Goal: Task Accomplishment & Management: Complete application form

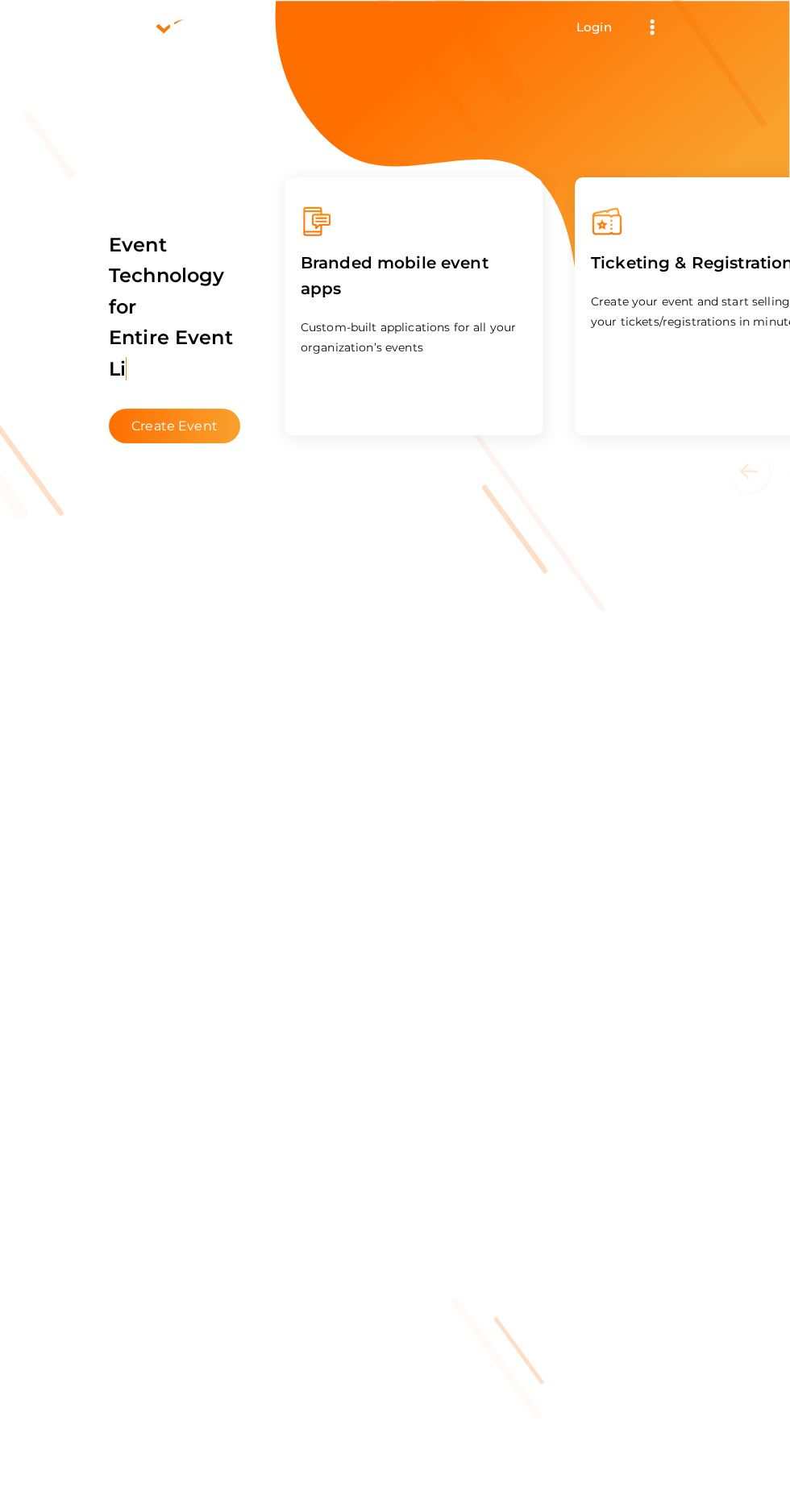
click at [597, 22] on link "Login" at bounding box center [593, 27] width 35 height 15
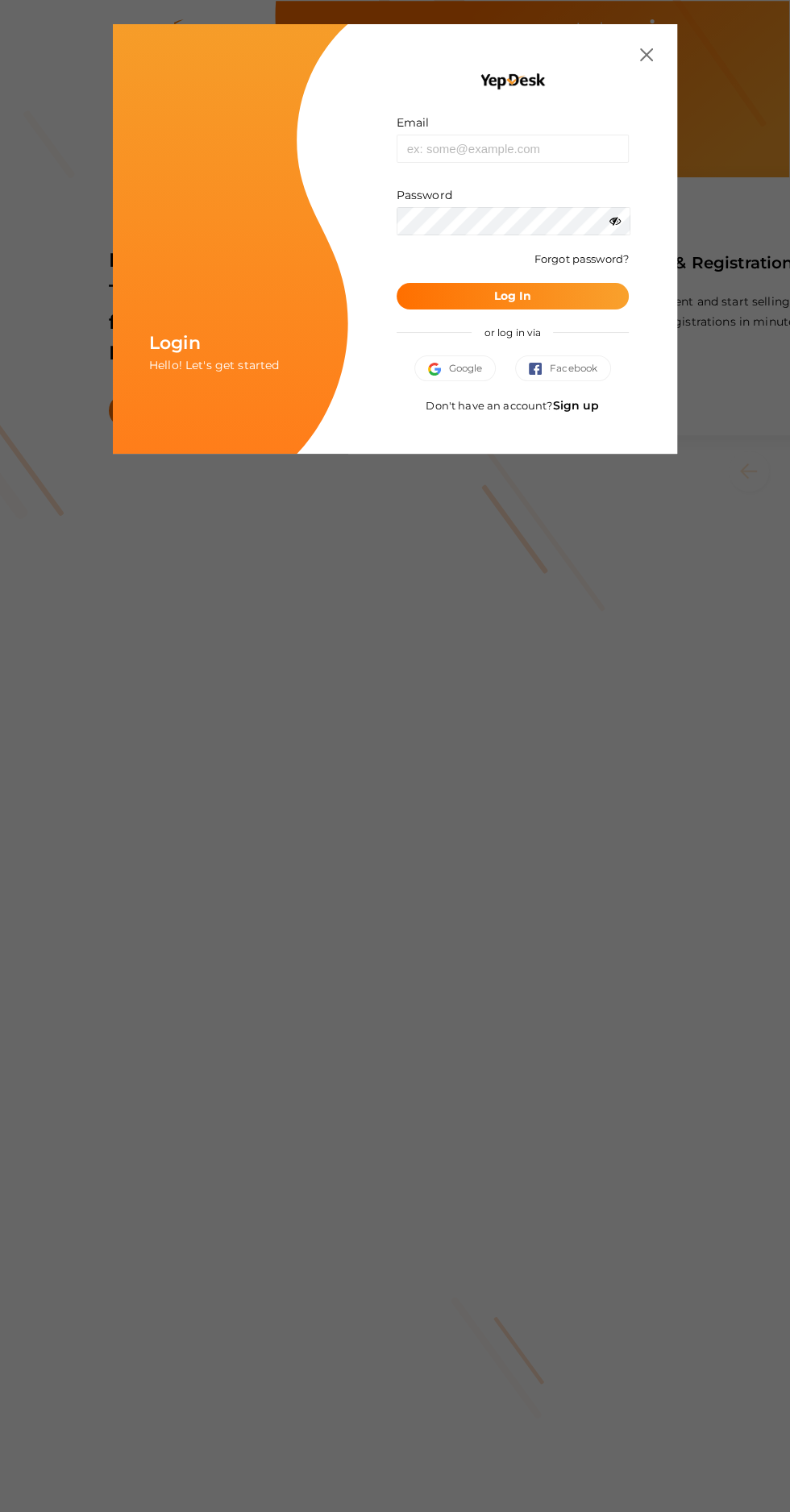
click at [591, 49] on div at bounding box center [512, 55] width 280 height 13
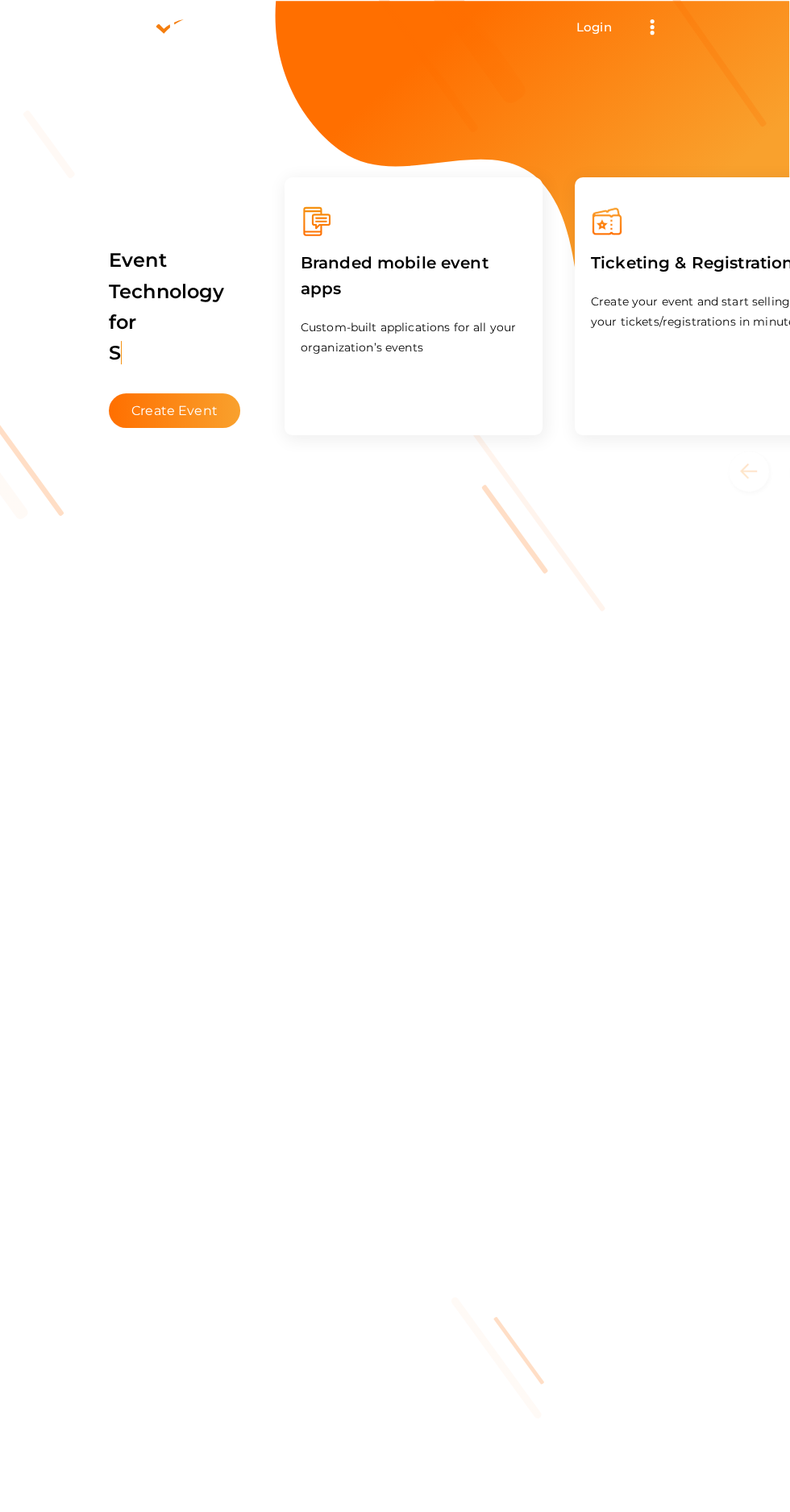
click at [591, 20] on link "Login" at bounding box center [593, 27] width 35 height 15
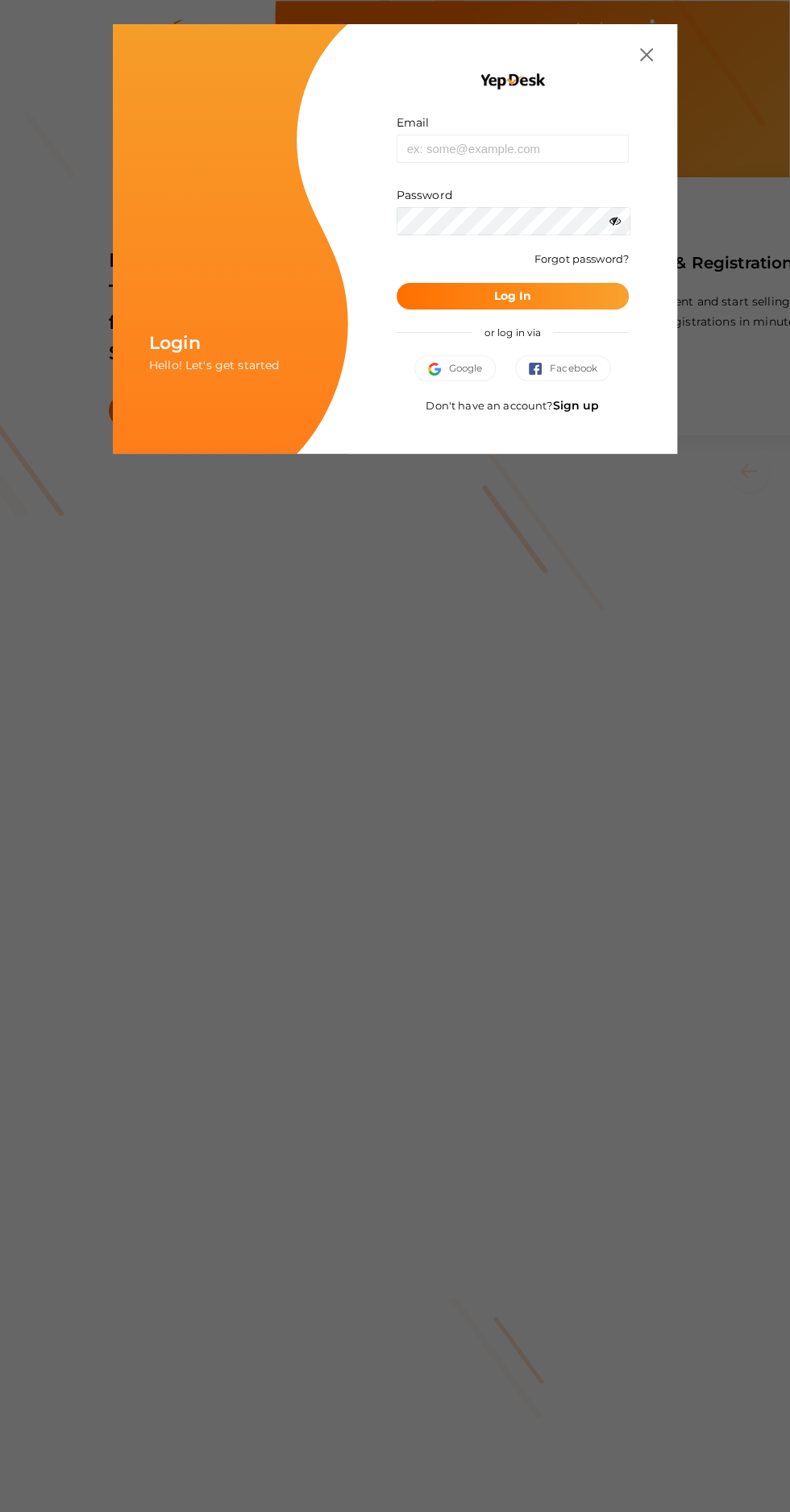
click at [440, 369] on span "Google" at bounding box center [455, 369] width 55 height 16
click at [433, 364] on span "Google" at bounding box center [455, 369] width 55 height 16
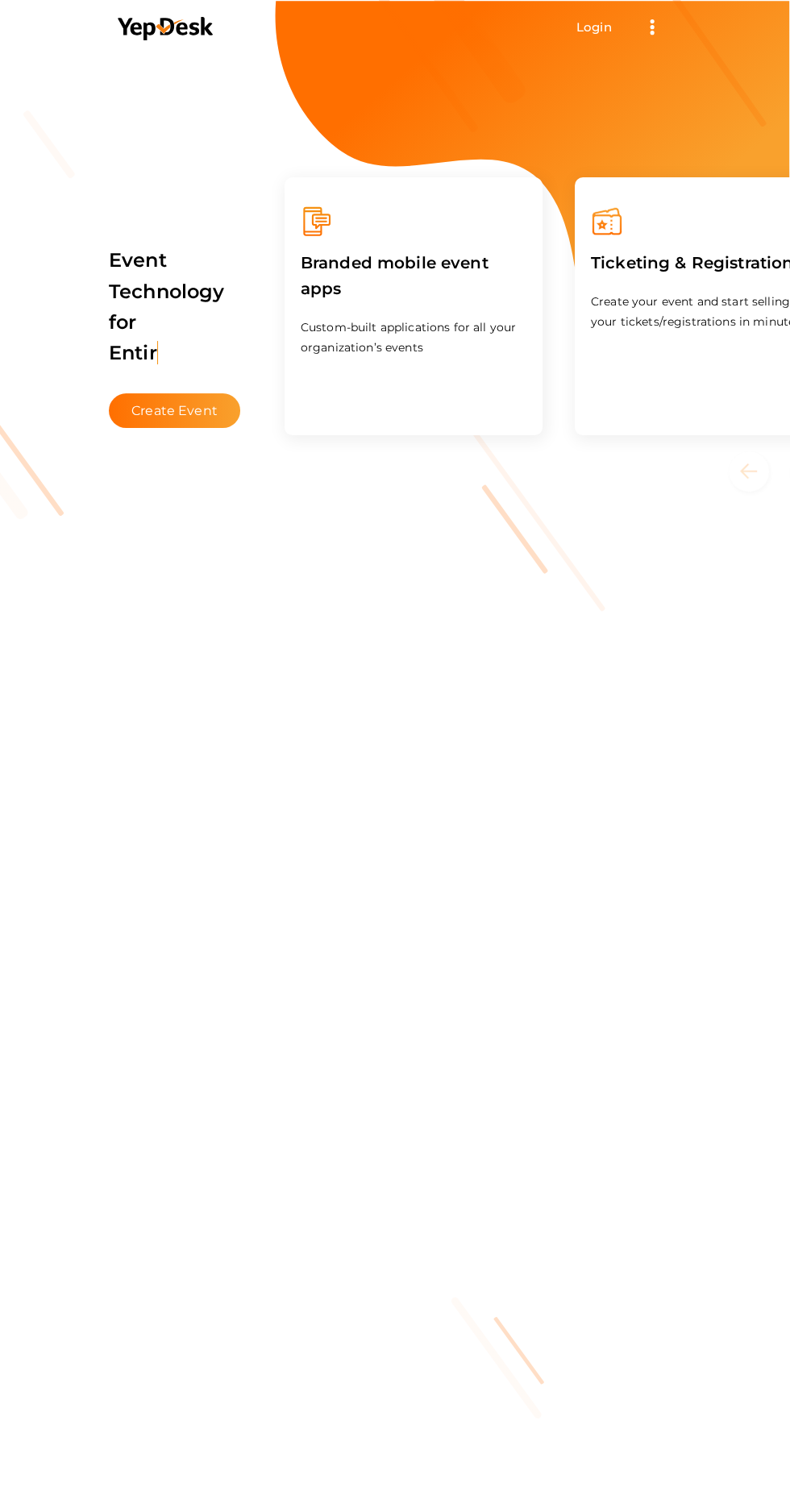
click at [579, 34] on span "Login Get Started" at bounding box center [594, 26] width 75 height 28
click at [581, 8] on li "Login Get Started Branded mobile event apps YepDesk Meet Powerful Registration …" at bounding box center [395, 27] width 579 height 52
click at [587, 43] on li "Login Get Started Branded mobile event apps YepDesk Meet Powerful Registration …" at bounding box center [395, 27] width 579 height 52
click at [590, 22] on link "Login" at bounding box center [593, 27] width 35 height 15
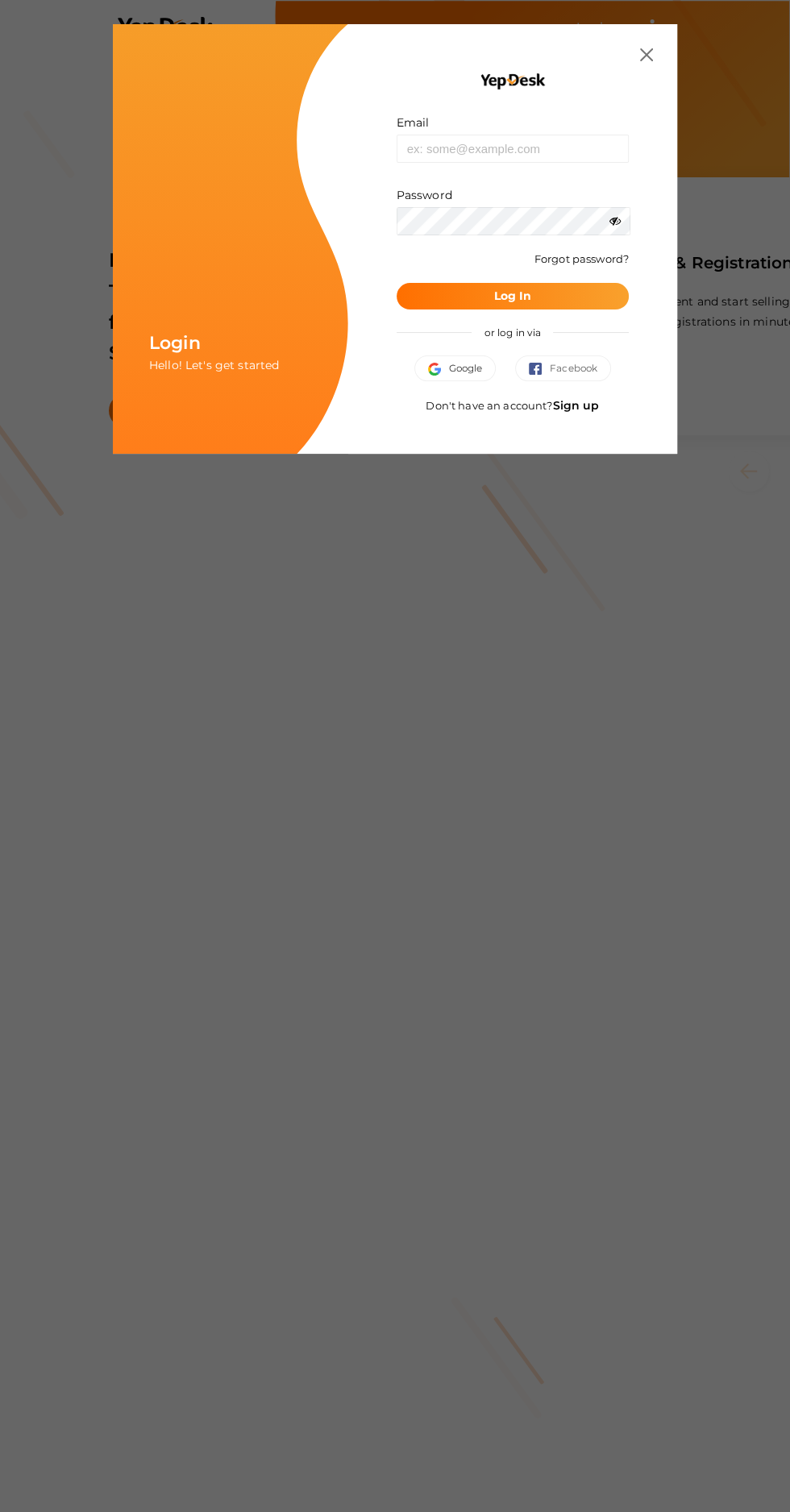
click at [449, 368] on span "Google" at bounding box center [455, 369] width 55 height 16
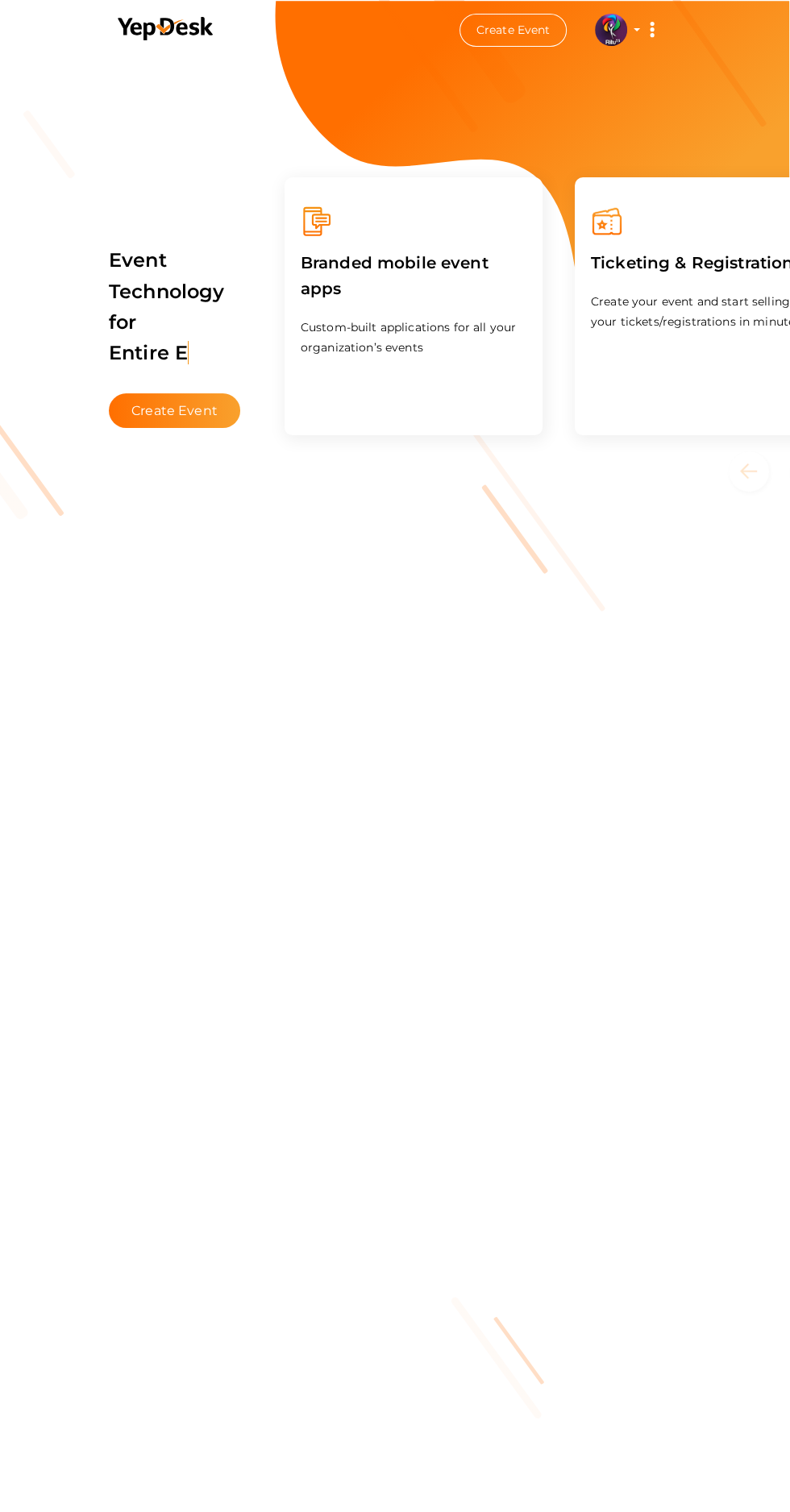
click at [609, 37] on img at bounding box center [611, 30] width 32 height 32
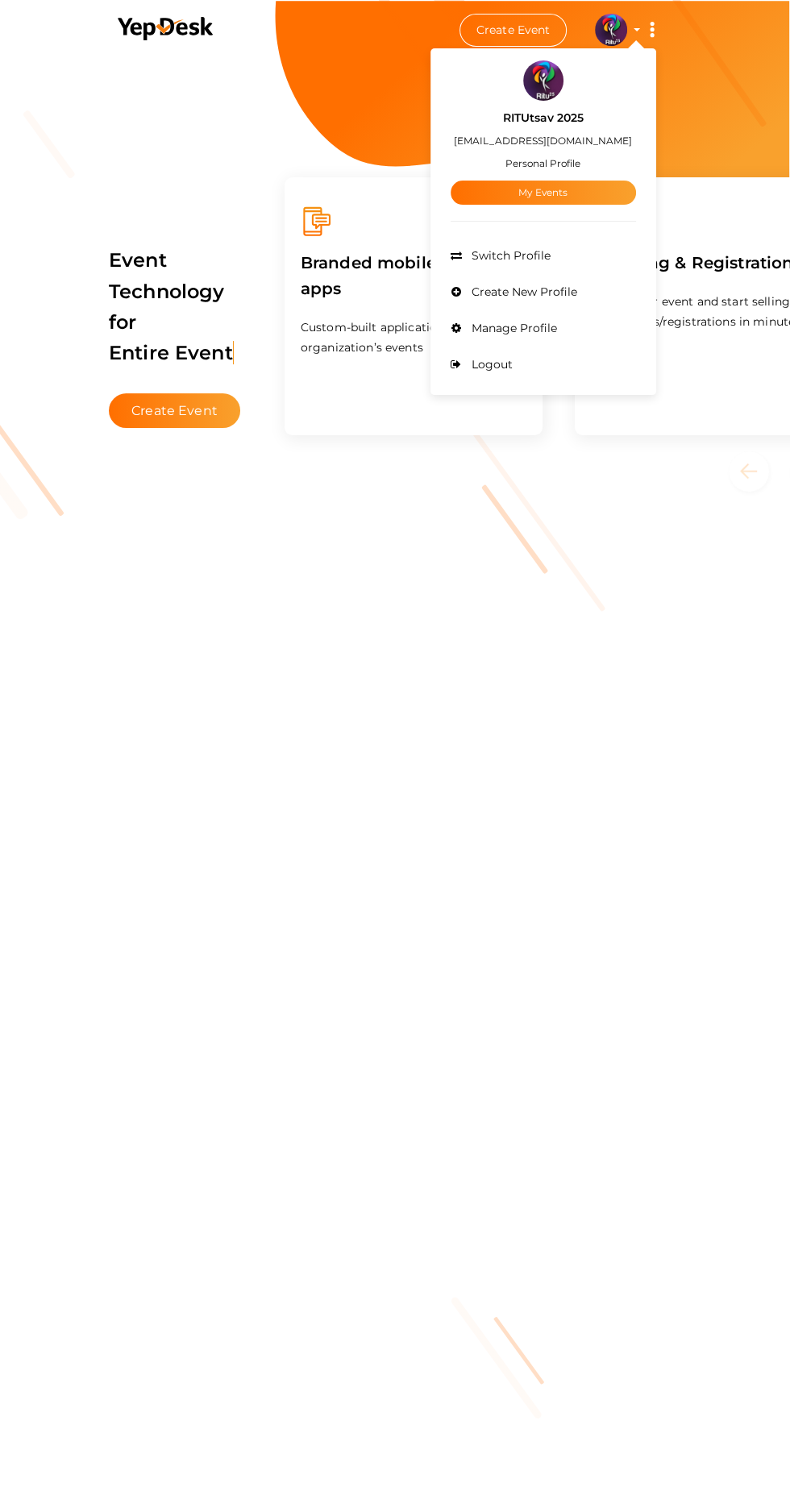
click at [585, 199] on link "My Events" at bounding box center [543, 192] width 185 height 24
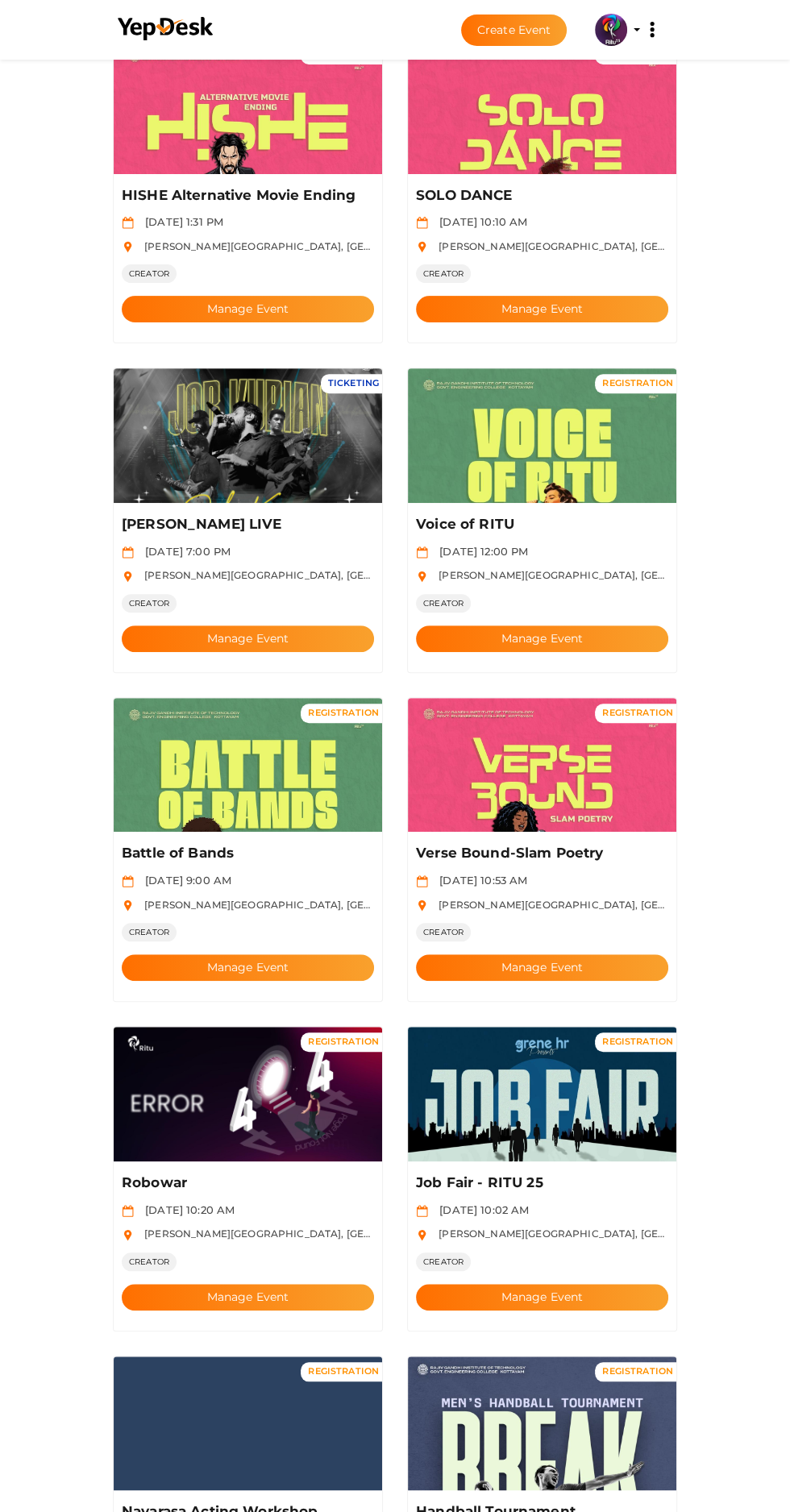
scroll to position [67, 0]
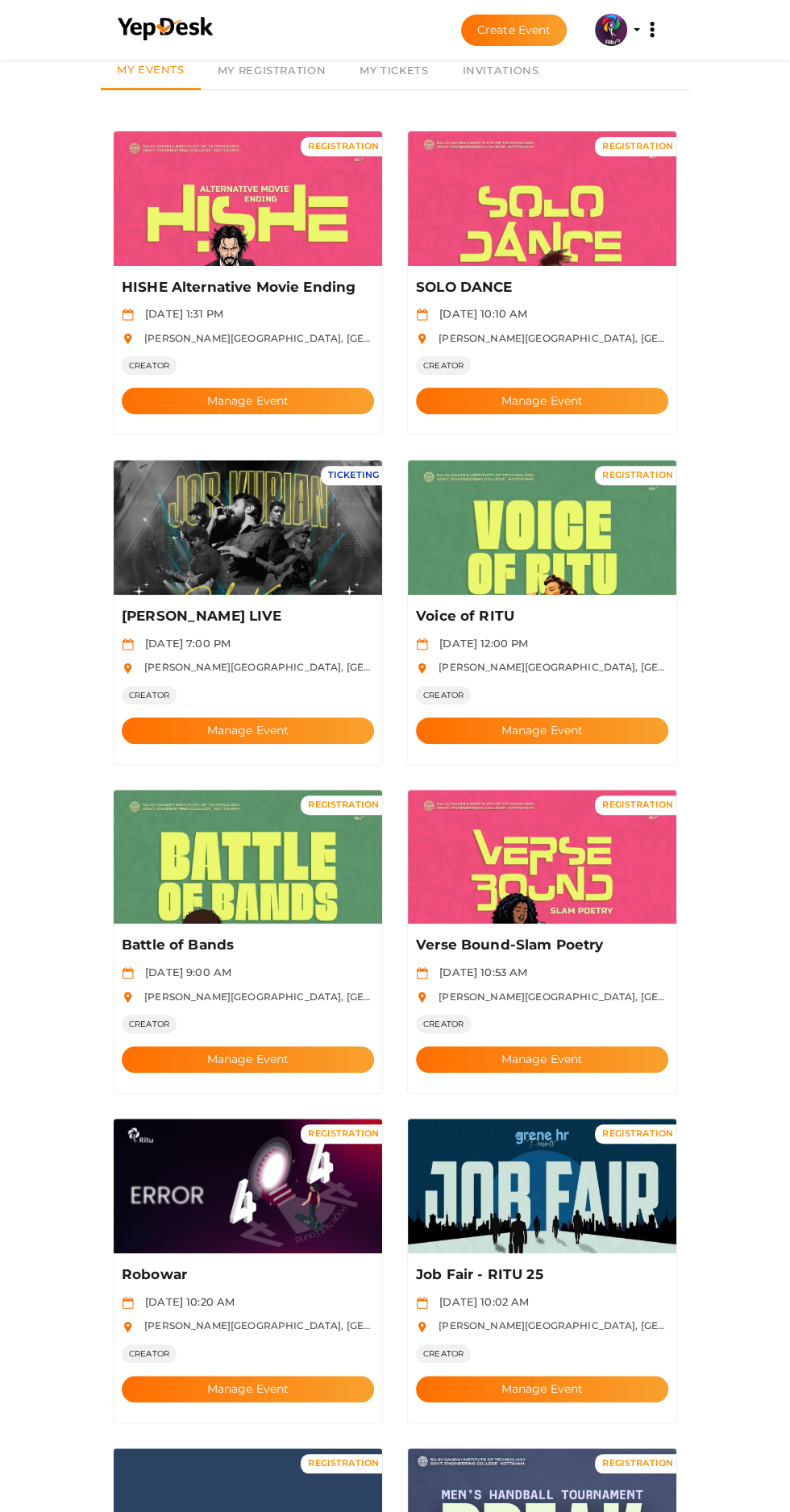
click at [577, 936] on p "Verse Bound-Slam Poetry" at bounding box center [539, 946] width 247 height 20
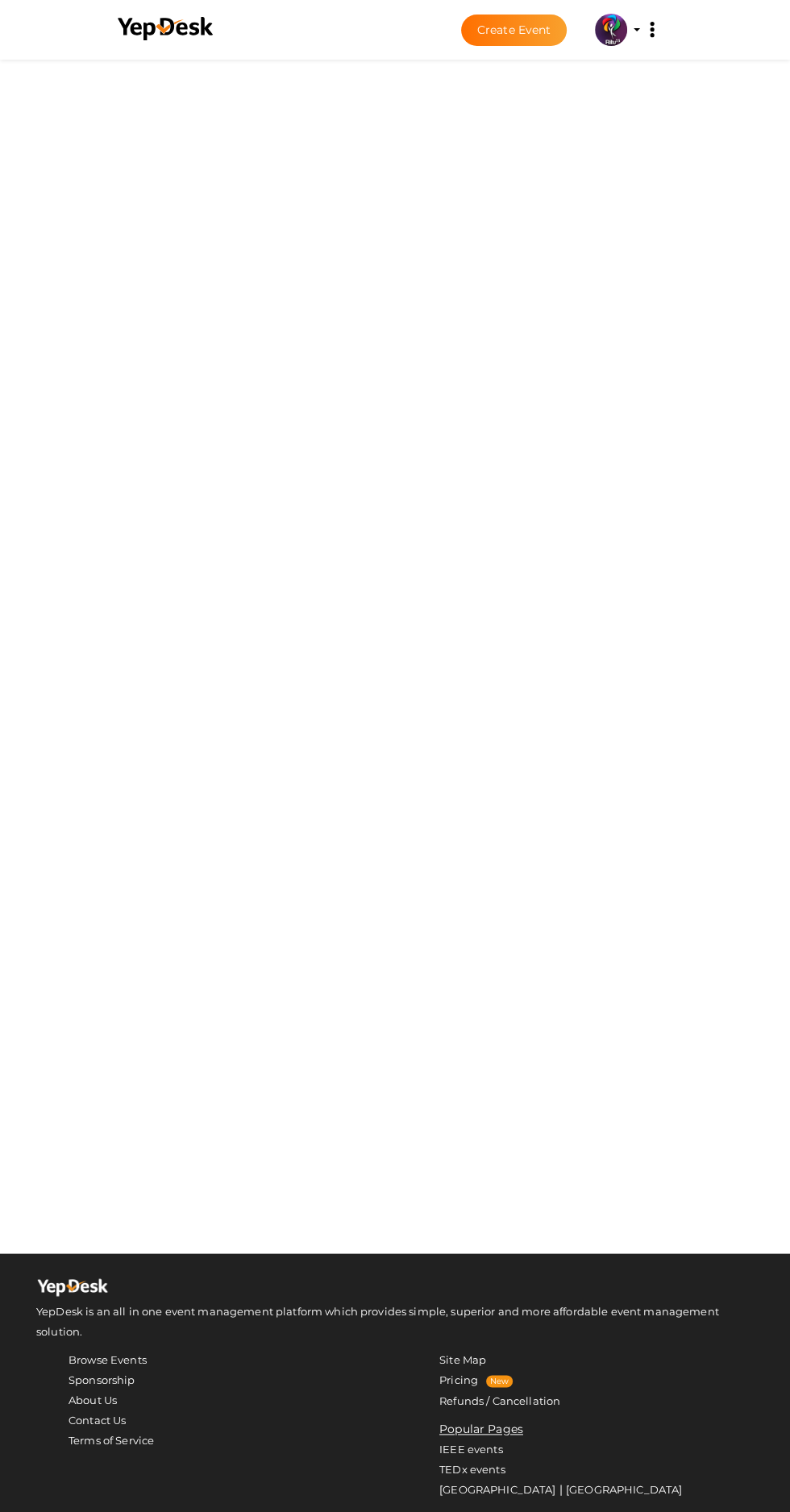
click at [602, 688] on div at bounding box center [395, 523] width 790 height 1460
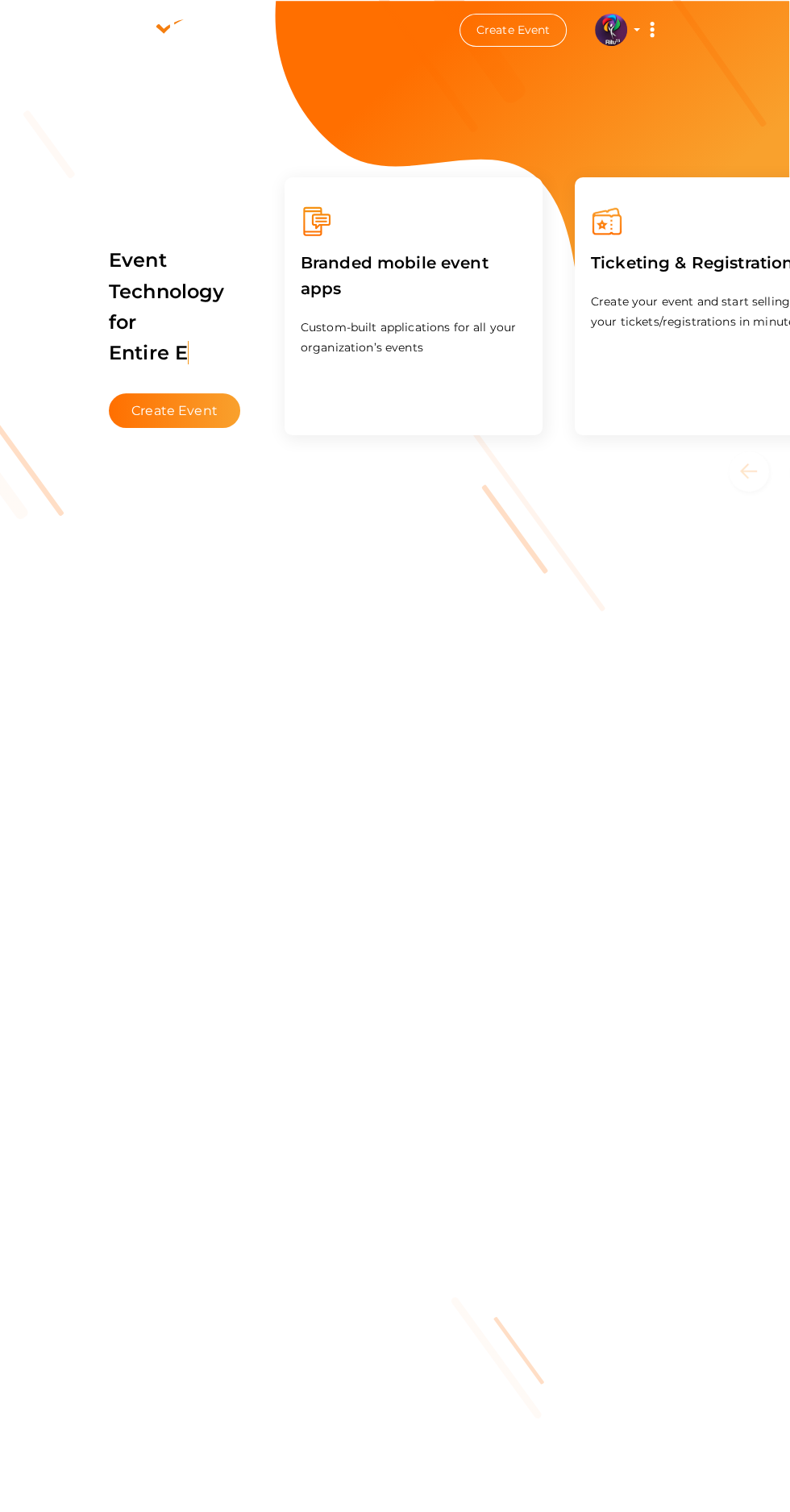
click at [601, 46] on li "Create Event RITUtsav 2025 ritticket@gmail.com Personal Profile My Events Admin…" at bounding box center [395, 30] width 579 height 58
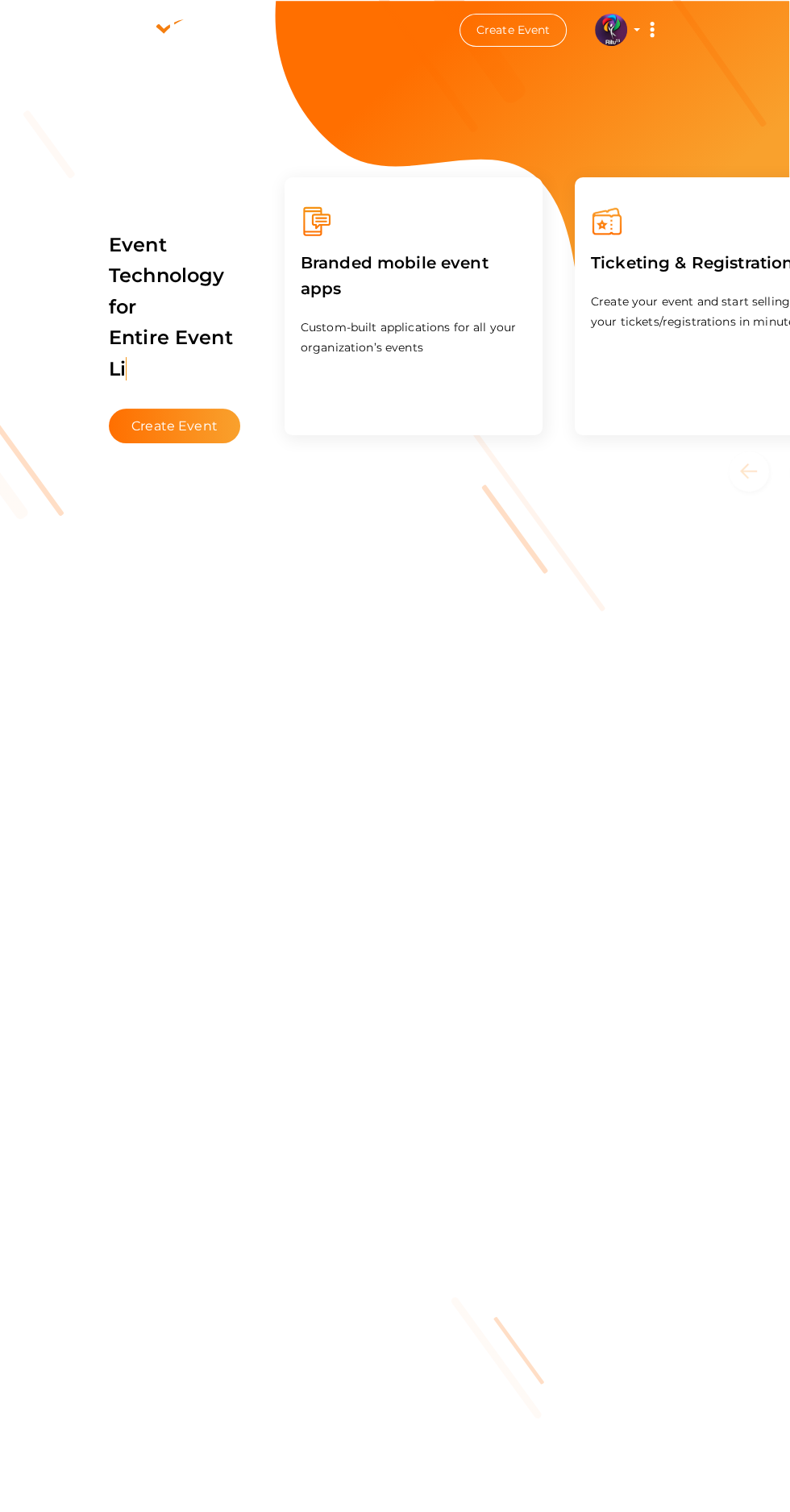
click at [609, 29] on img at bounding box center [611, 30] width 32 height 32
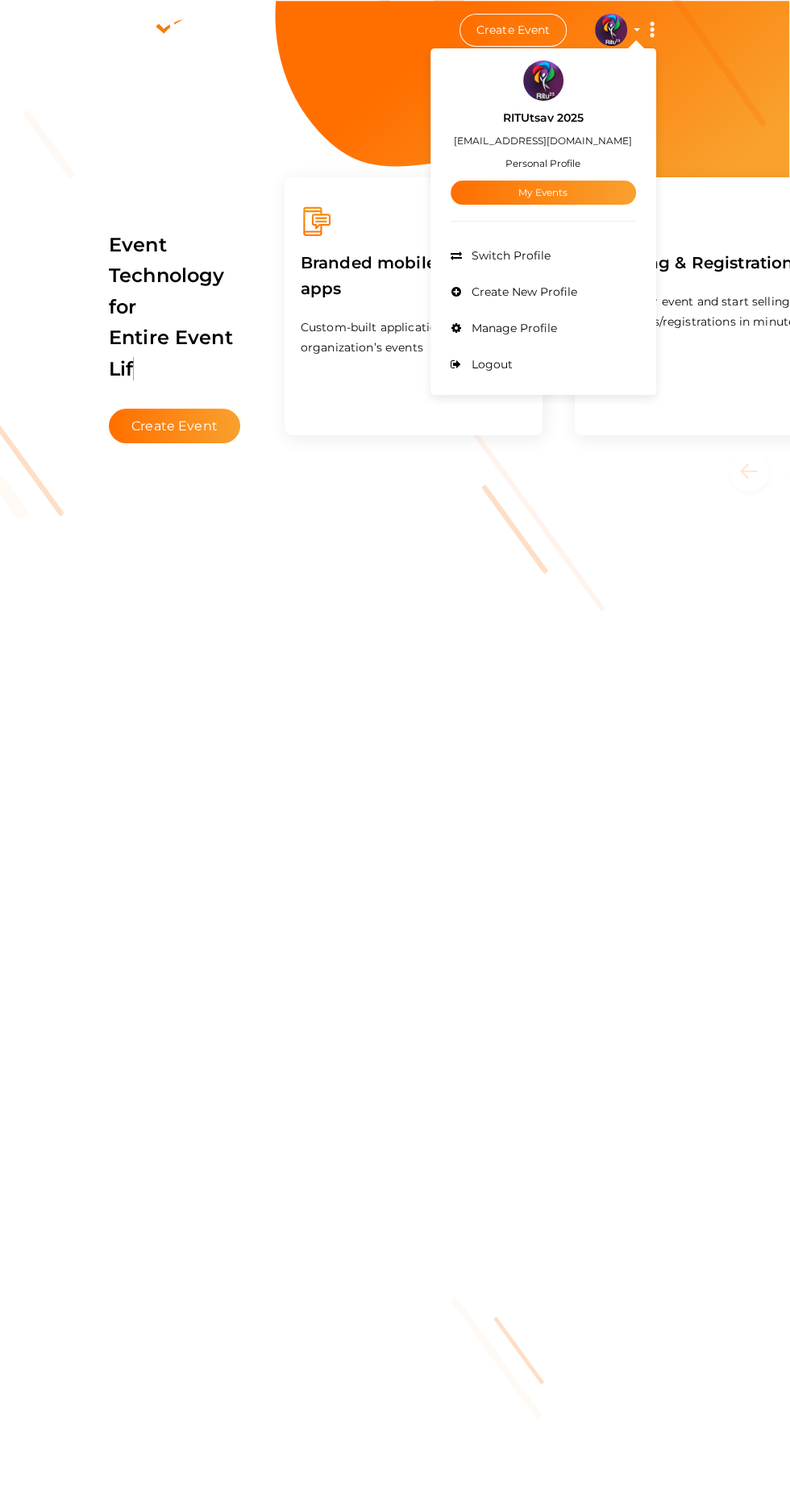
click at [581, 294] on li "Create New Profile" at bounding box center [543, 292] width 185 height 36
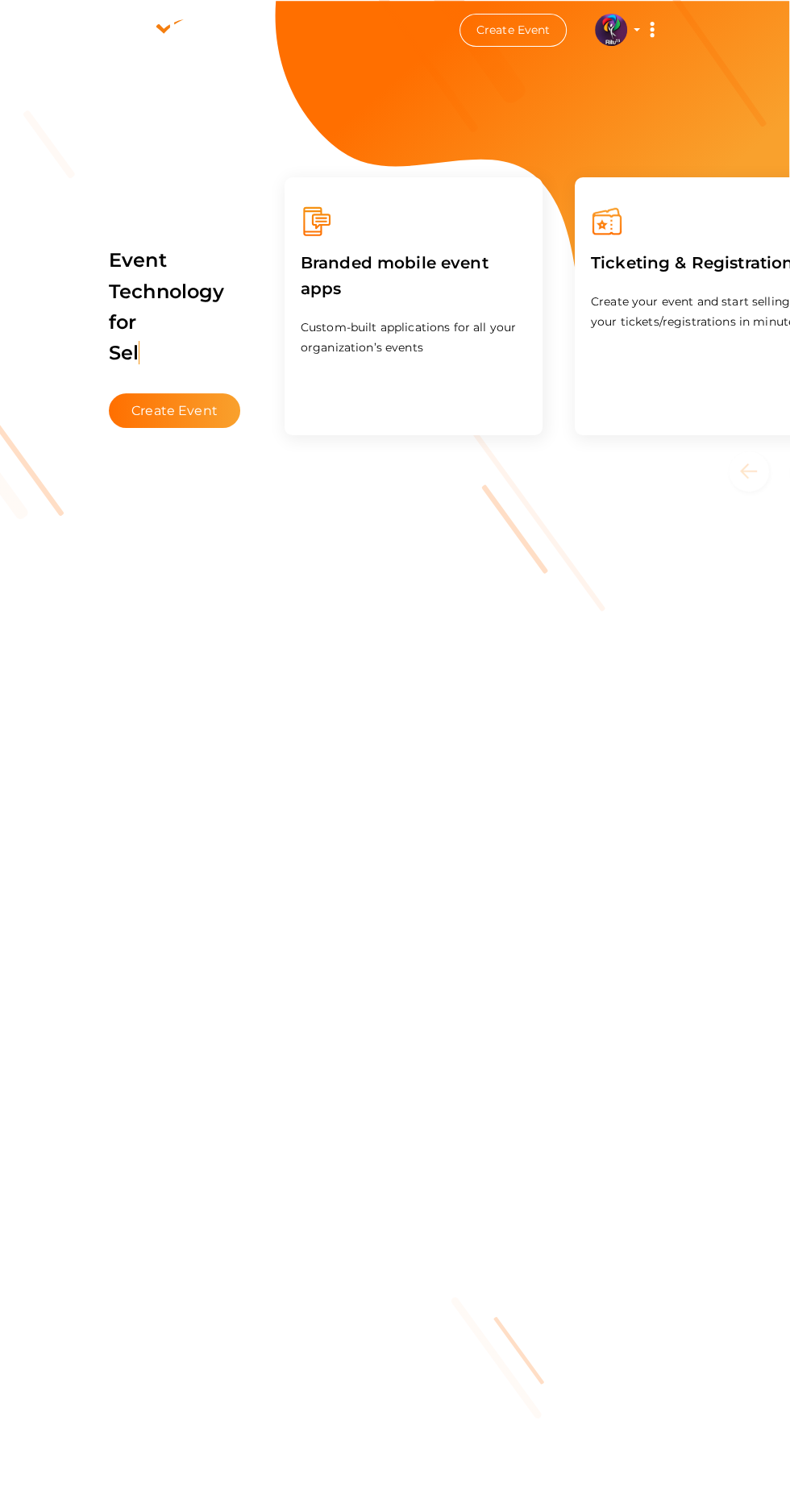
click at [307, 435] on div "Branded mobile event apps Custom-built applications for all your organization’s…" at bounding box center [413, 306] width 258 height 258
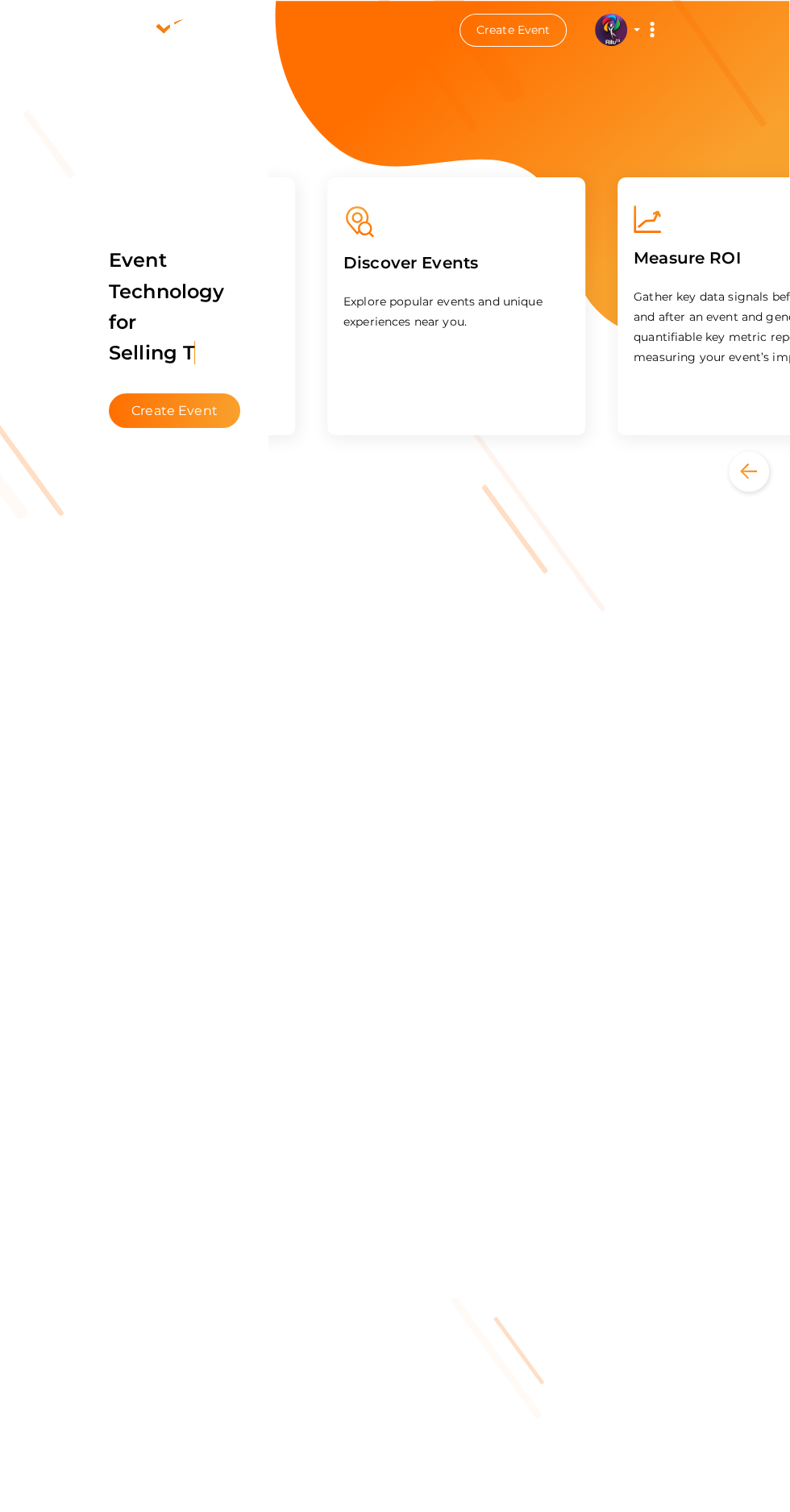
click at [728, 492] on button "Previous" at bounding box center [758, 471] width 60 height 40
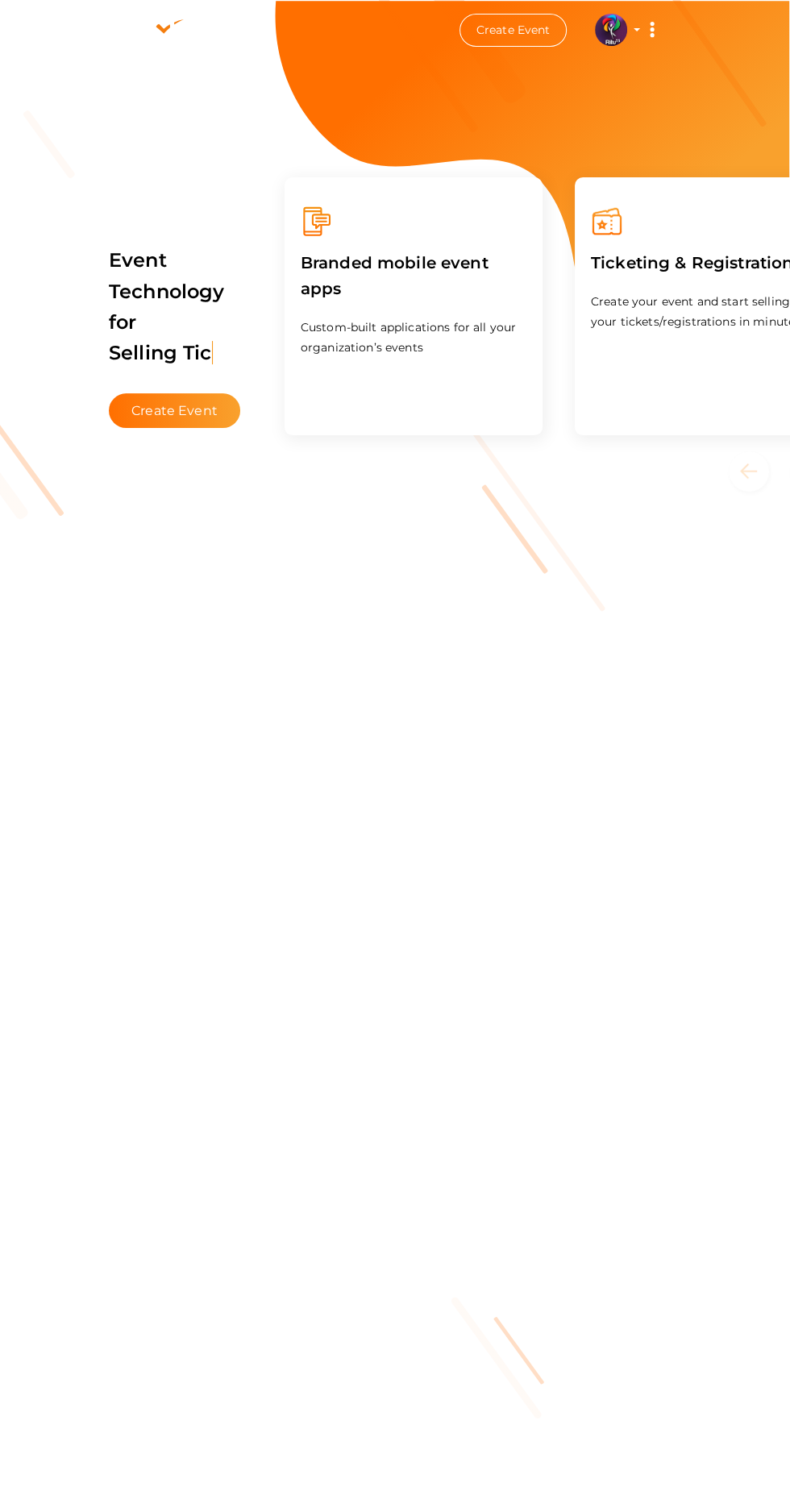
click at [590, 332] on p "Create your event and start selling your tickets/registrations in minutes." at bounding box center [703, 312] width 226 height 40
click at [590, 288] on label "Ticketing & Registration" at bounding box center [691, 262] width 202 height 50
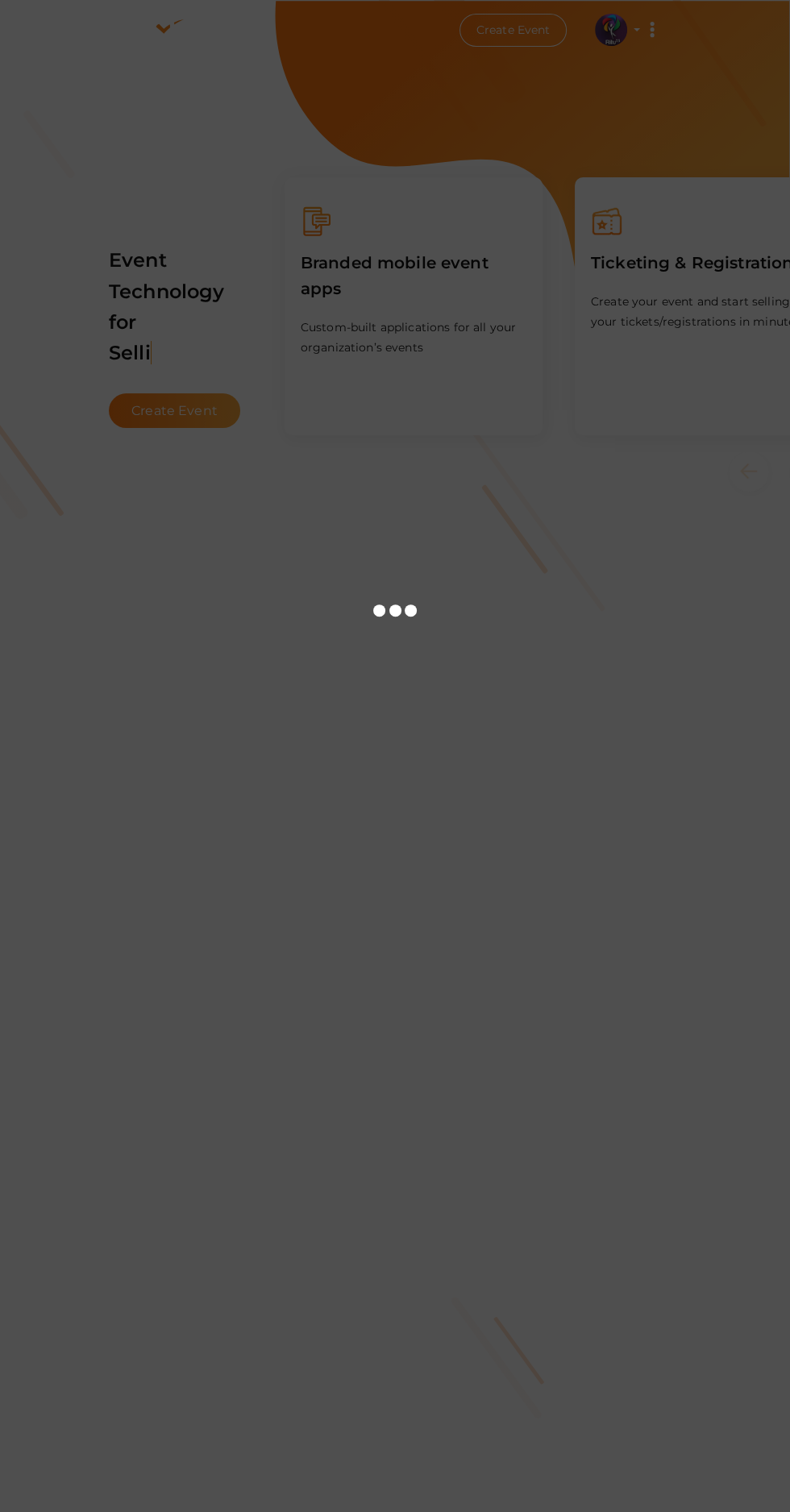
click at [443, 333] on div at bounding box center [395, 756] width 790 height 1512
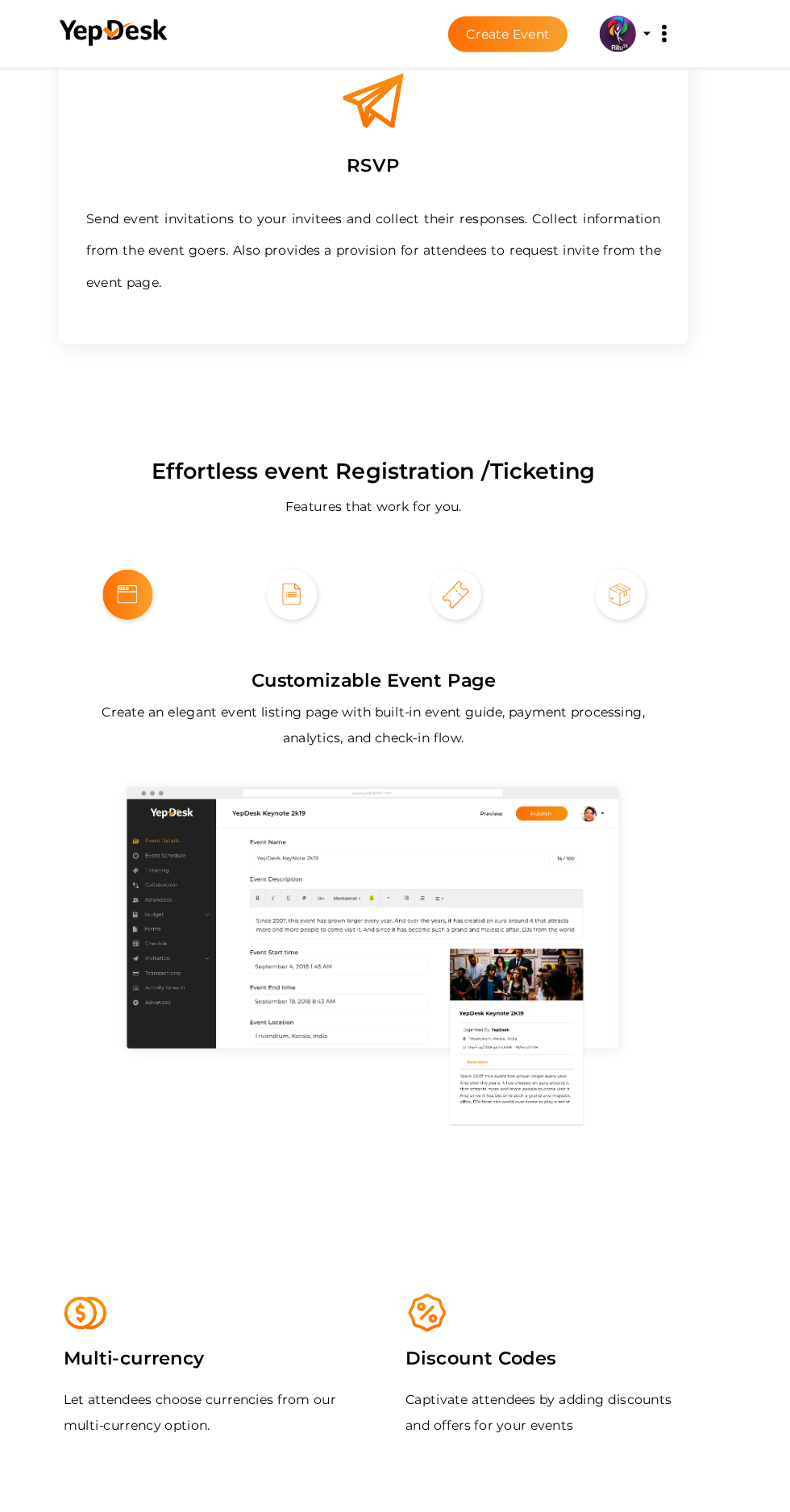
scroll to position [1093, 0]
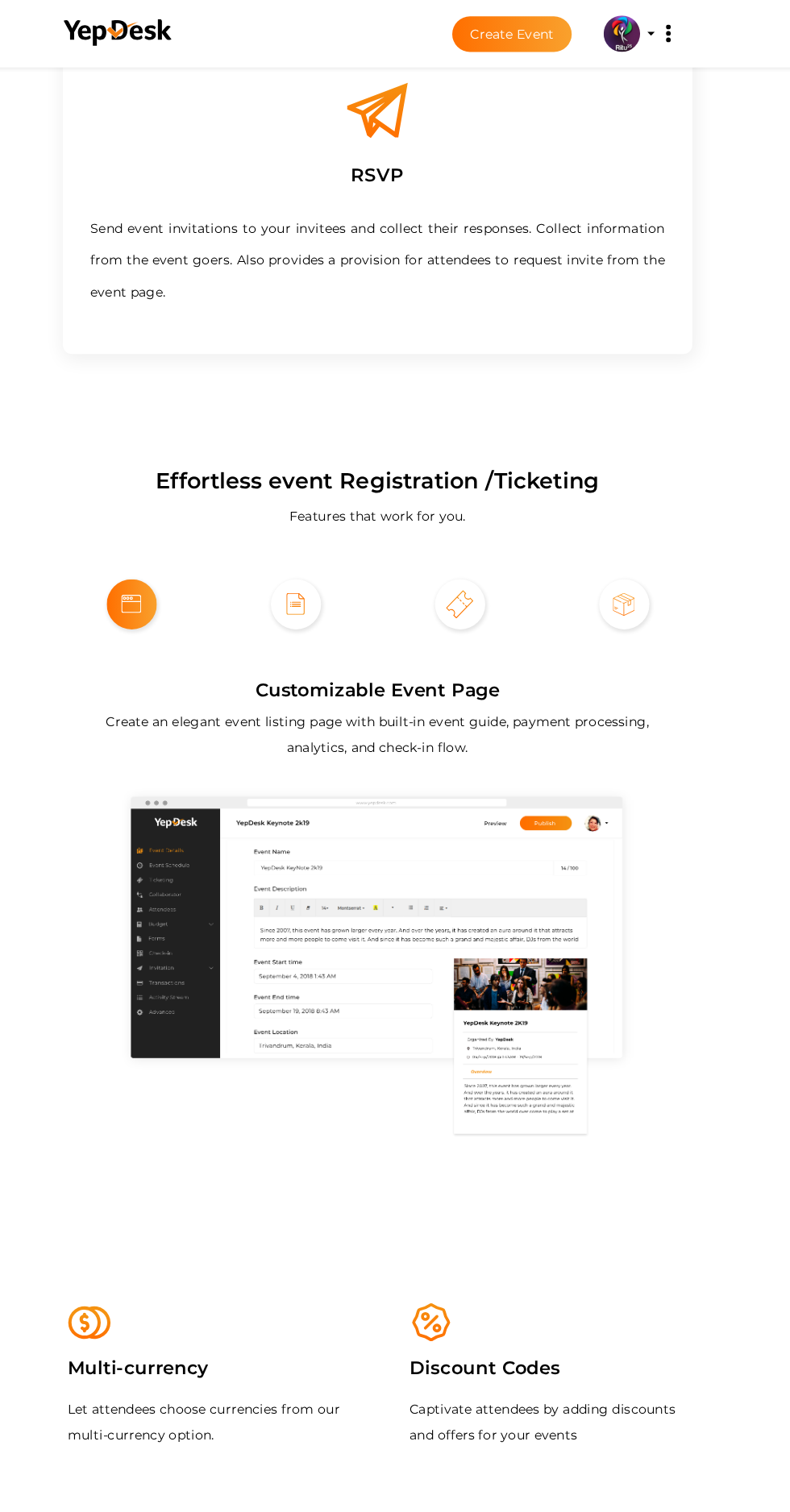
click at [318, 511] on span at bounding box center [322, 533] width 44 height 44
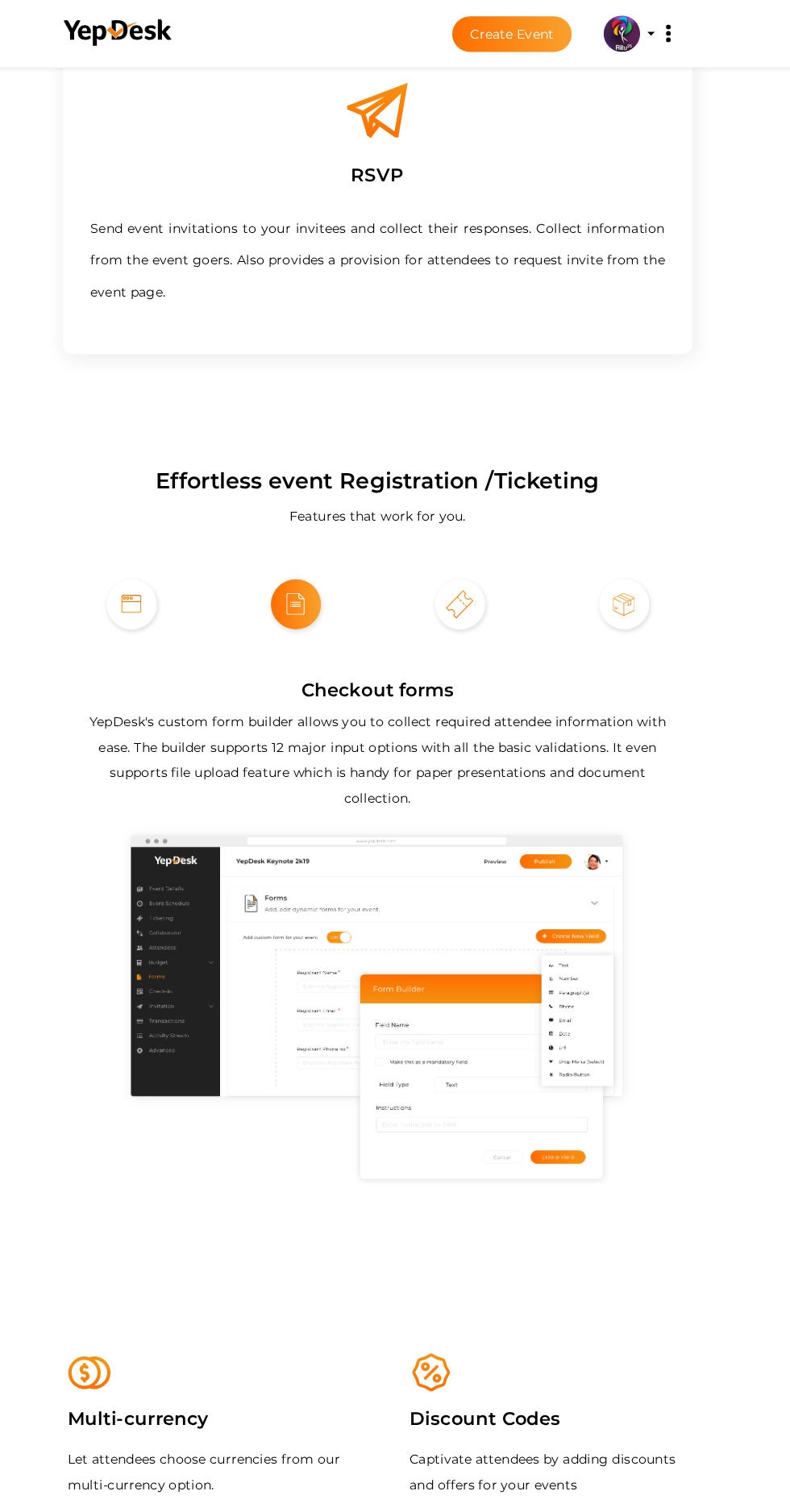
click at [454, 511] on span at bounding box center [467, 533] width 44 height 44
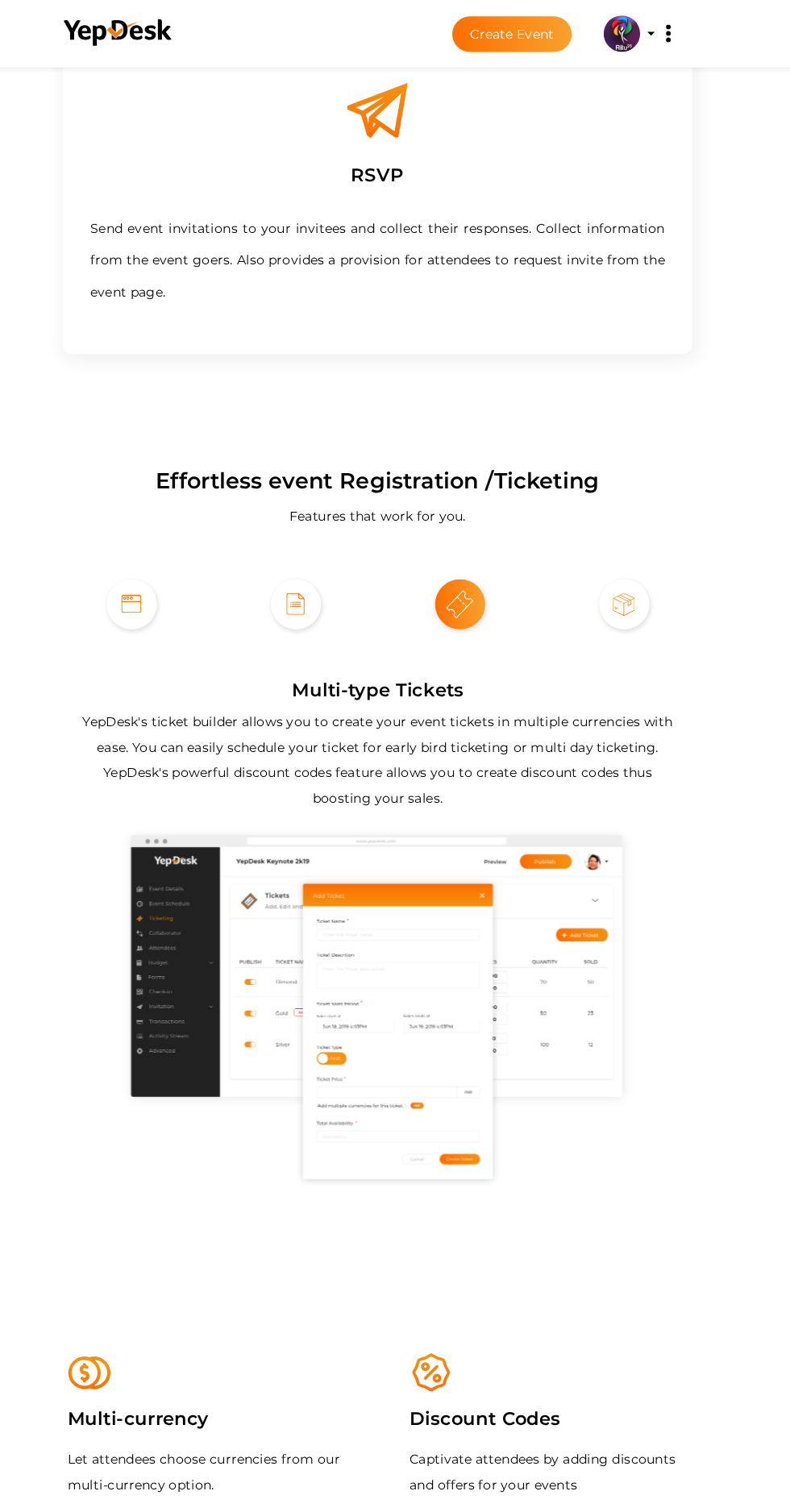
click at [603, 524] on img at bounding box center [613, 534] width 20 height 20
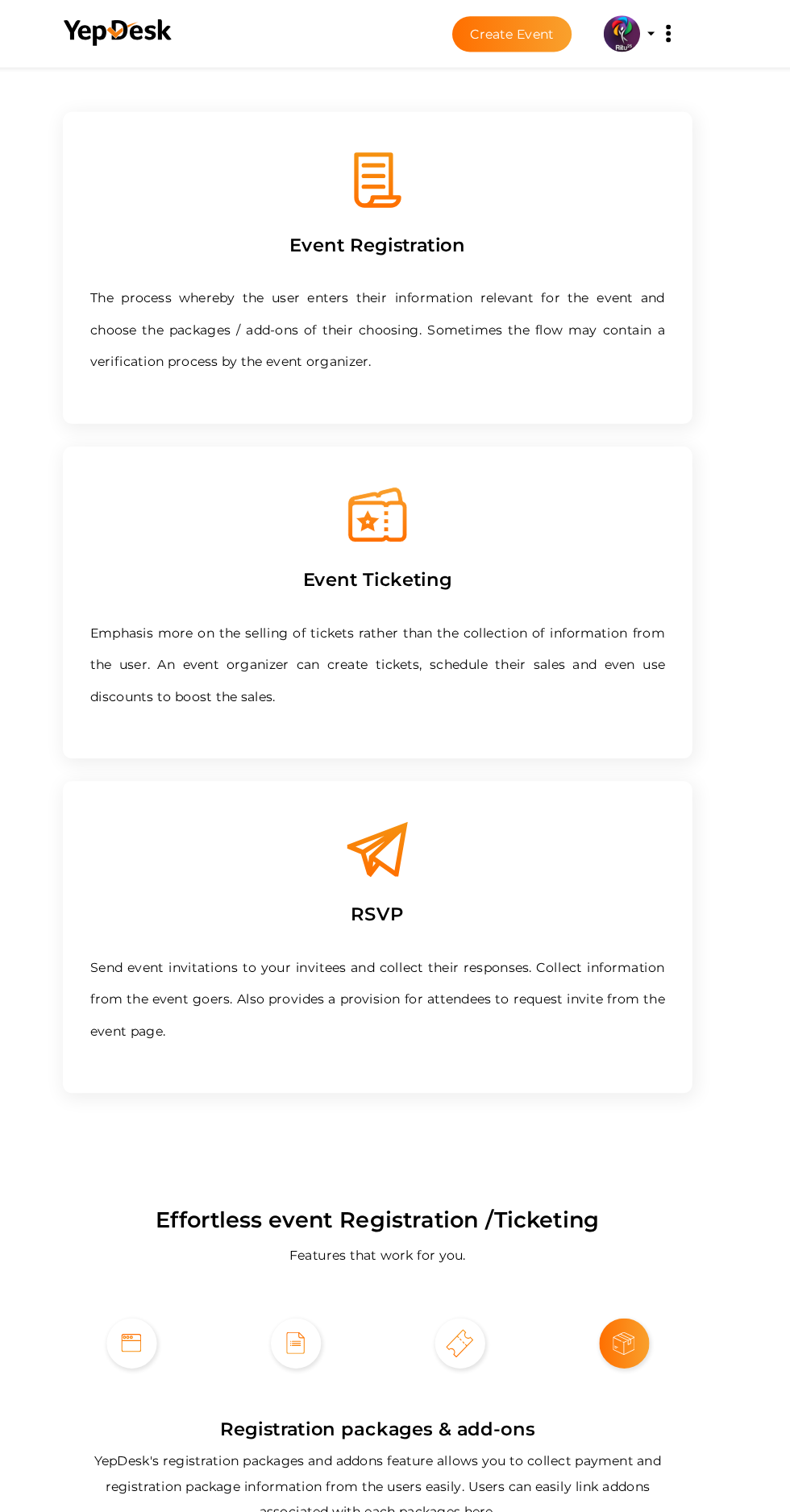
scroll to position [0, 0]
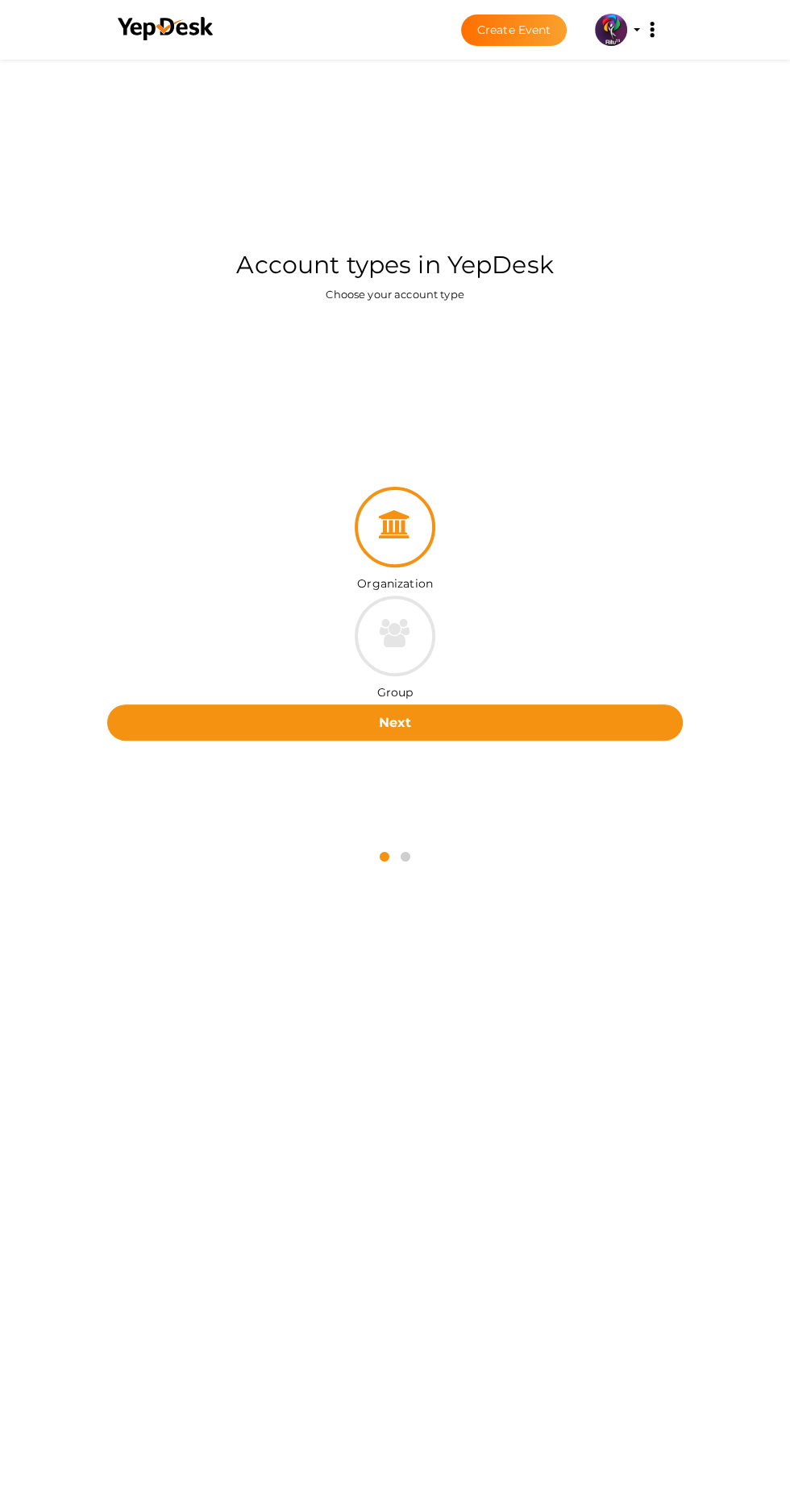
click at [564, 739] on button "Next" at bounding box center [395, 723] width 576 height 36
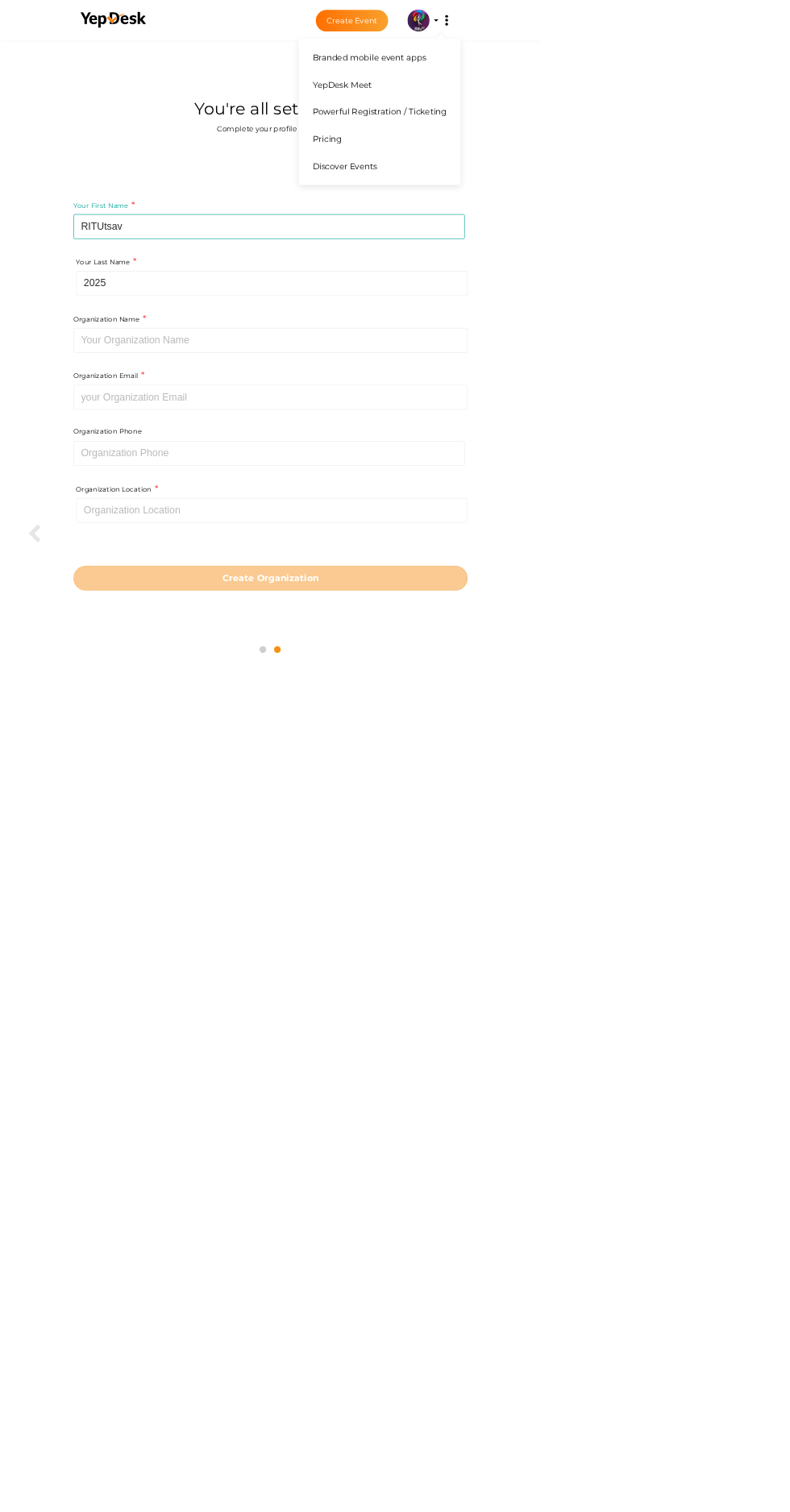
click at [672, 29] on button "Branded mobile event apps YepDesk Meet Powerful Registration / Ticketing Pricin…" at bounding box center [652, 30] width 40 height 34
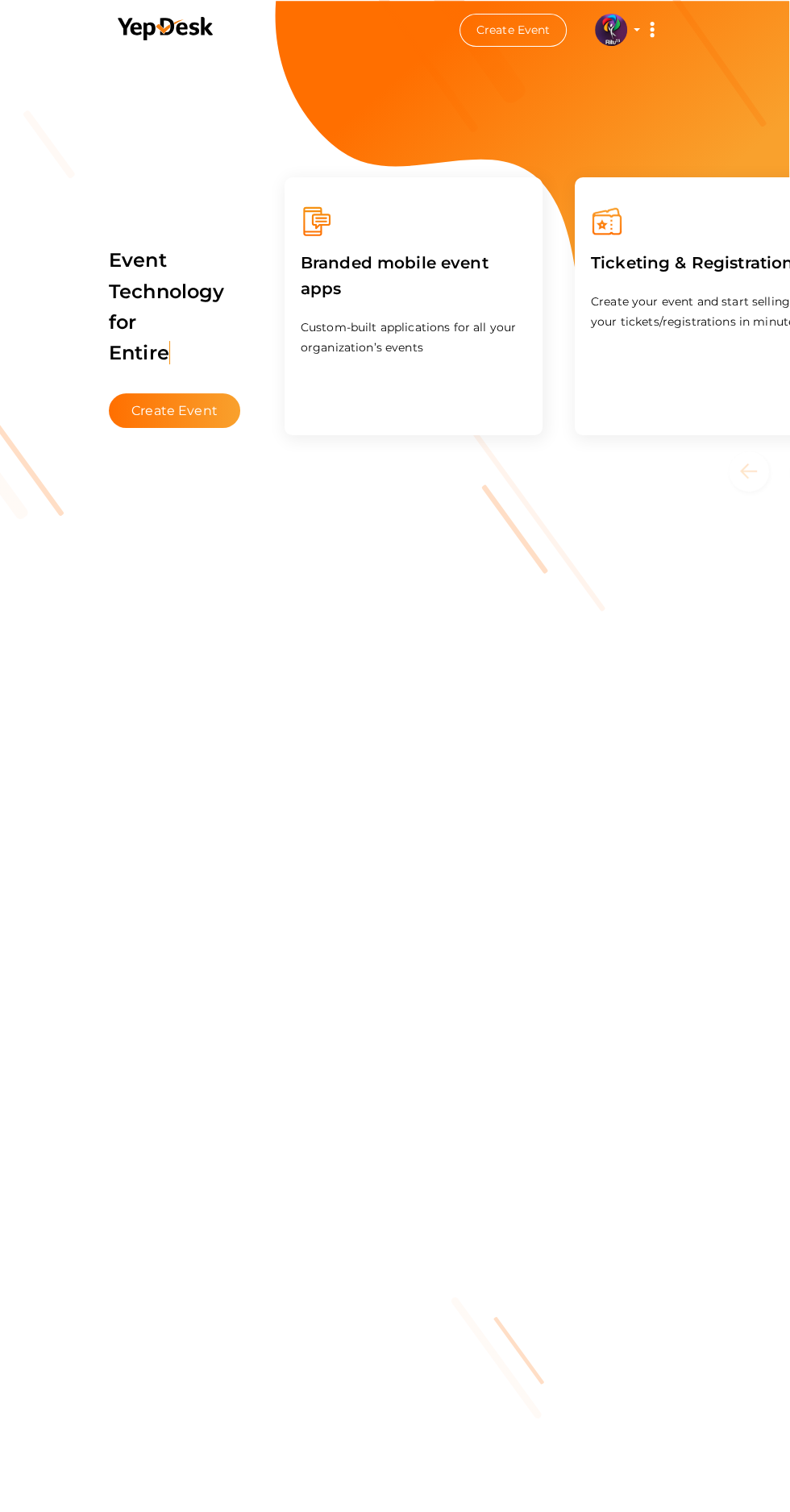
click at [612, 40] on img at bounding box center [611, 30] width 32 height 32
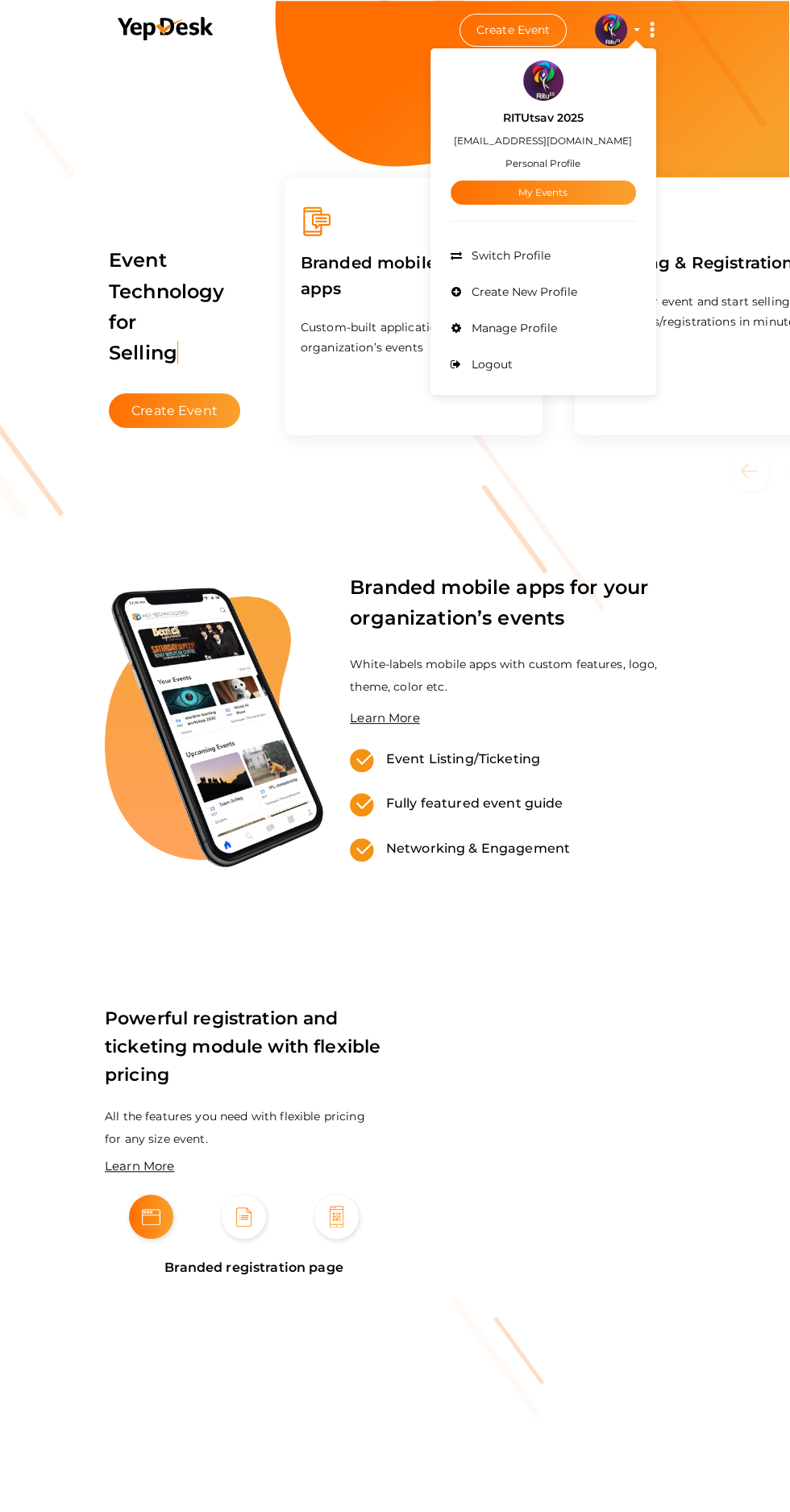
click at [667, 713] on div at bounding box center [395, 756] width 790 height 1512
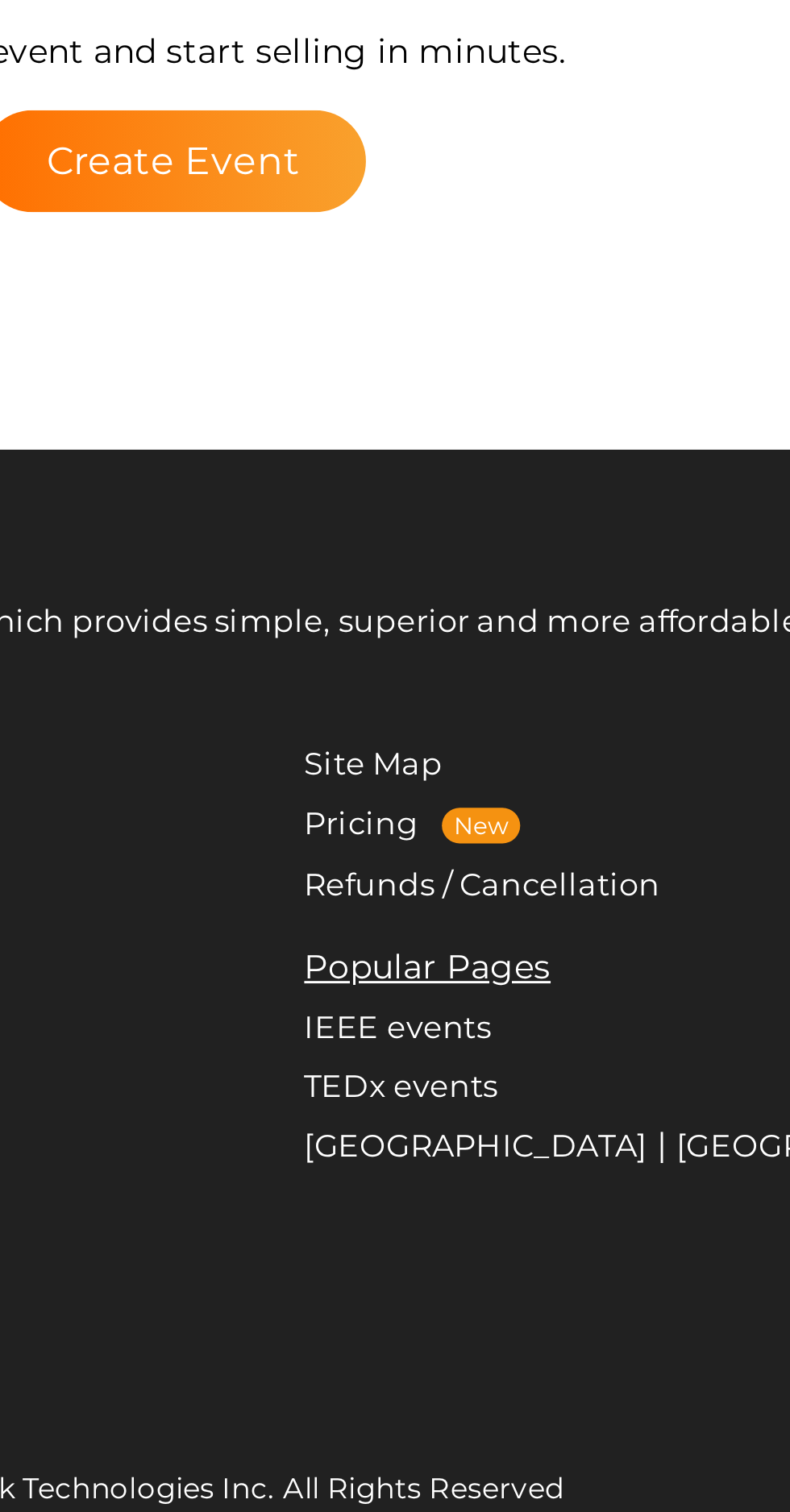
scroll to position [2710, 0]
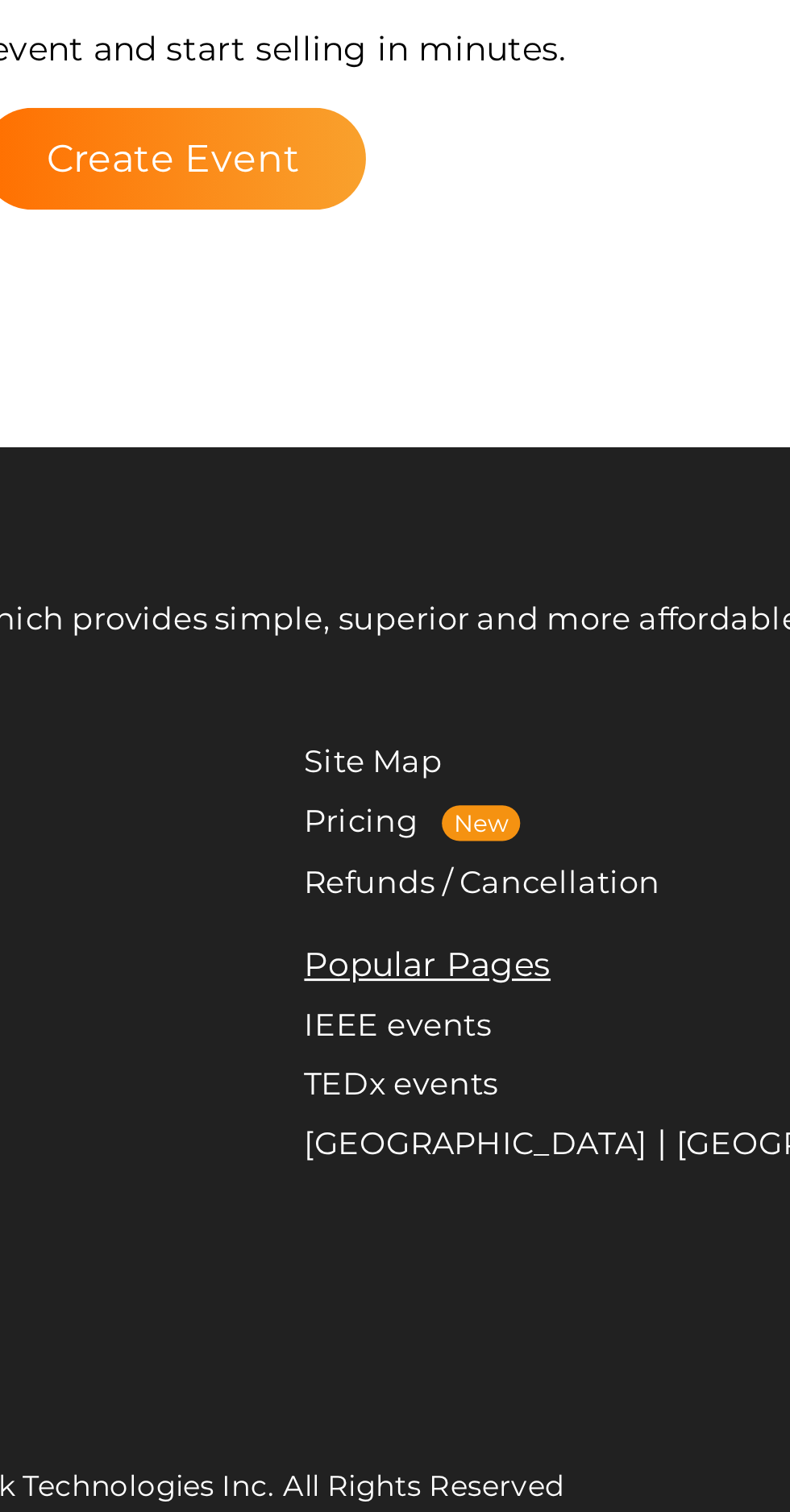
click at [440, 1269] on link "Pricing" at bounding box center [458, 1263] width 39 height 13
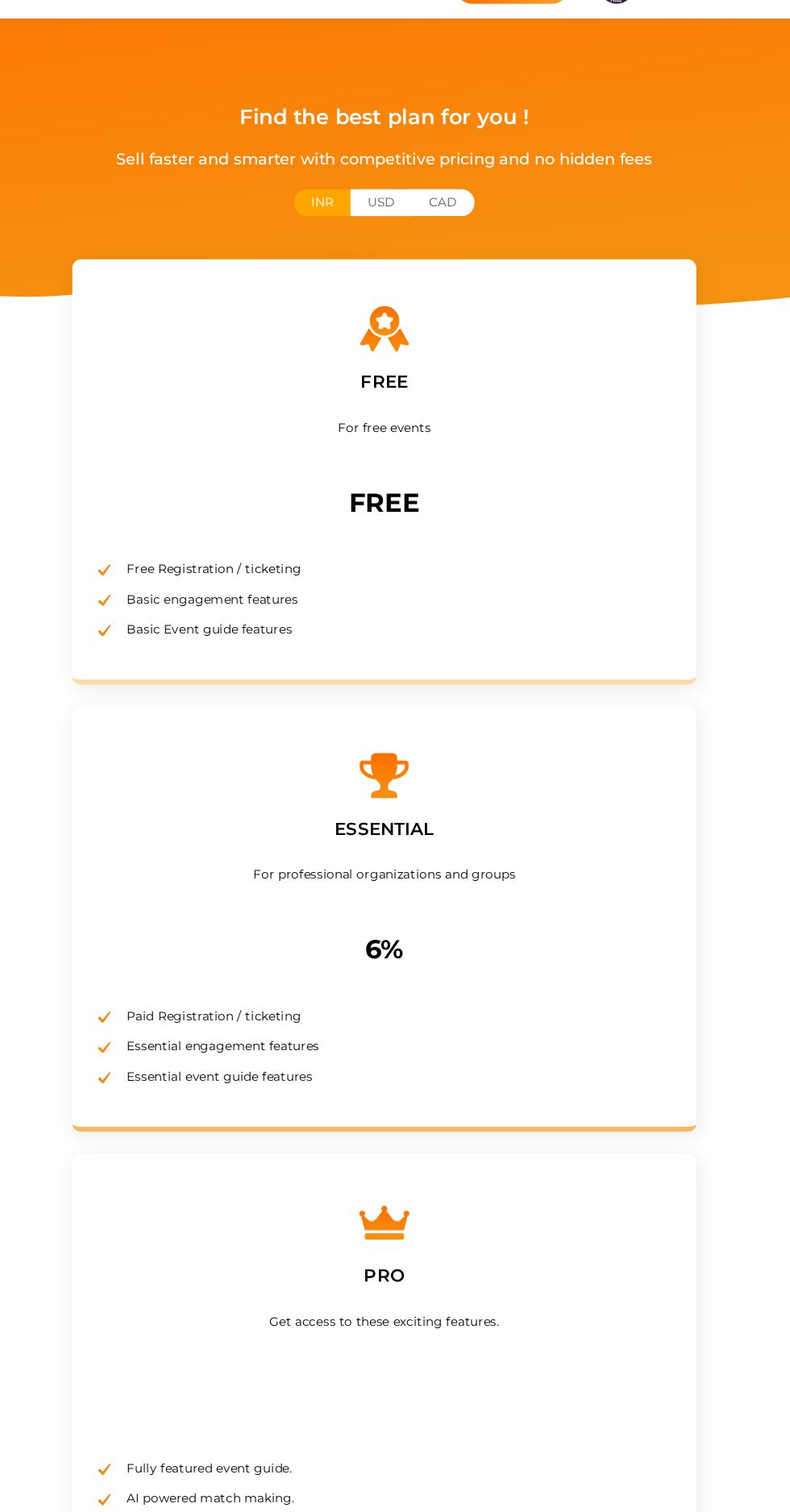
scroll to position [4, 0]
click at [620, 1001] on li "Essential engagement features" at bounding box center [395, 1015] width 532 height 28
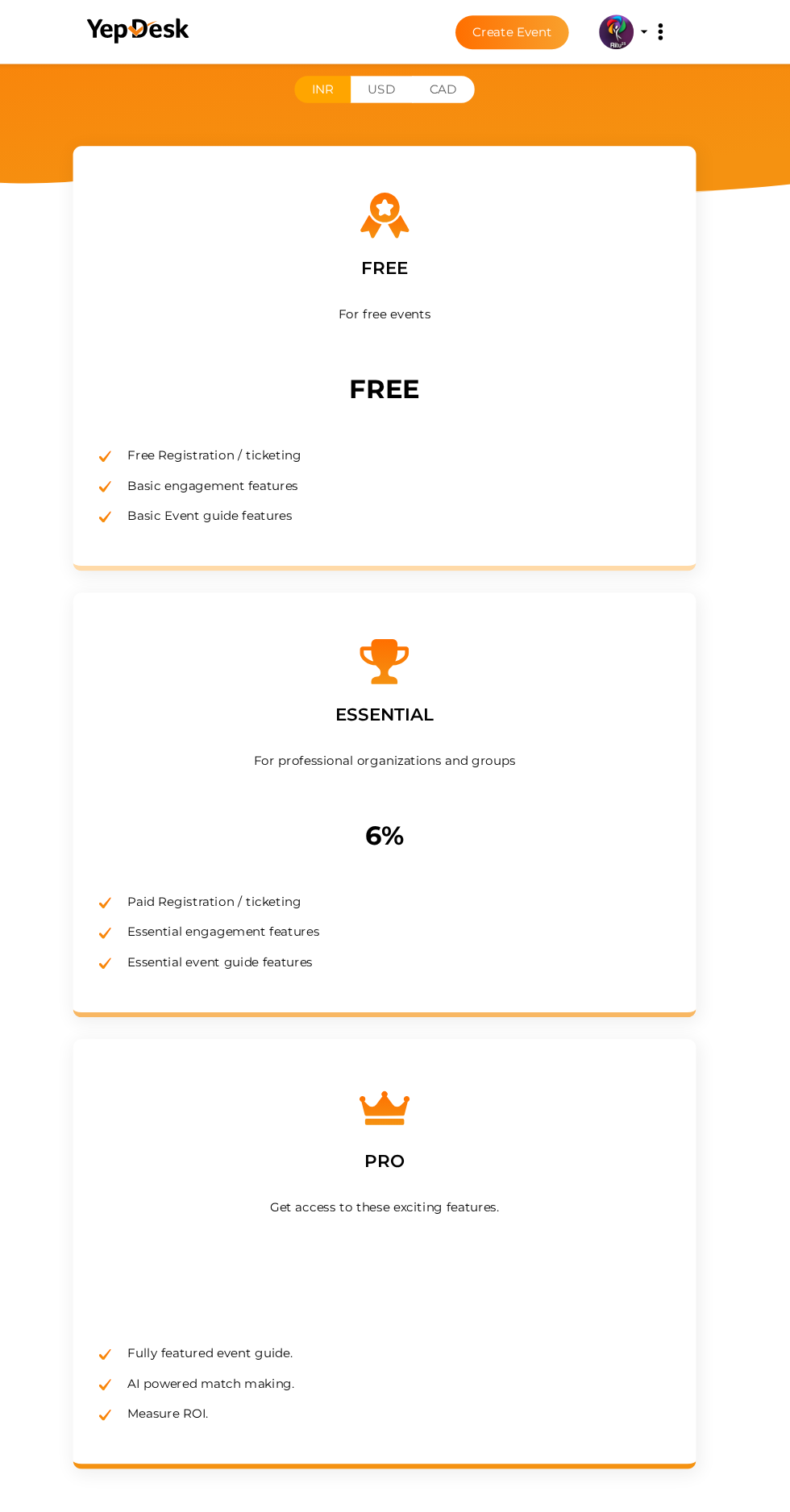
scroll to position [152, 0]
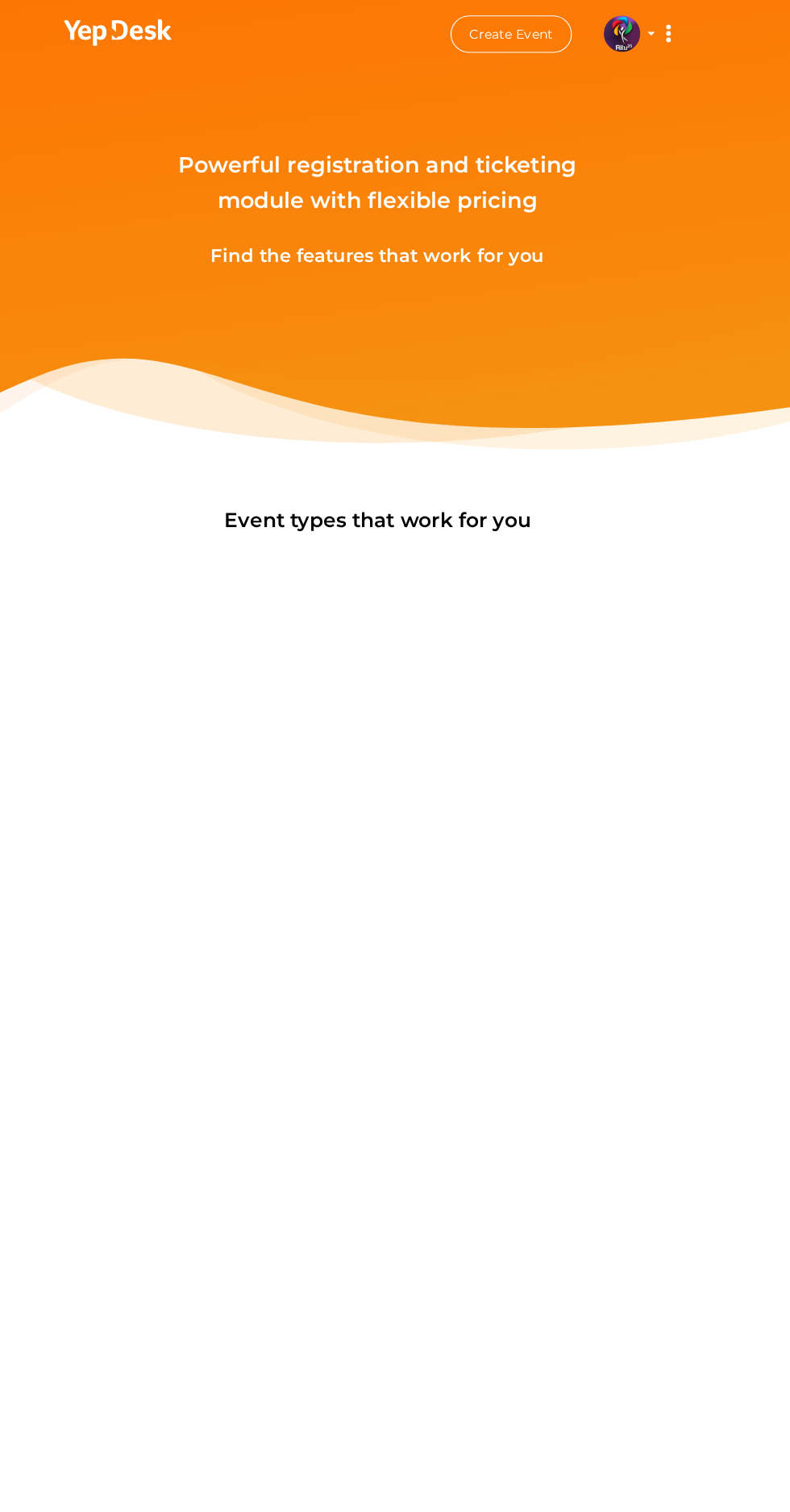
click at [611, 28] on img at bounding box center [611, 30] width 32 height 32
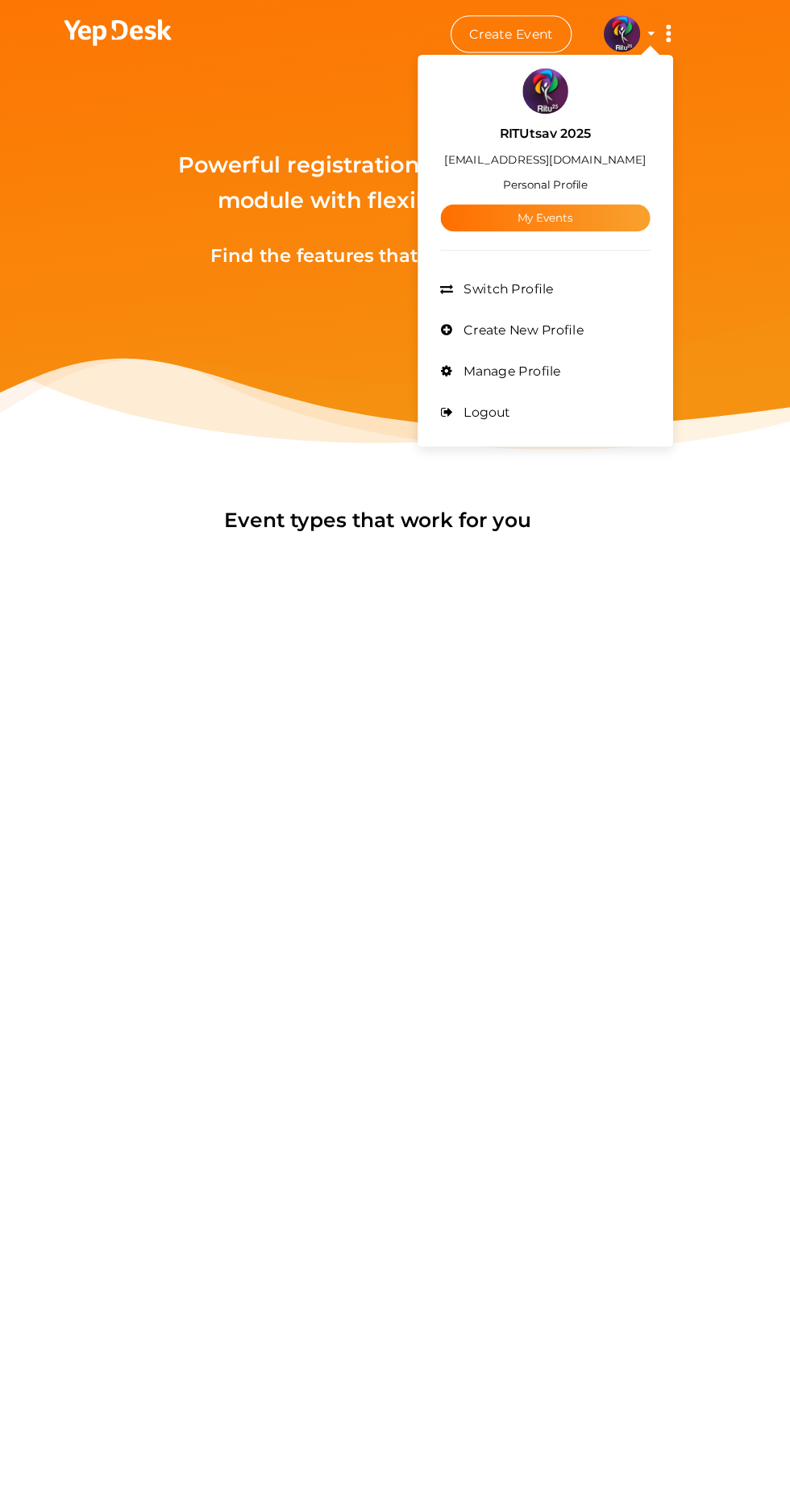
click at [584, 197] on link "My Events" at bounding box center [543, 192] width 185 height 24
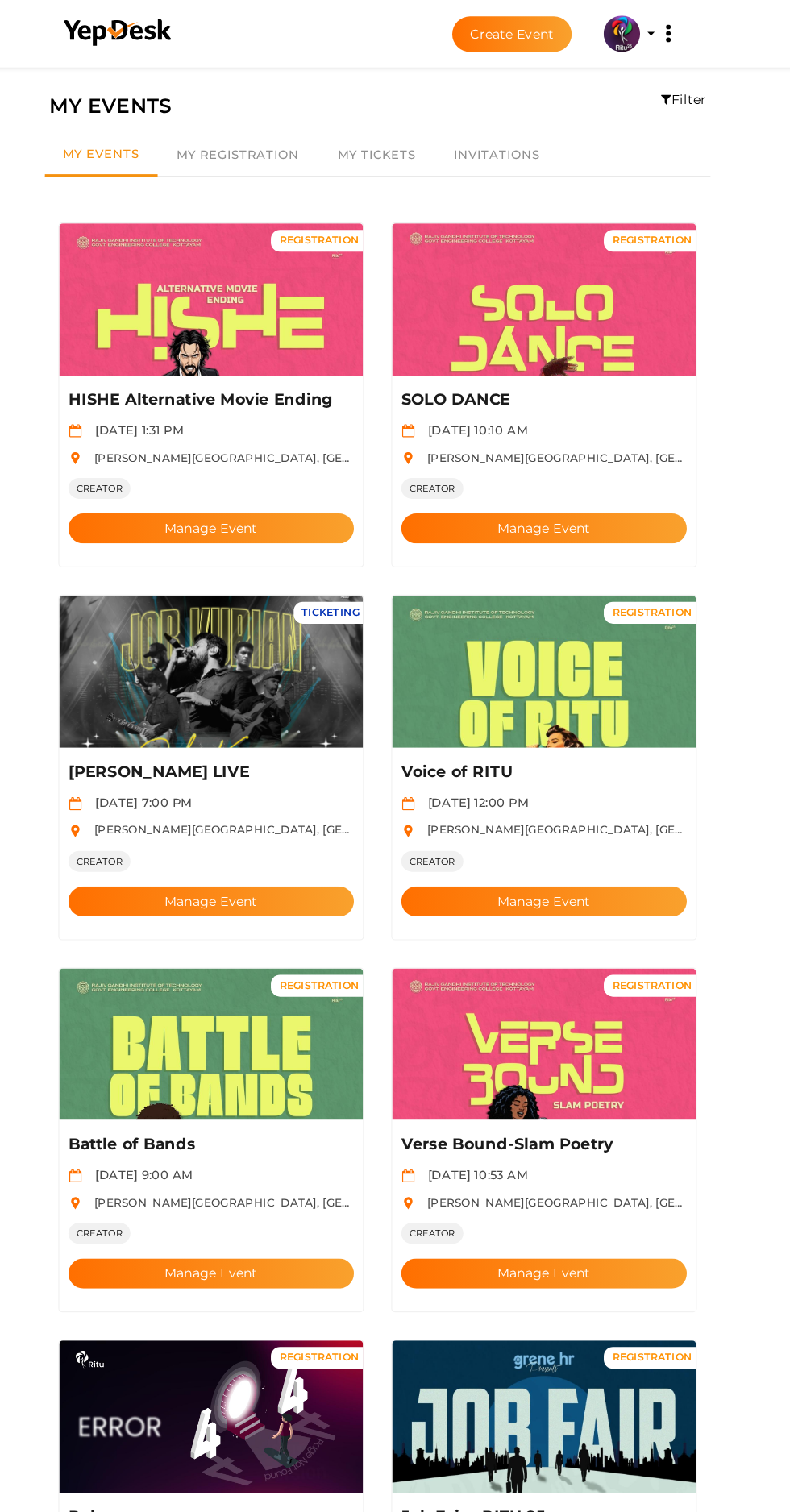
click at [523, 31] on button "Create Event" at bounding box center [514, 30] width 106 height 31
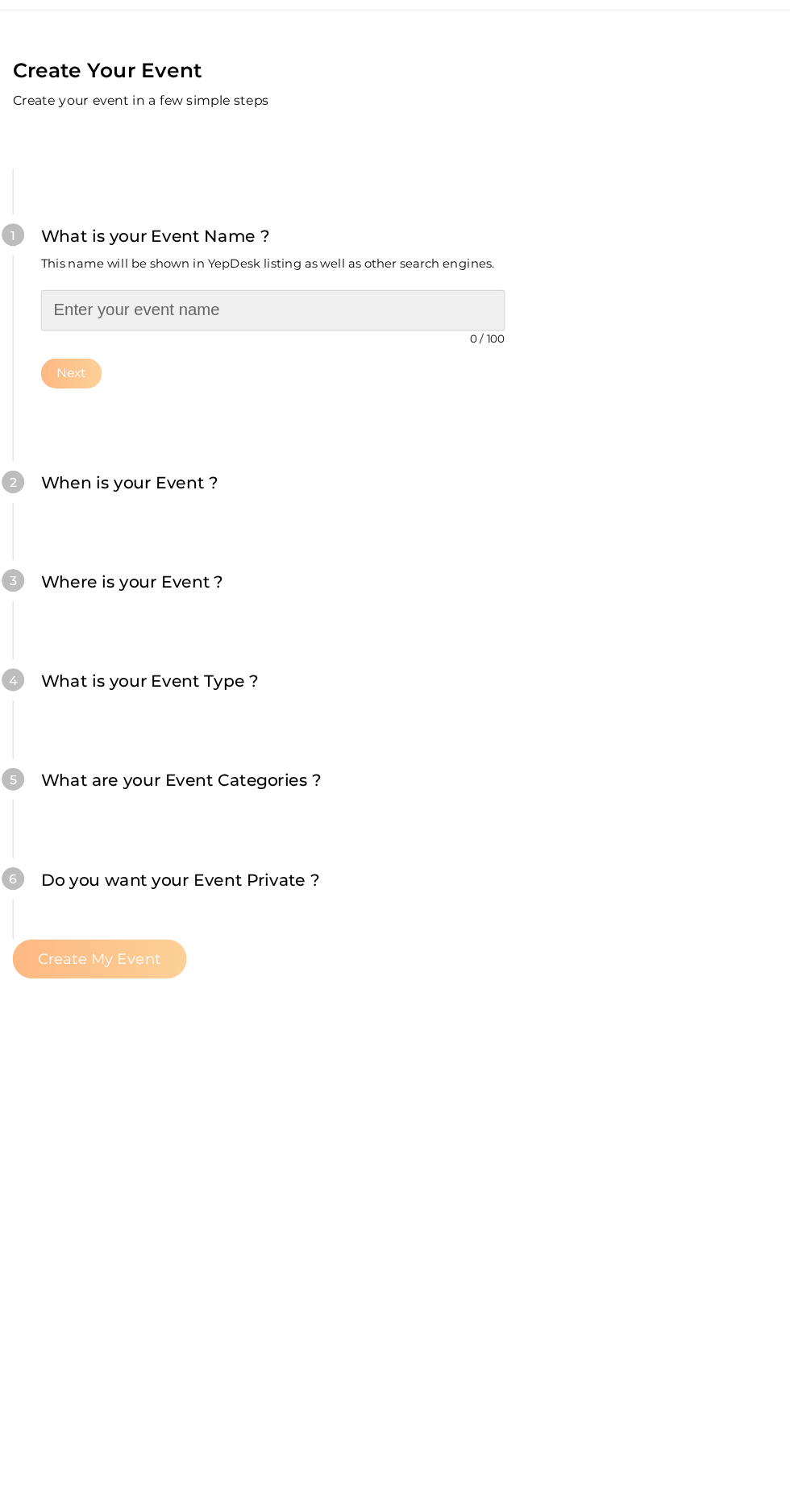
click at [404, 307] on input "text" at bounding box center [302, 325] width 410 height 36
click at [205, 307] on input "text" at bounding box center [302, 325] width 410 height 36
type input "Pawn Break- Chess"
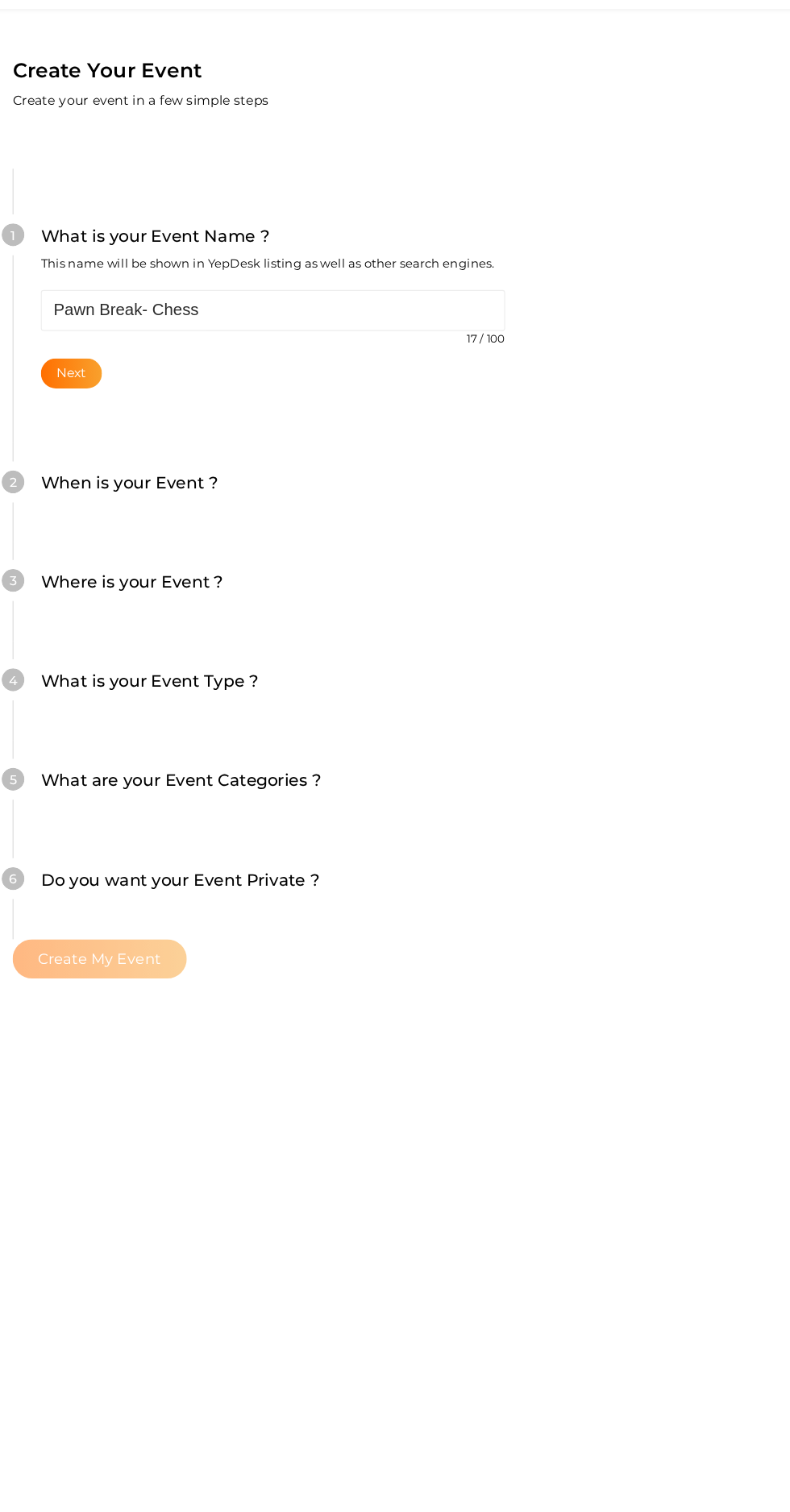
click at [160, 364] on div "1 What is your Event Name ? This name will be shown in YepDesk listing as well …" at bounding box center [302, 321] width 459 height 242
click at [152, 369] on button "Next" at bounding box center [124, 382] width 54 height 27
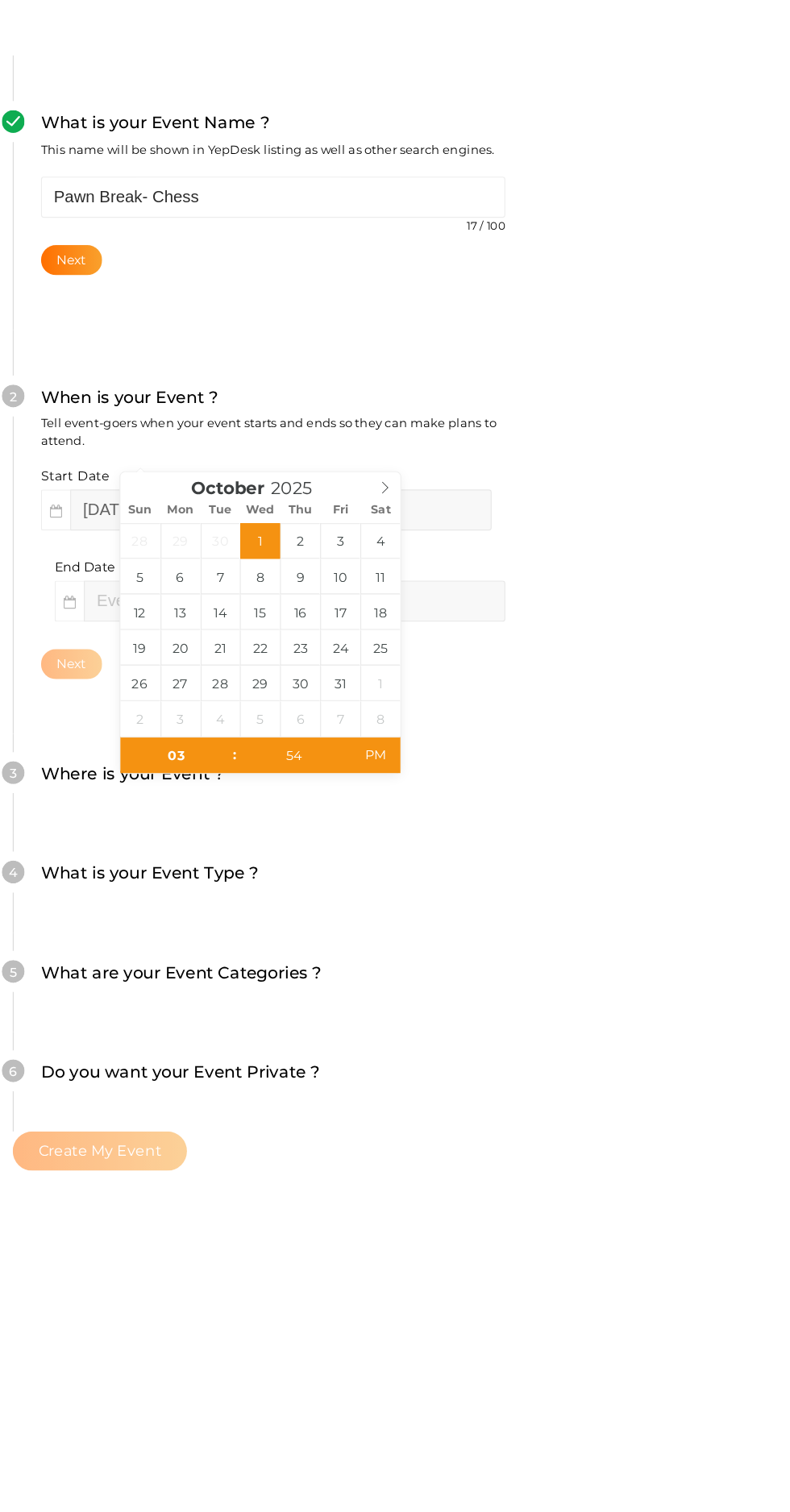
scroll to position [93, 0]
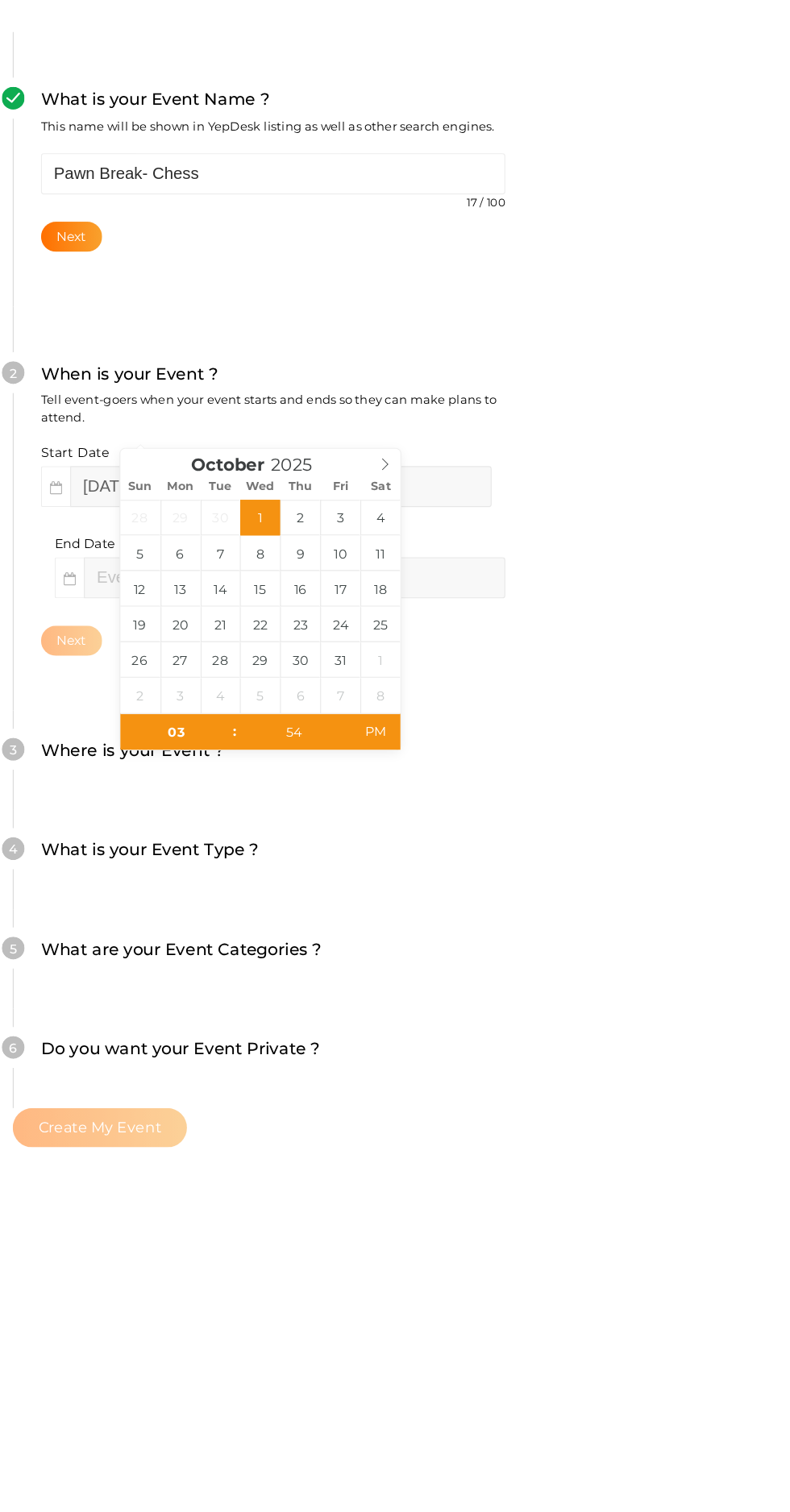
type input "05"
type input "54"
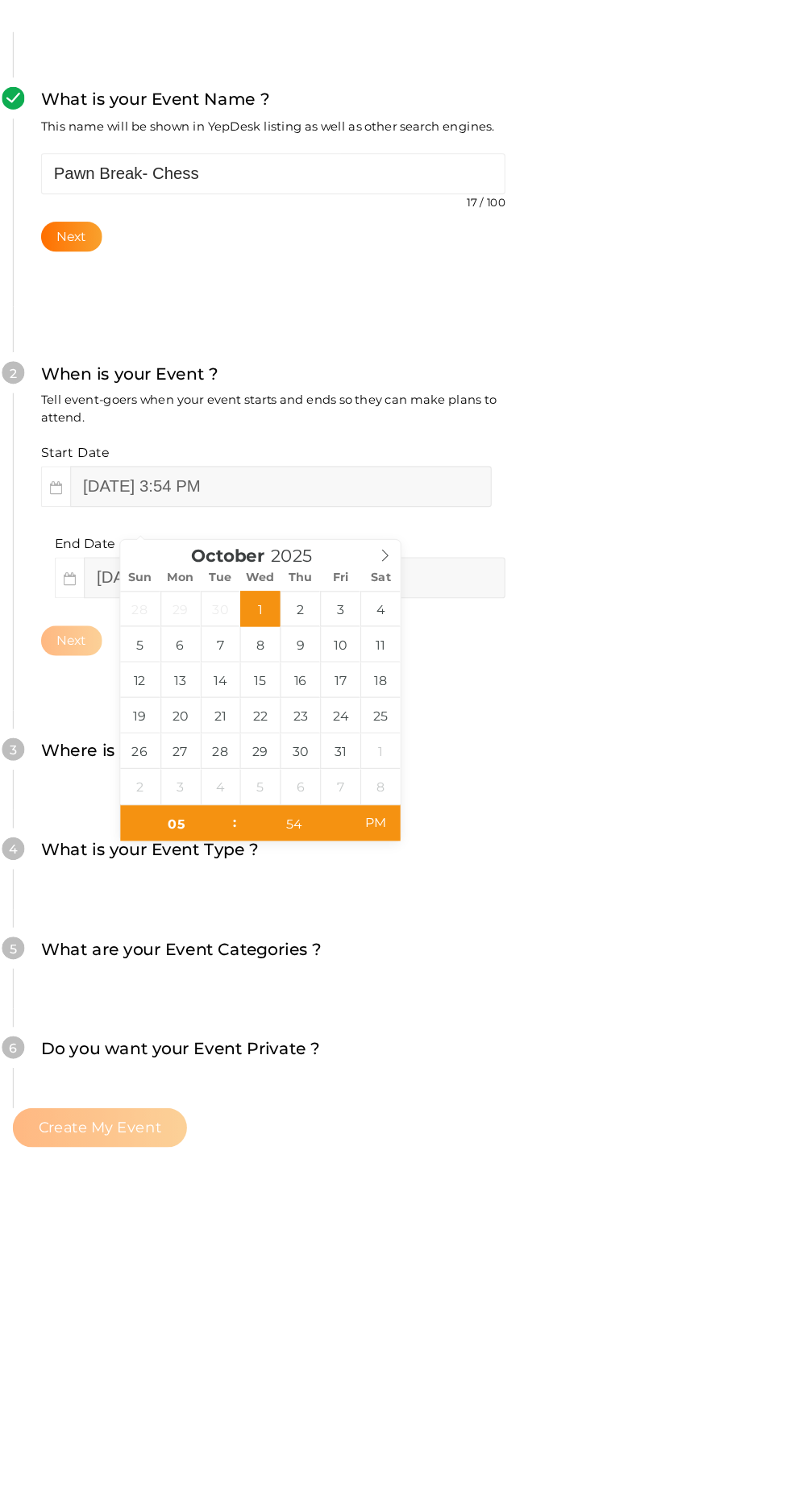
type input "[DATE] 5:54 PM"
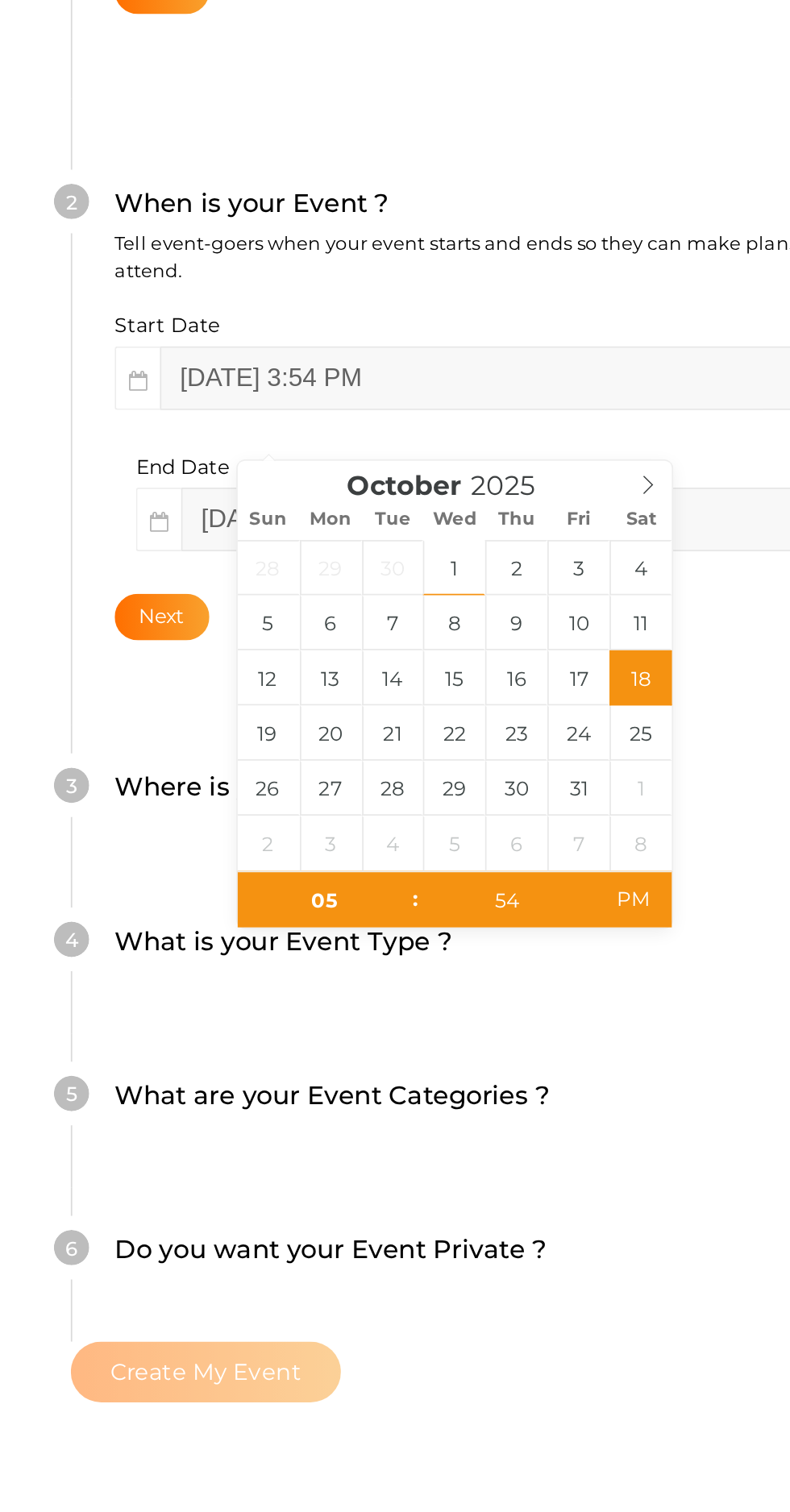
click at [145, 700] on button "Next" at bounding box center [124, 714] width 54 height 27
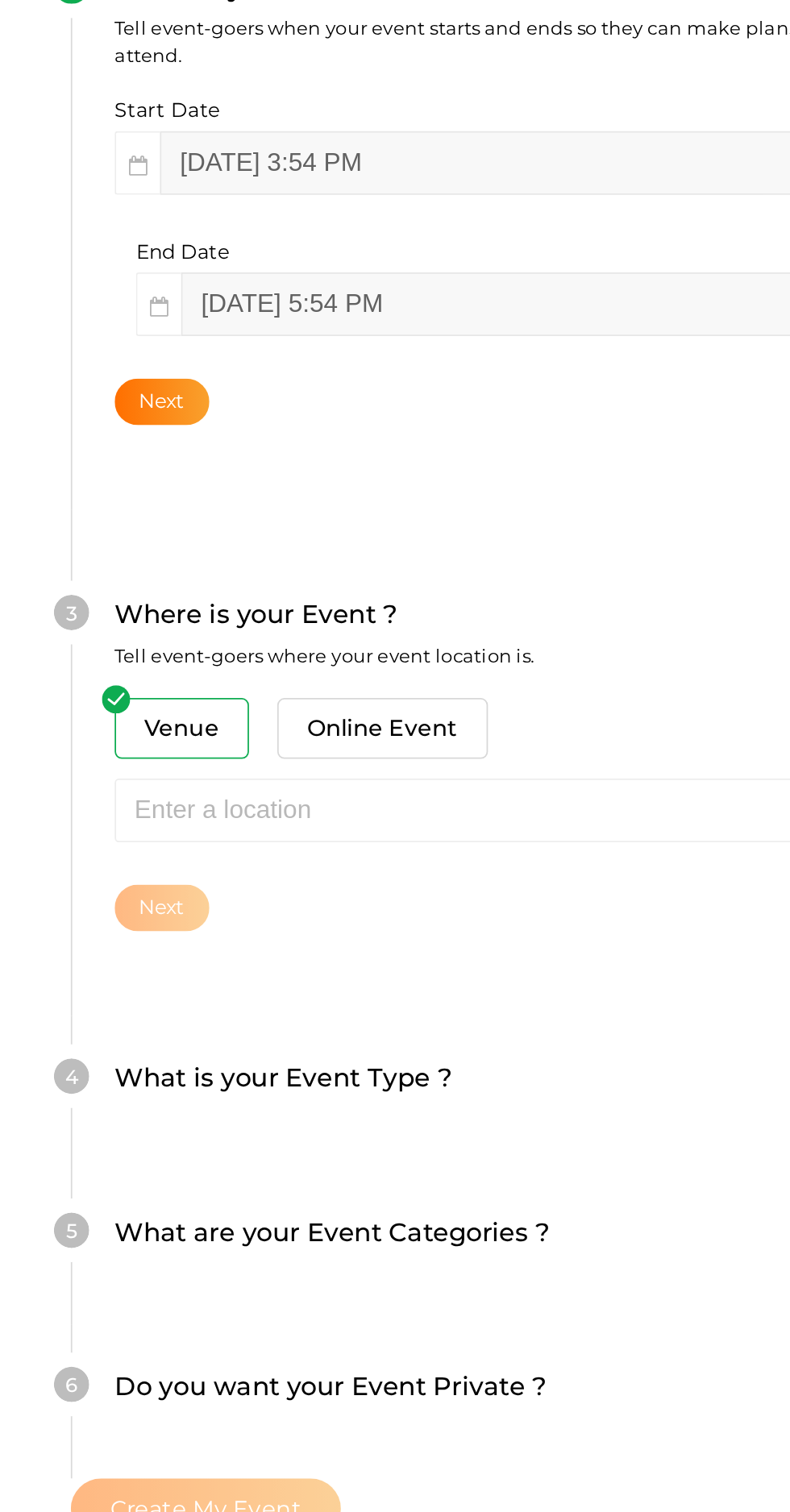
scroll to position [179, 0]
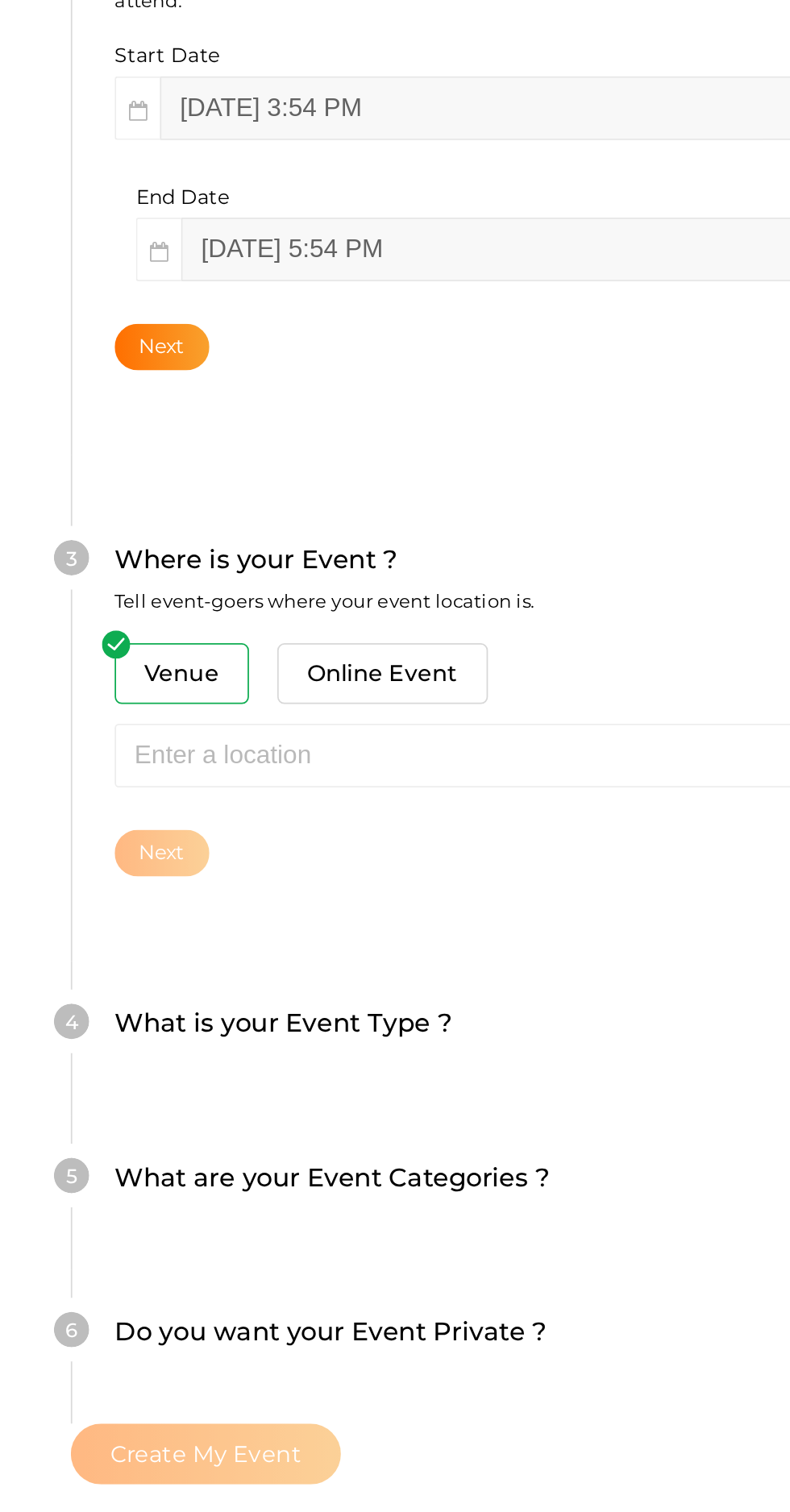
click at [152, 547] on button "Next" at bounding box center [124, 560] width 54 height 27
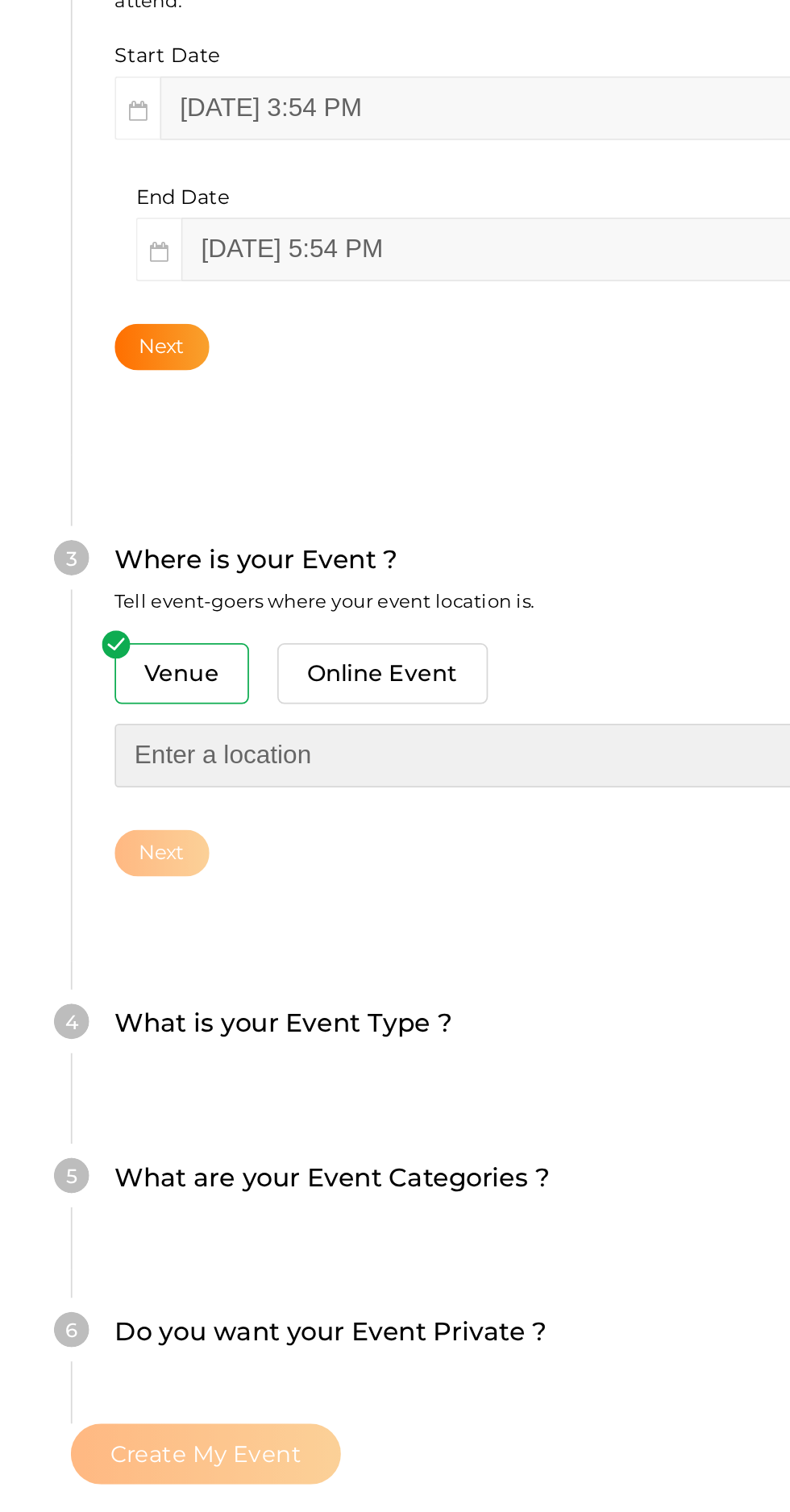
click at [192, 775] on input "text" at bounding box center [302, 793] width 410 height 36
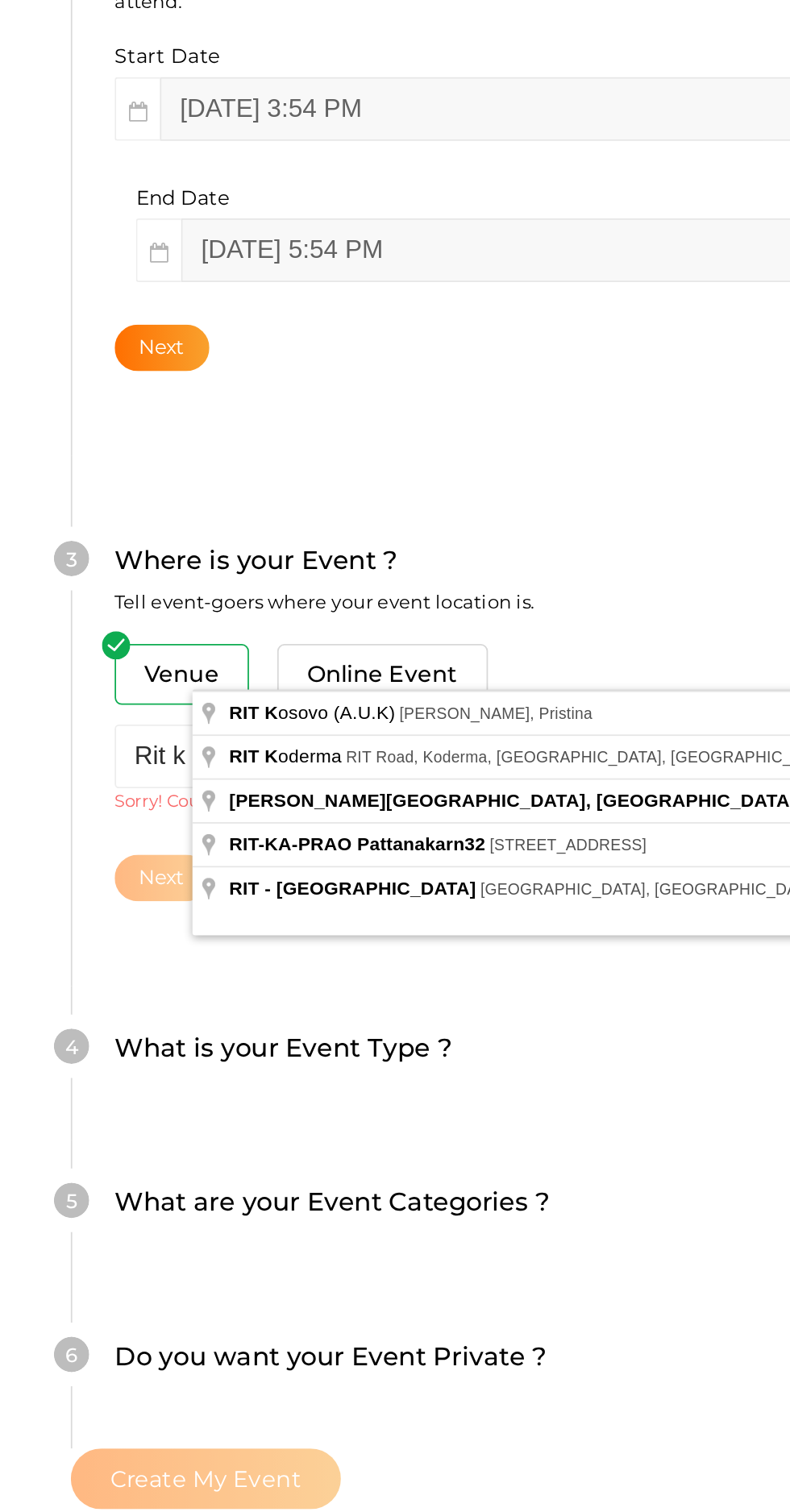
type input "[PERSON_NAME][GEOGRAPHIC_DATA], [GEOGRAPHIC_DATA], [GEOGRAPHIC_DATA], [GEOGRAPH…"
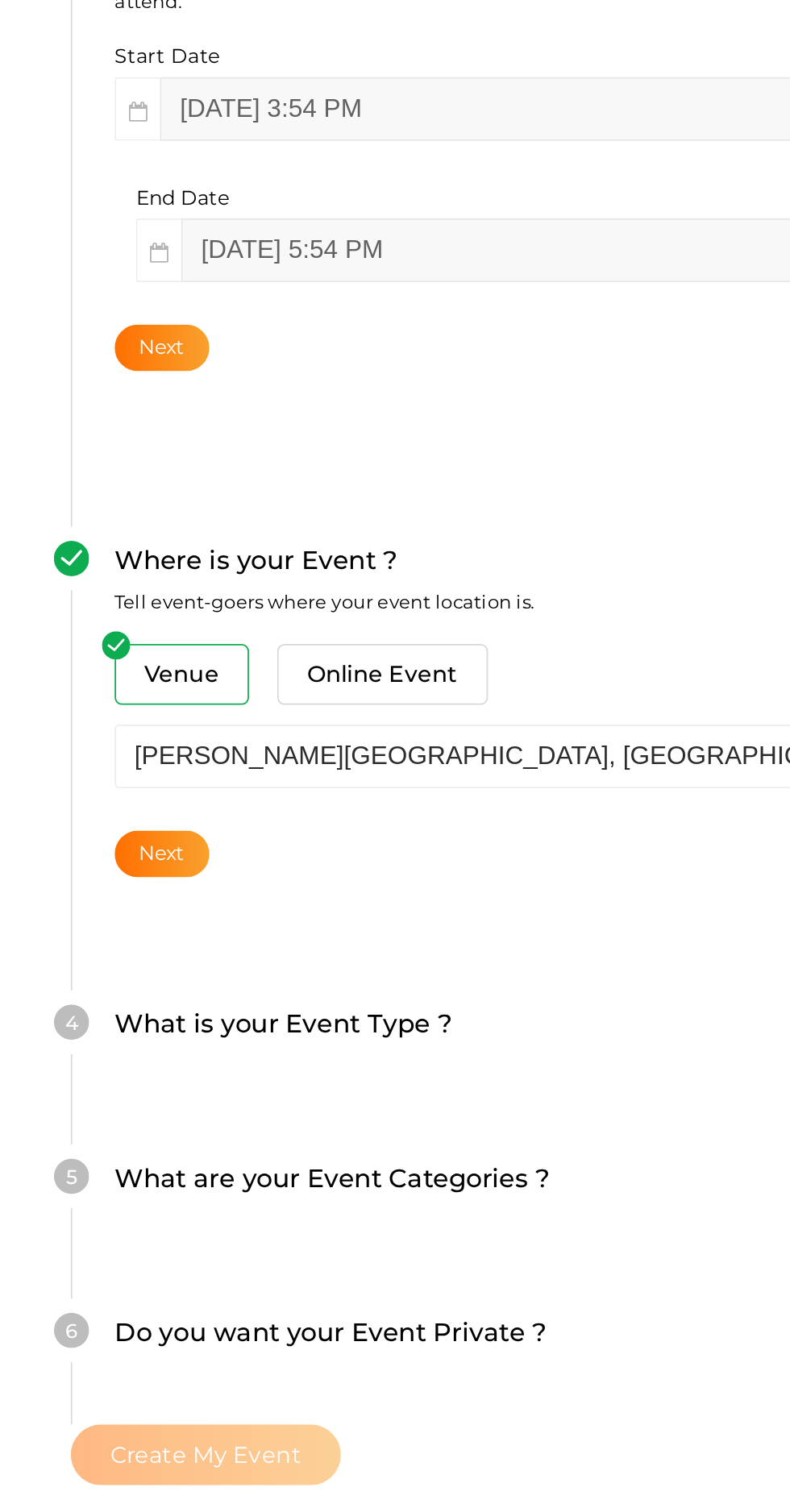
click at [152, 908] on button "Next" at bounding box center [124, 921] width 54 height 27
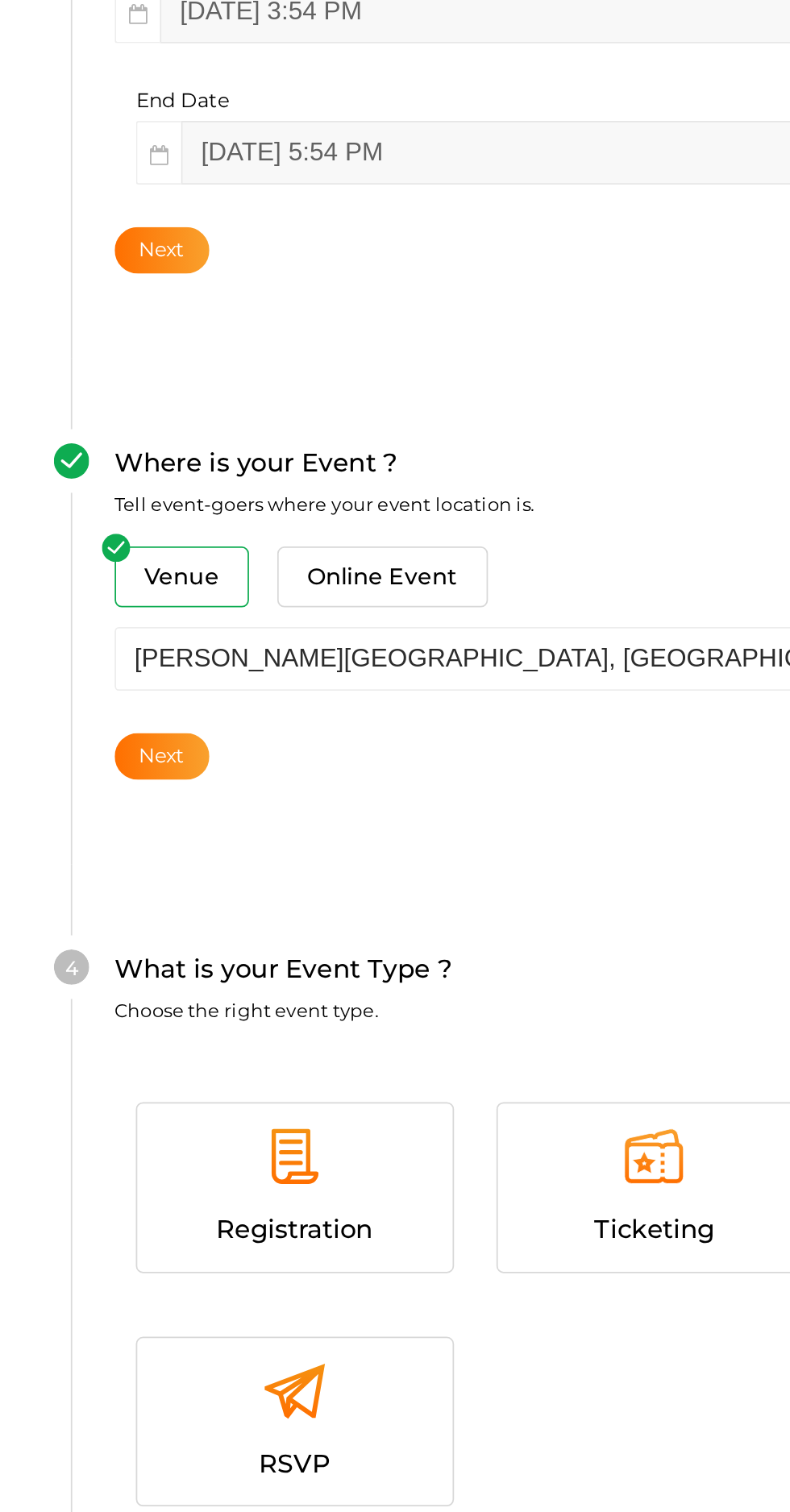
scroll to position [511, 0]
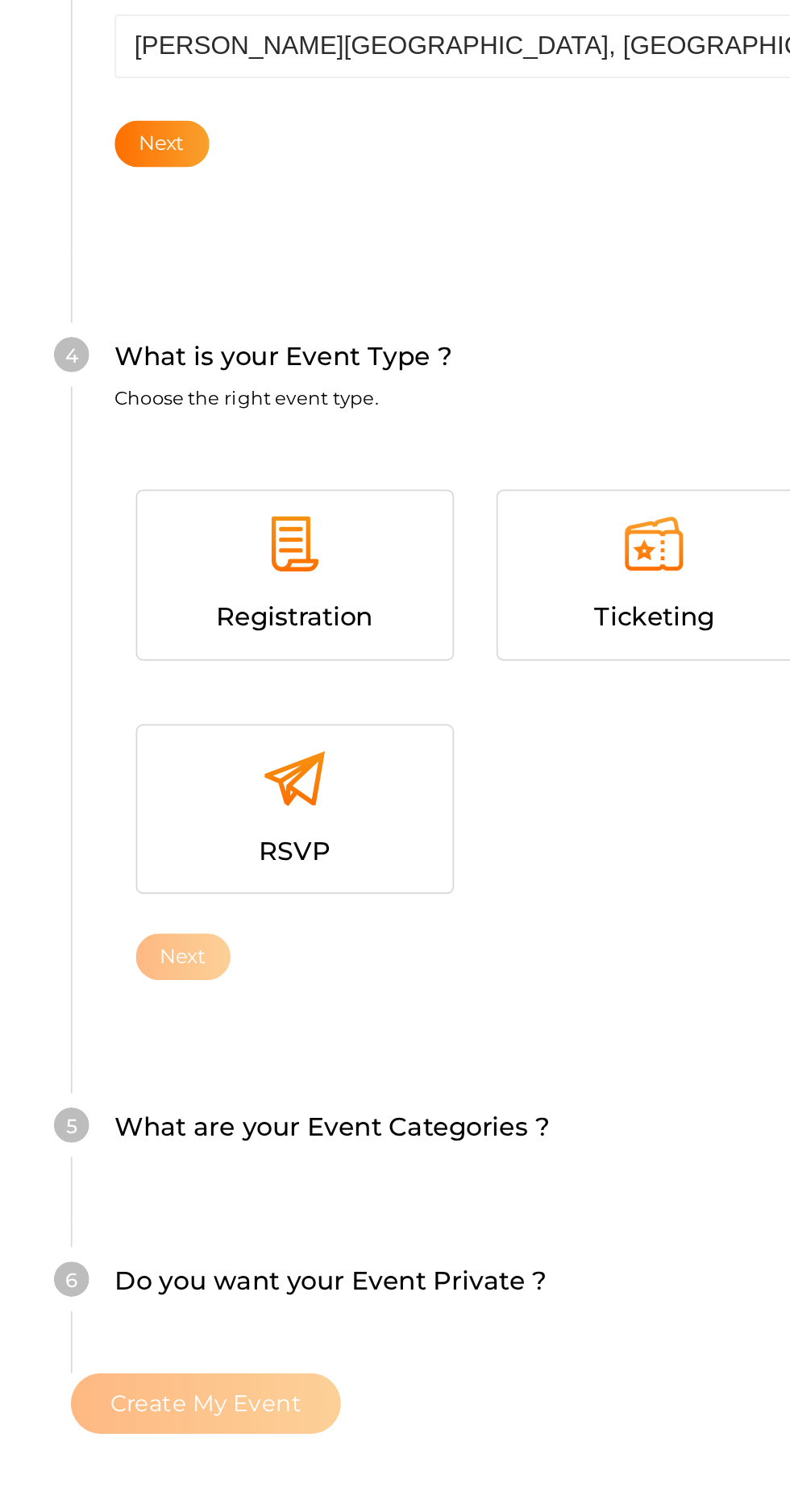
click at [202, 727] on div at bounding box center [200, 752] width 155 height 49
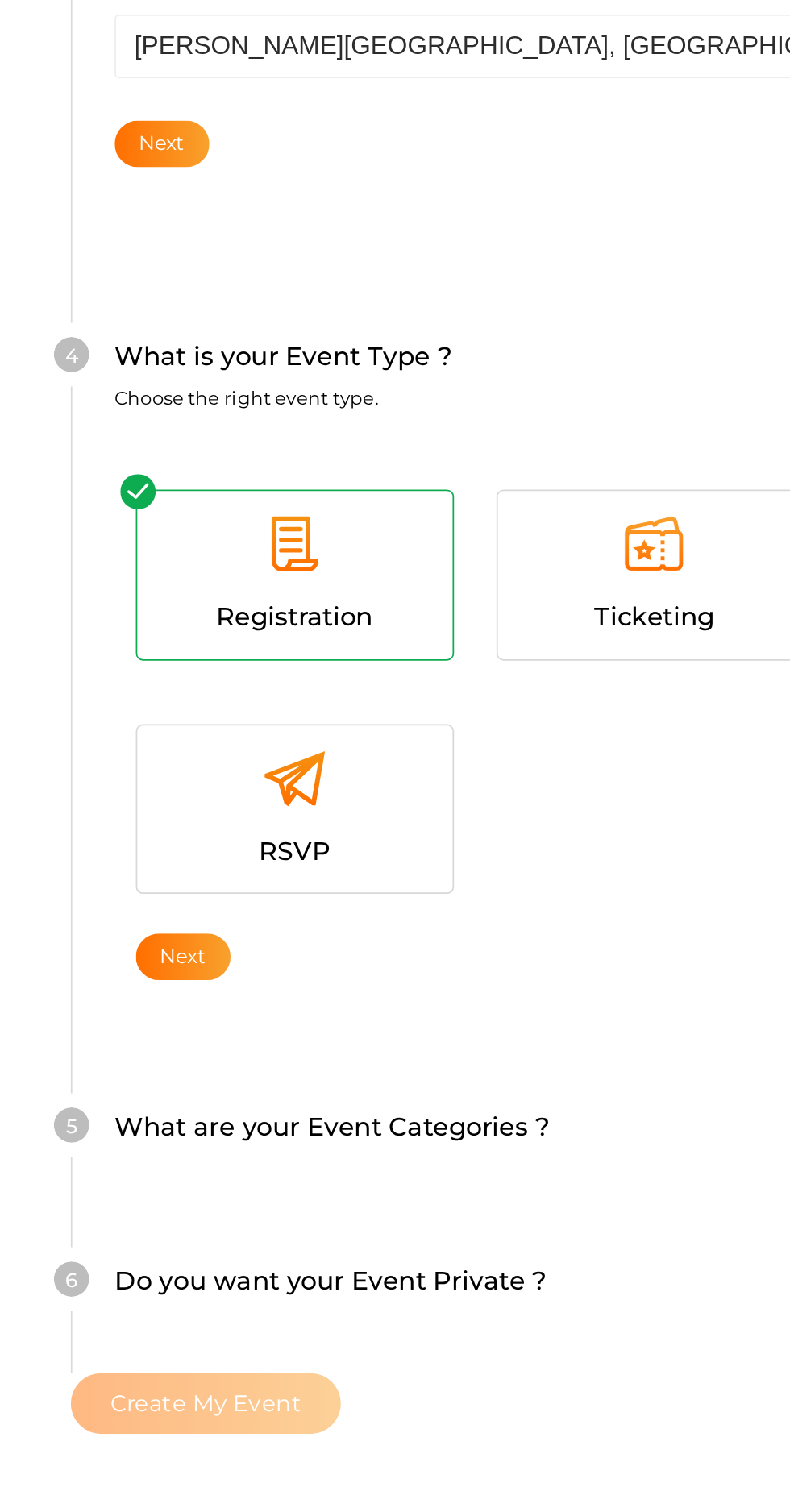
click at [155, 967] on button "Next" at bounding box center [137, 981] width 54 height 27
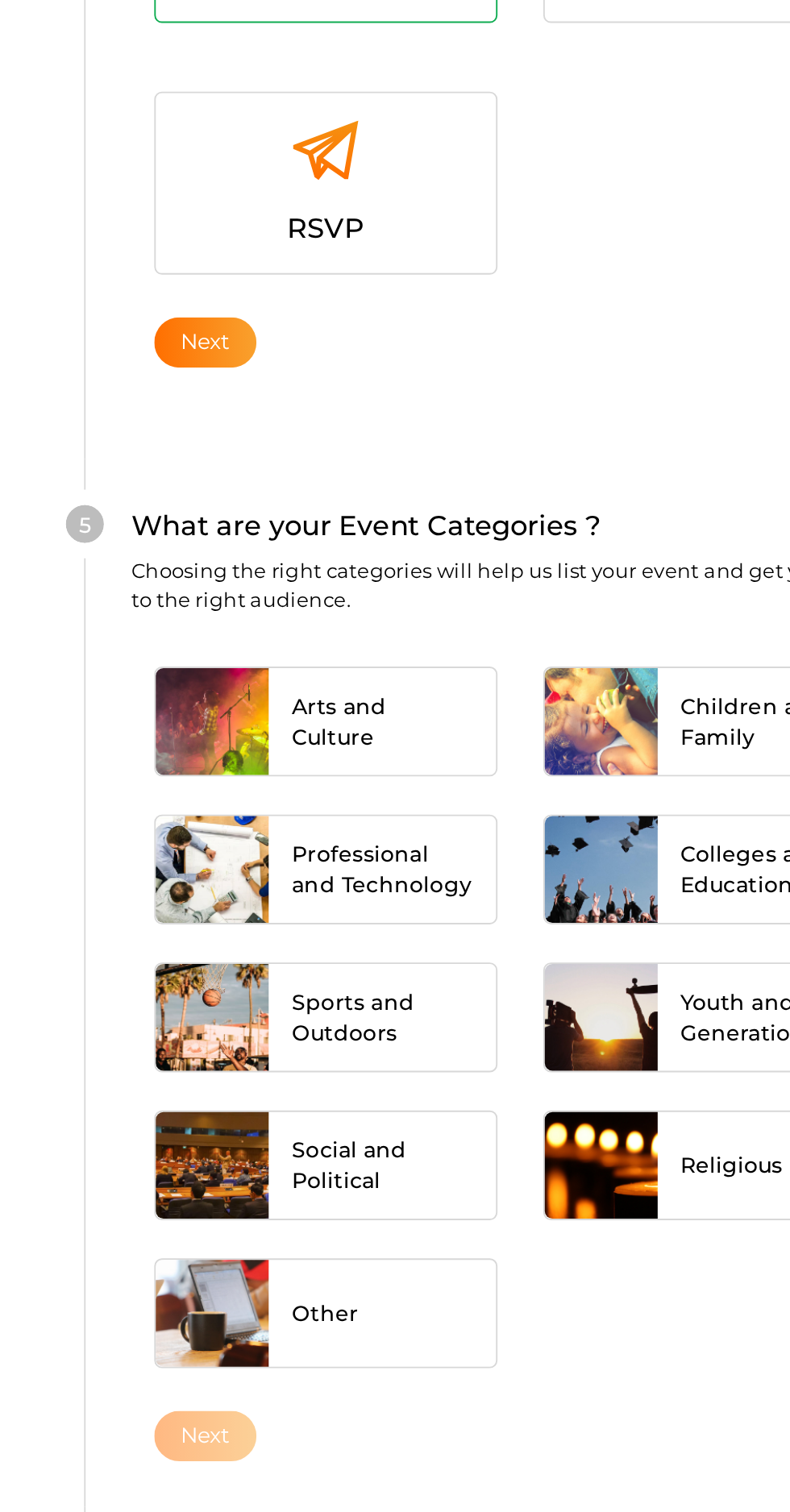
scroll to position [873, 0]
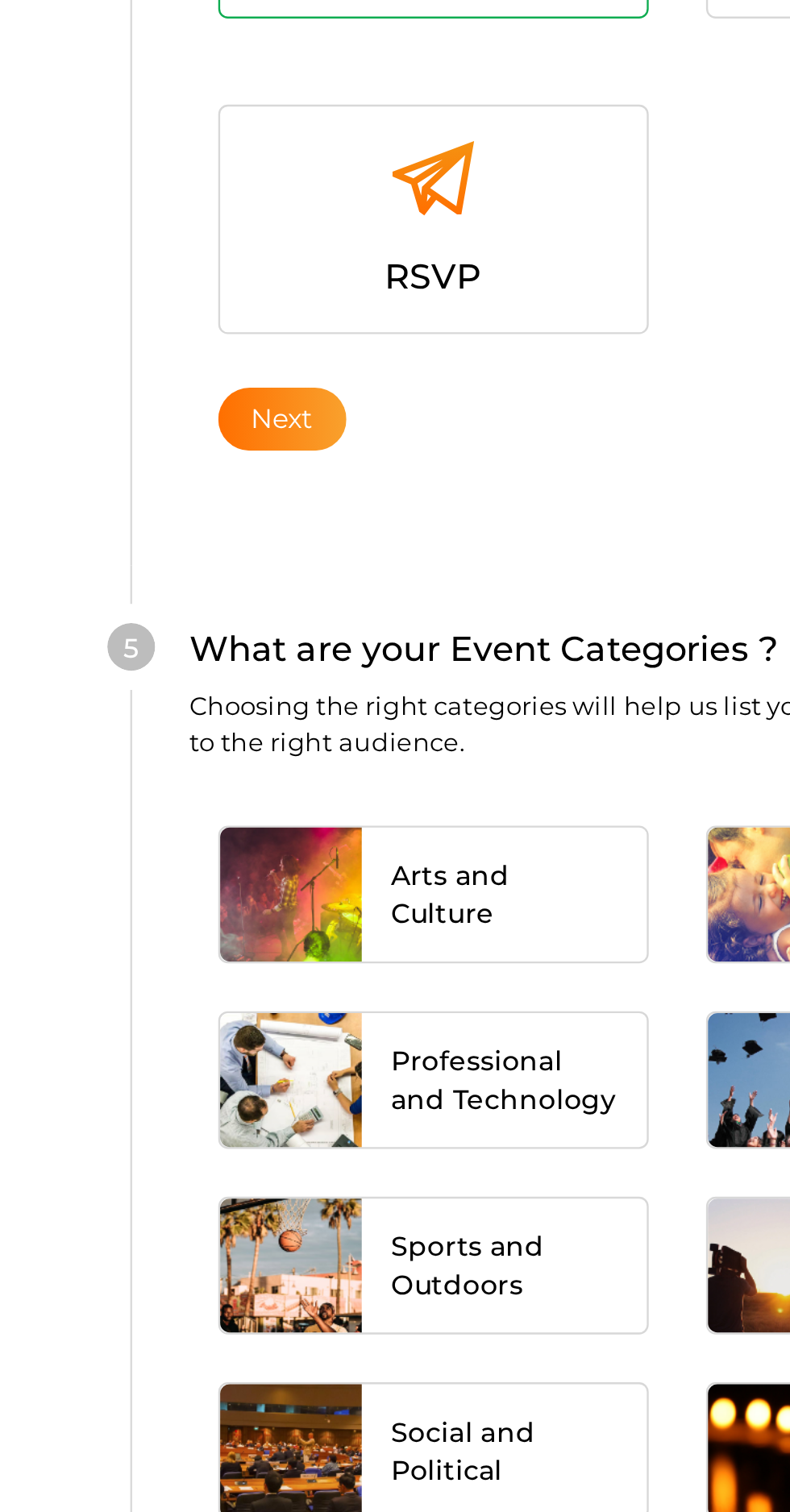
click at [272, 947] on div "Sports and Outdoors" at bounding box center [229, 974] width 120 height 57
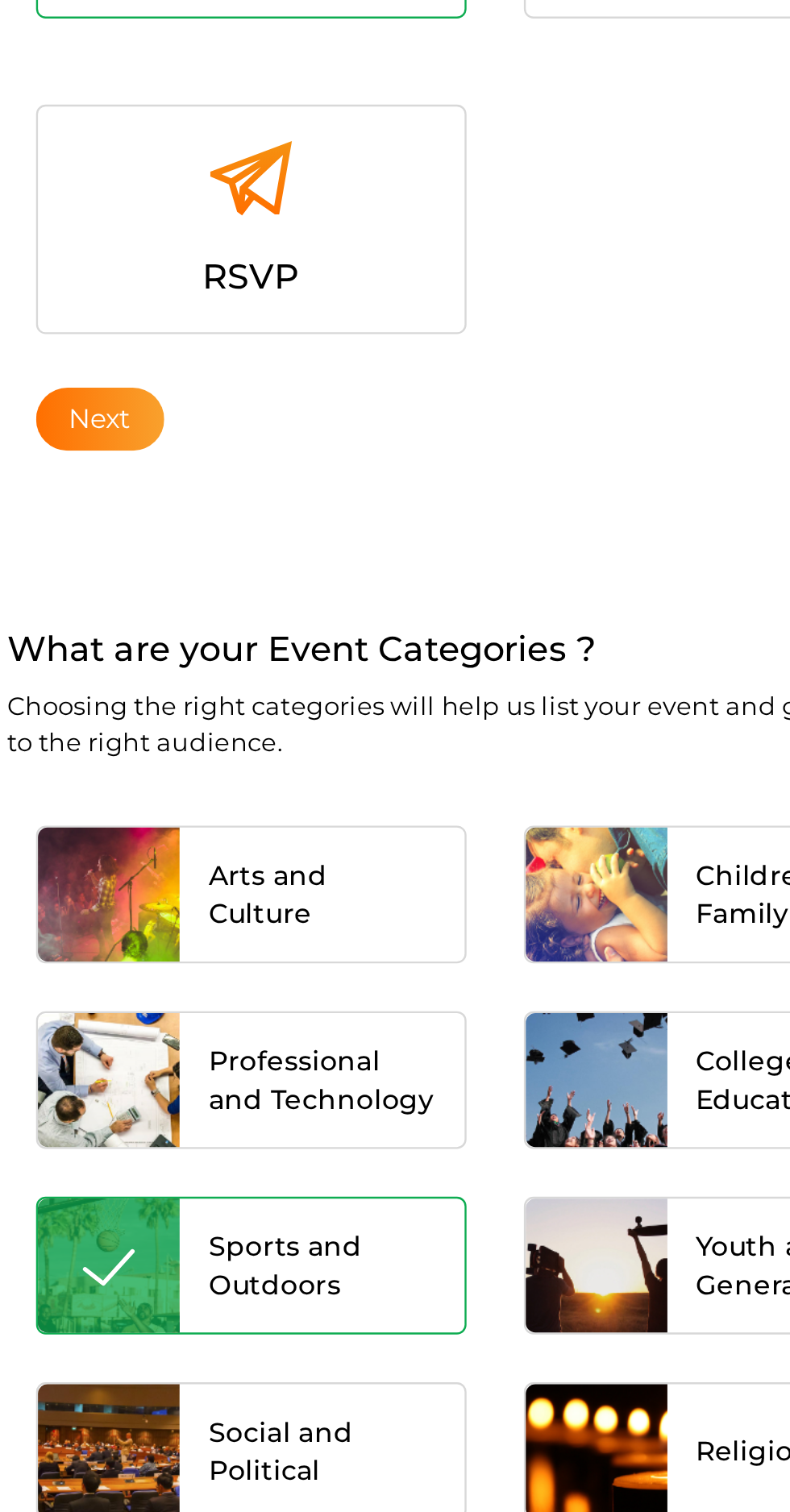
click at [170, 790] on div at bounding box center [140, 818] width 59 height 57
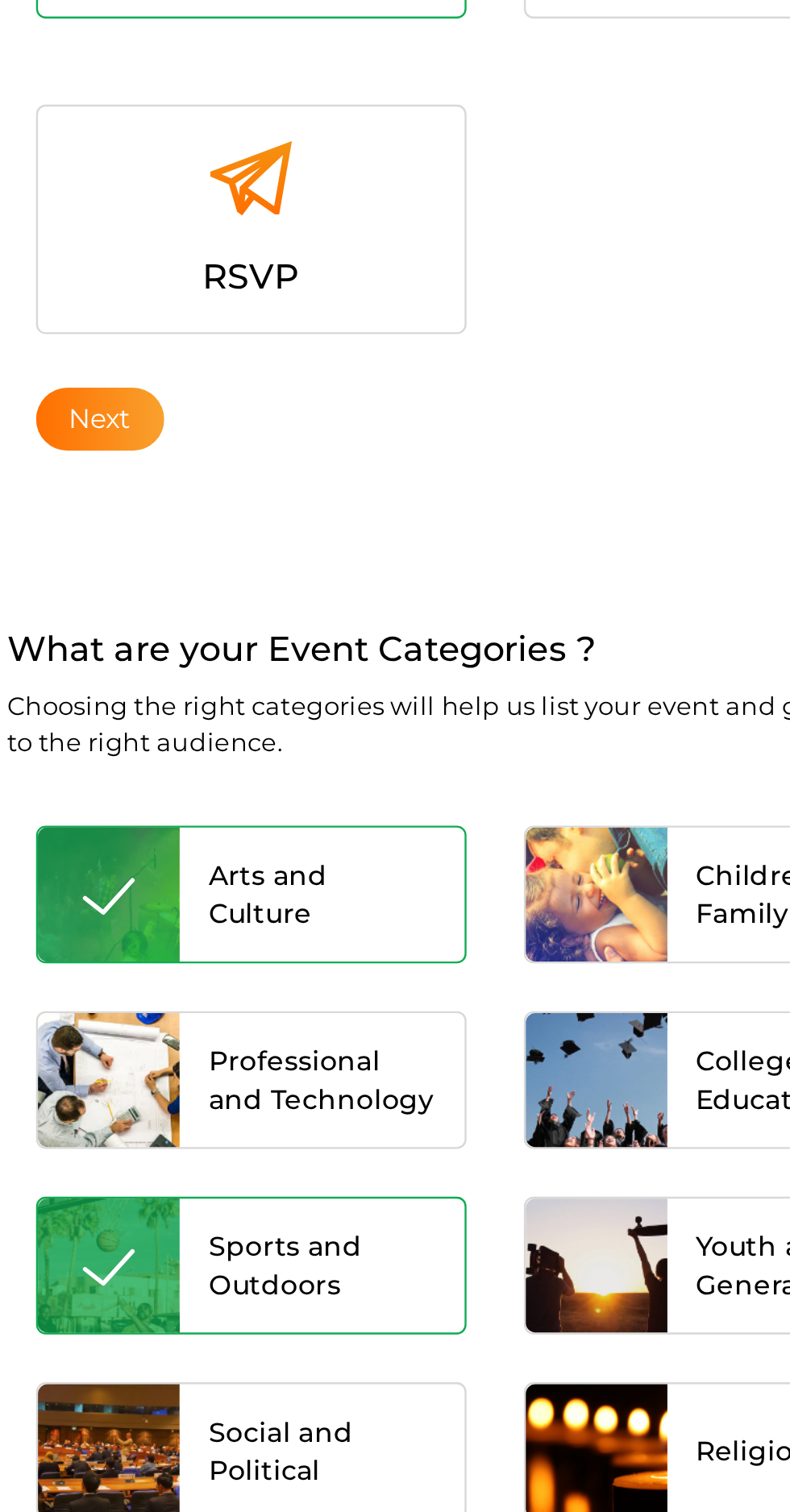
click at [170, 868] on div at bounding box center [140, 896] width 59 height 57
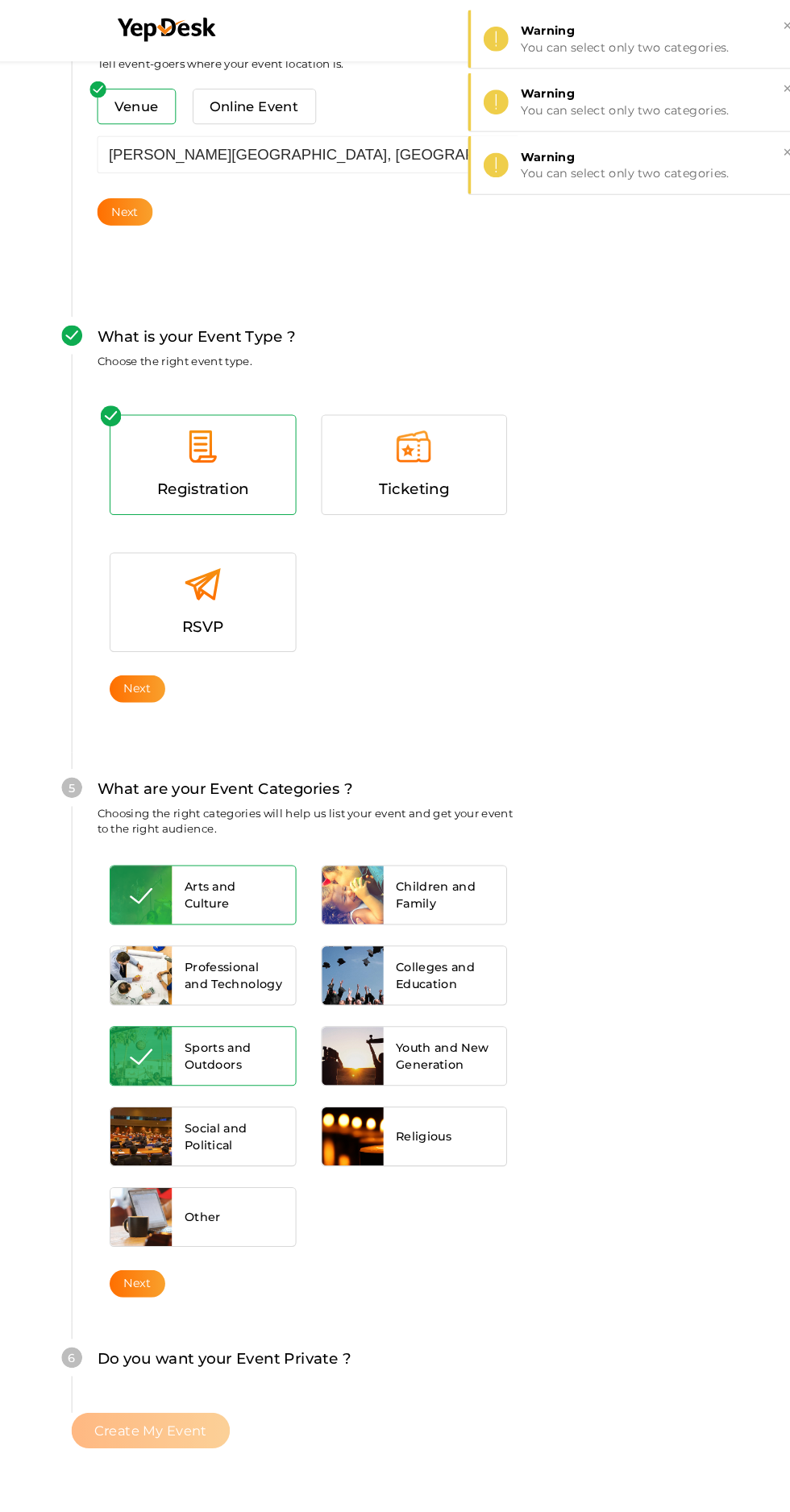
scroll to position [796, 0]
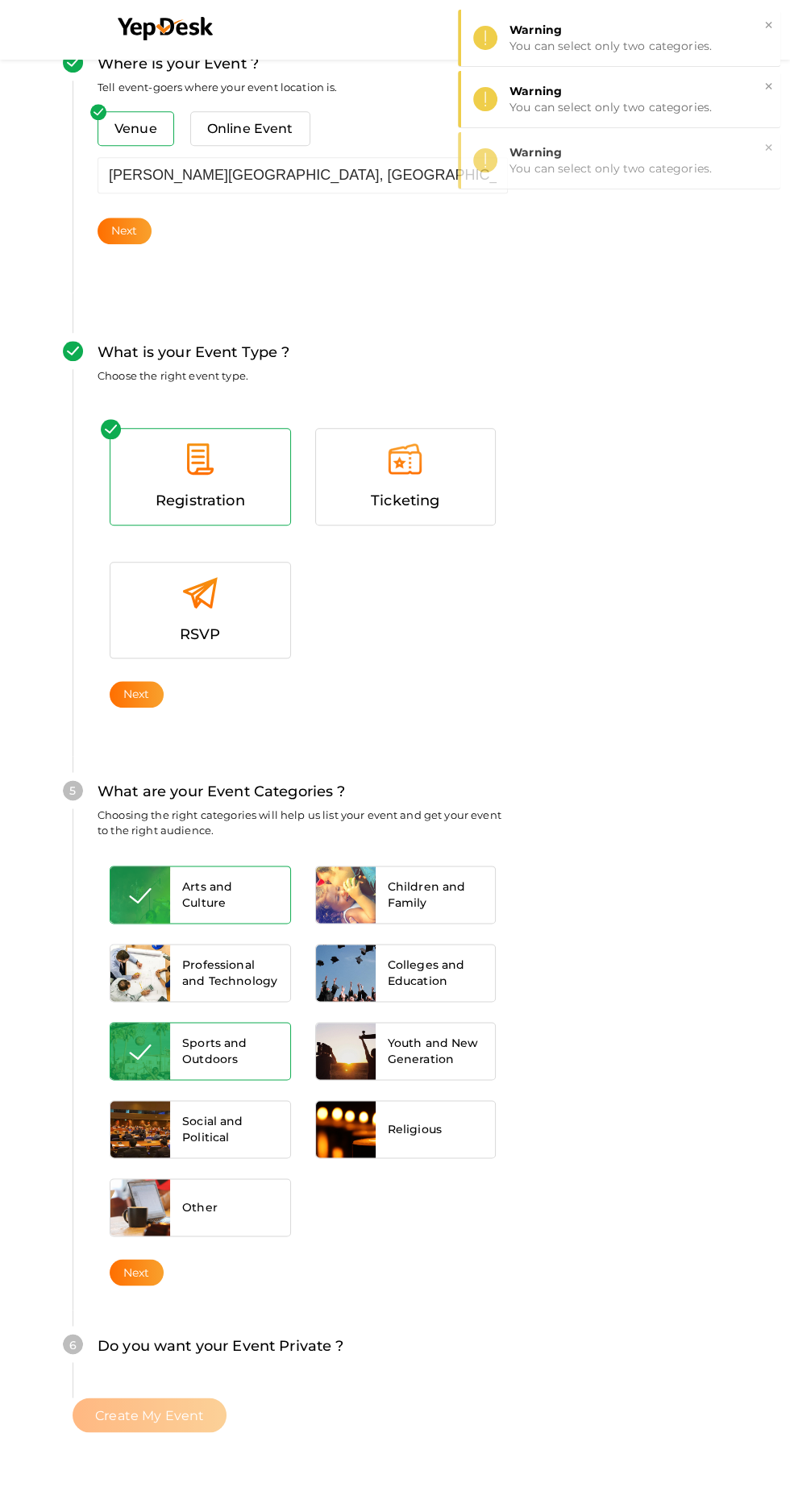
click at [226, 945] on div "Professional and Technology" at bounding box center [229, 973] width 120 height 57
click at [164, 1259] on button "Next" at bounding box center [137, 1272] width 54 height 27
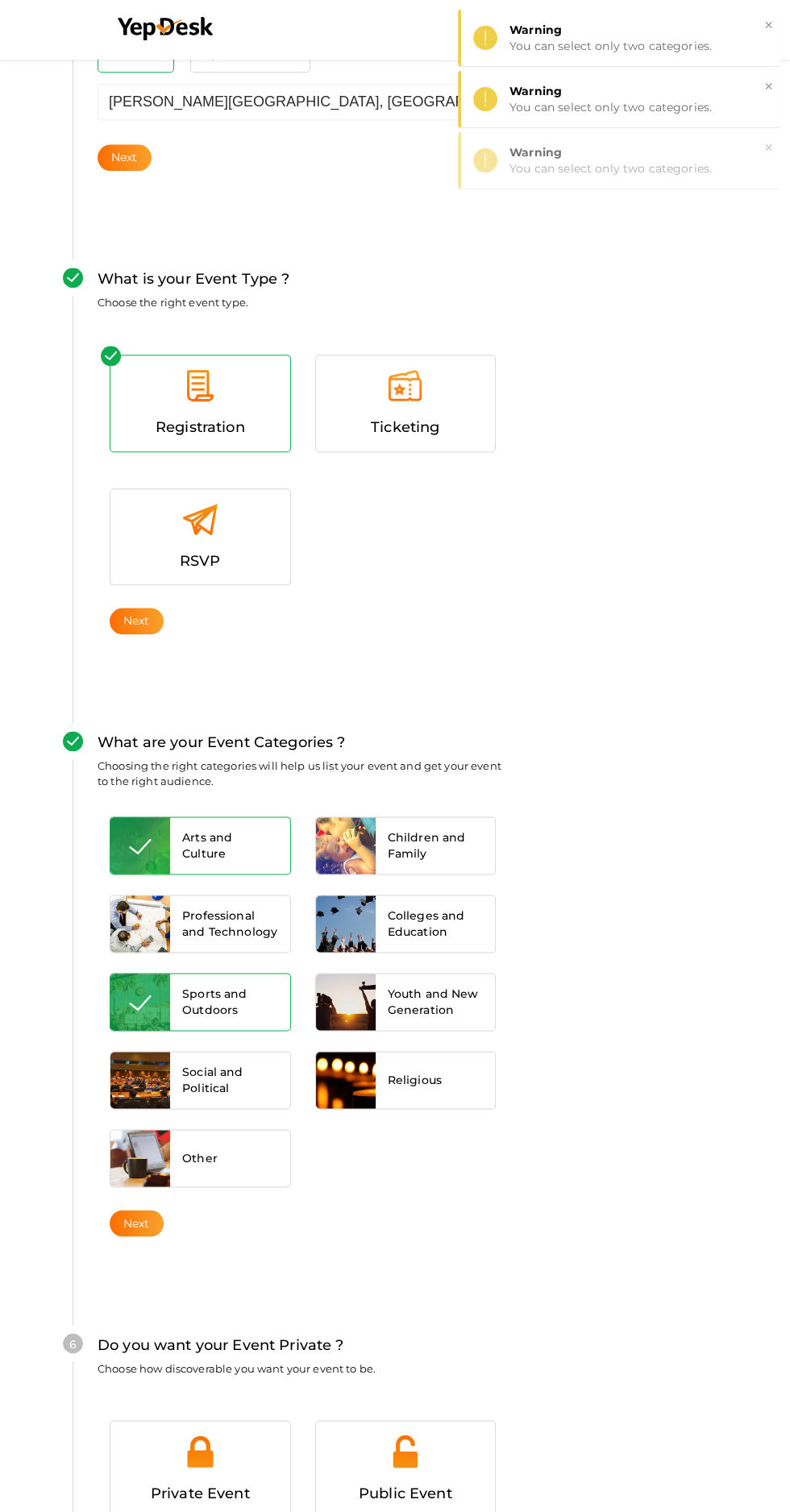
scroll to position [1099, 0]
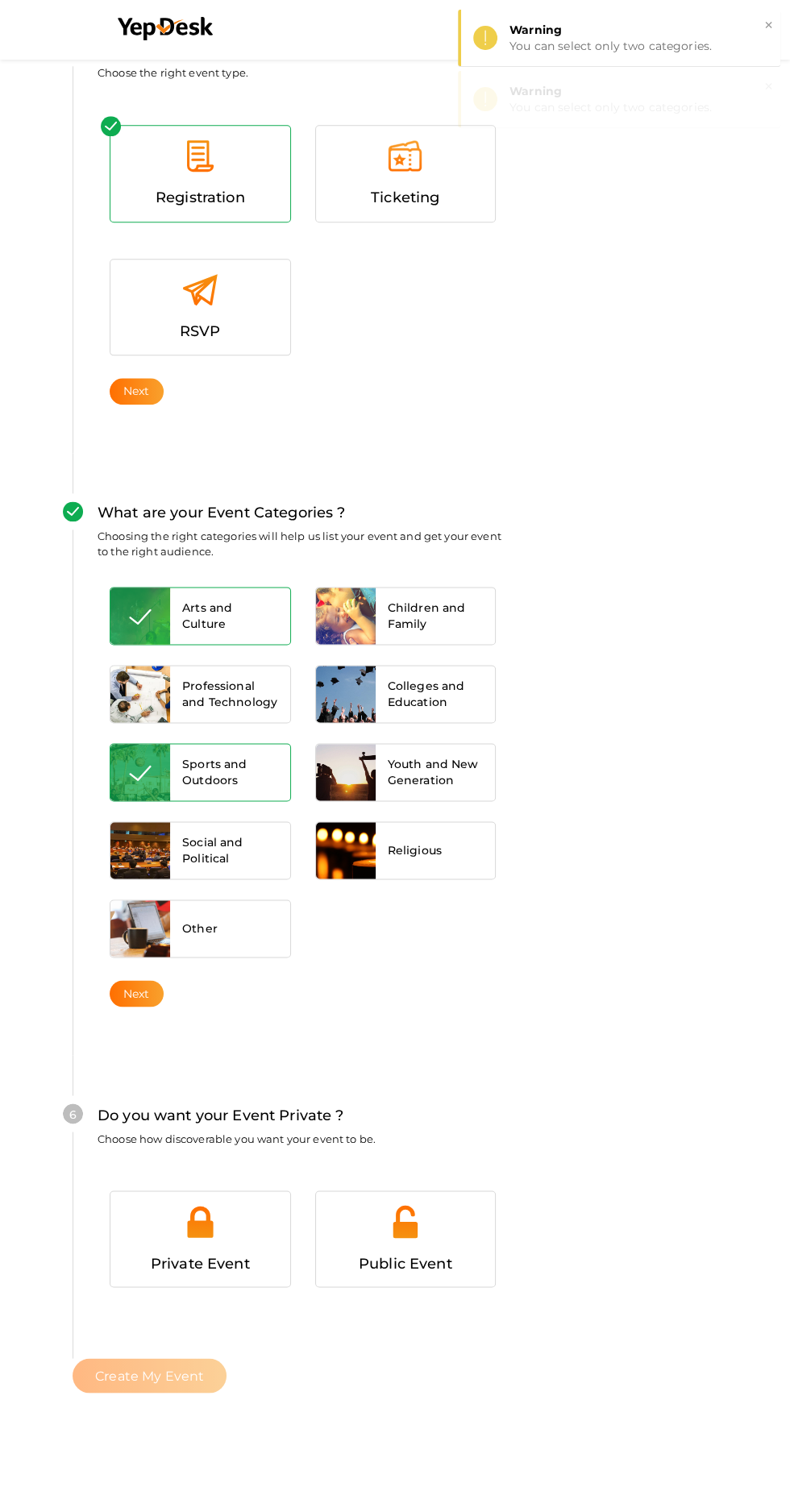
click at [484, 1204] on div at bounding box center [405, 1228] width 155 height 49
click at [204, 1367] on span "Create My Event" at bounding box center [149, 1374] width 109 height 15
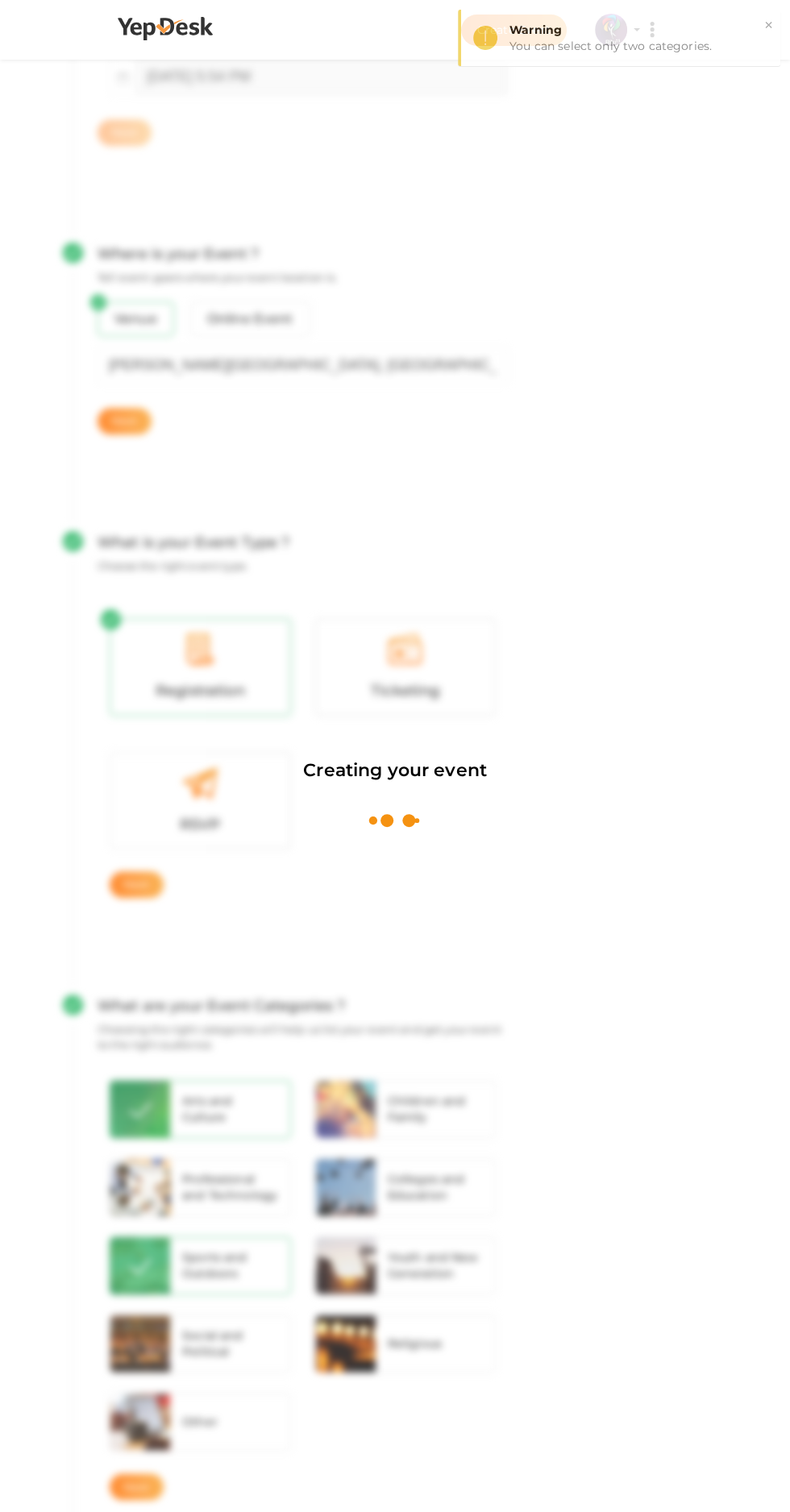
scroll to position [242, 0]
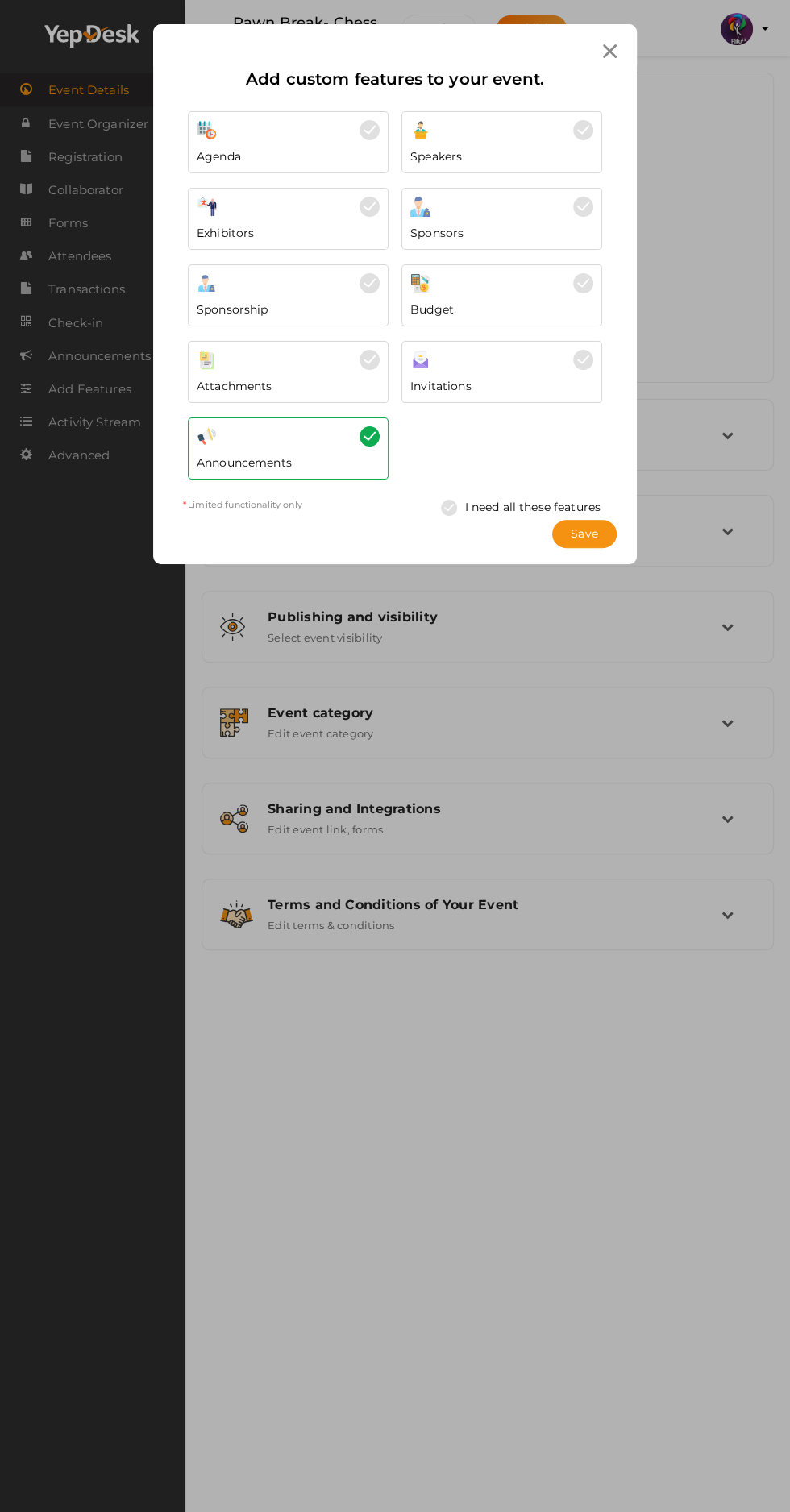
click at [579, 526] on span "Save" at bounding box center [584, 534] width 27 height 17
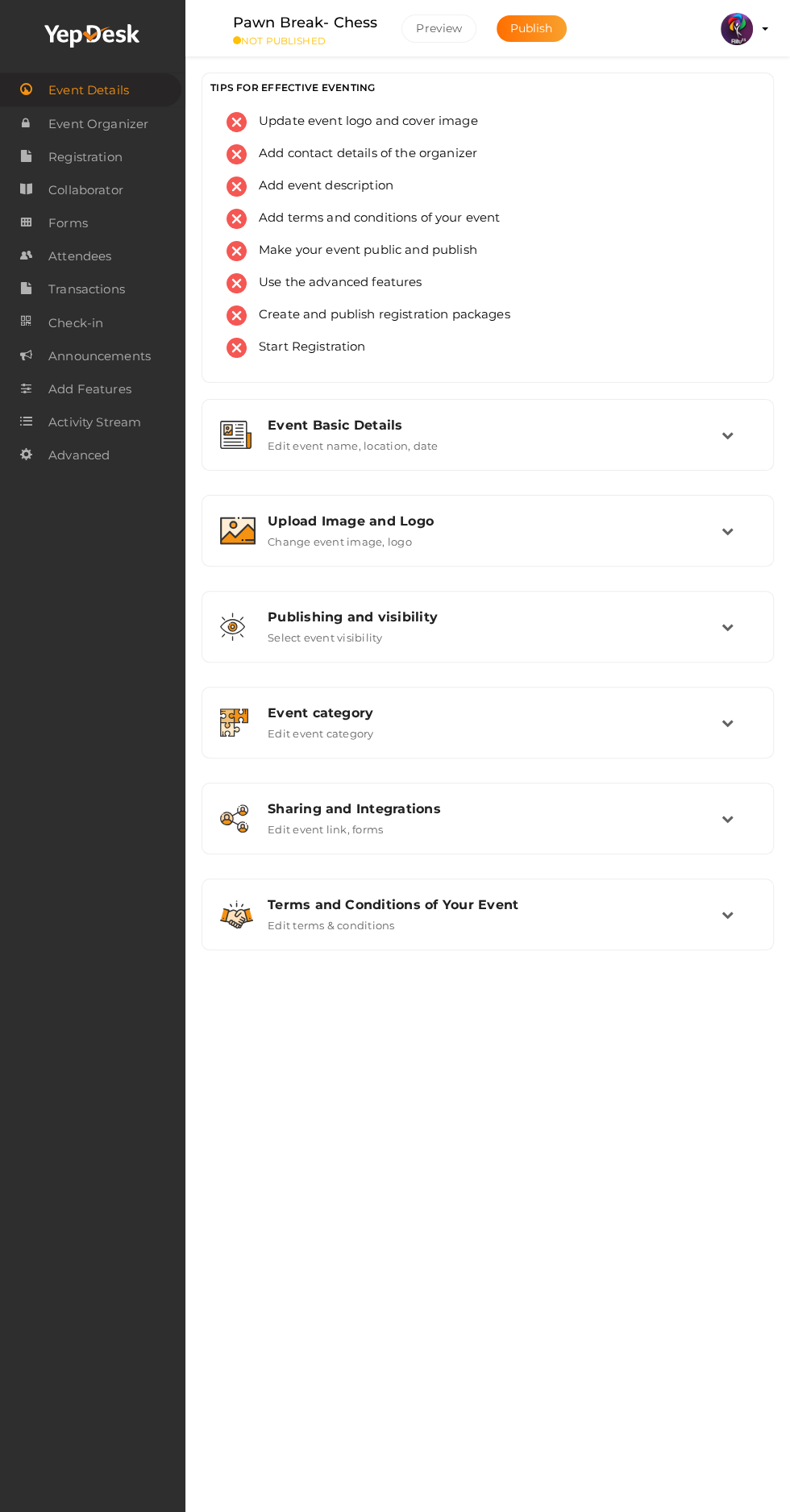
click at [313, 430] on div "Event Basic Details" at bounding box center [494, 424] width 454 height 15
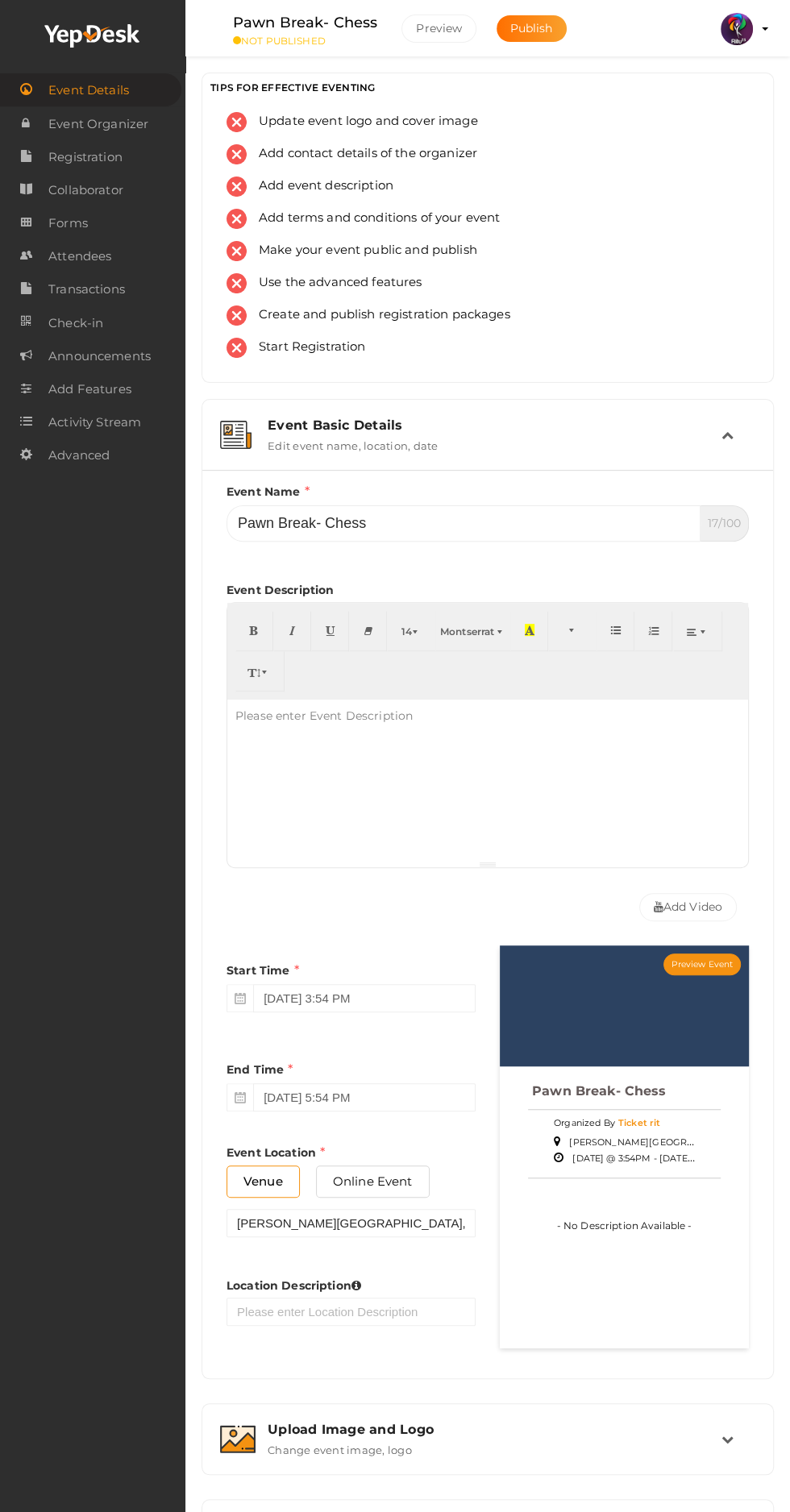
click at [287, 422] on div "Event Basic Details" at bounding box center [494, 424] width 454 height 15
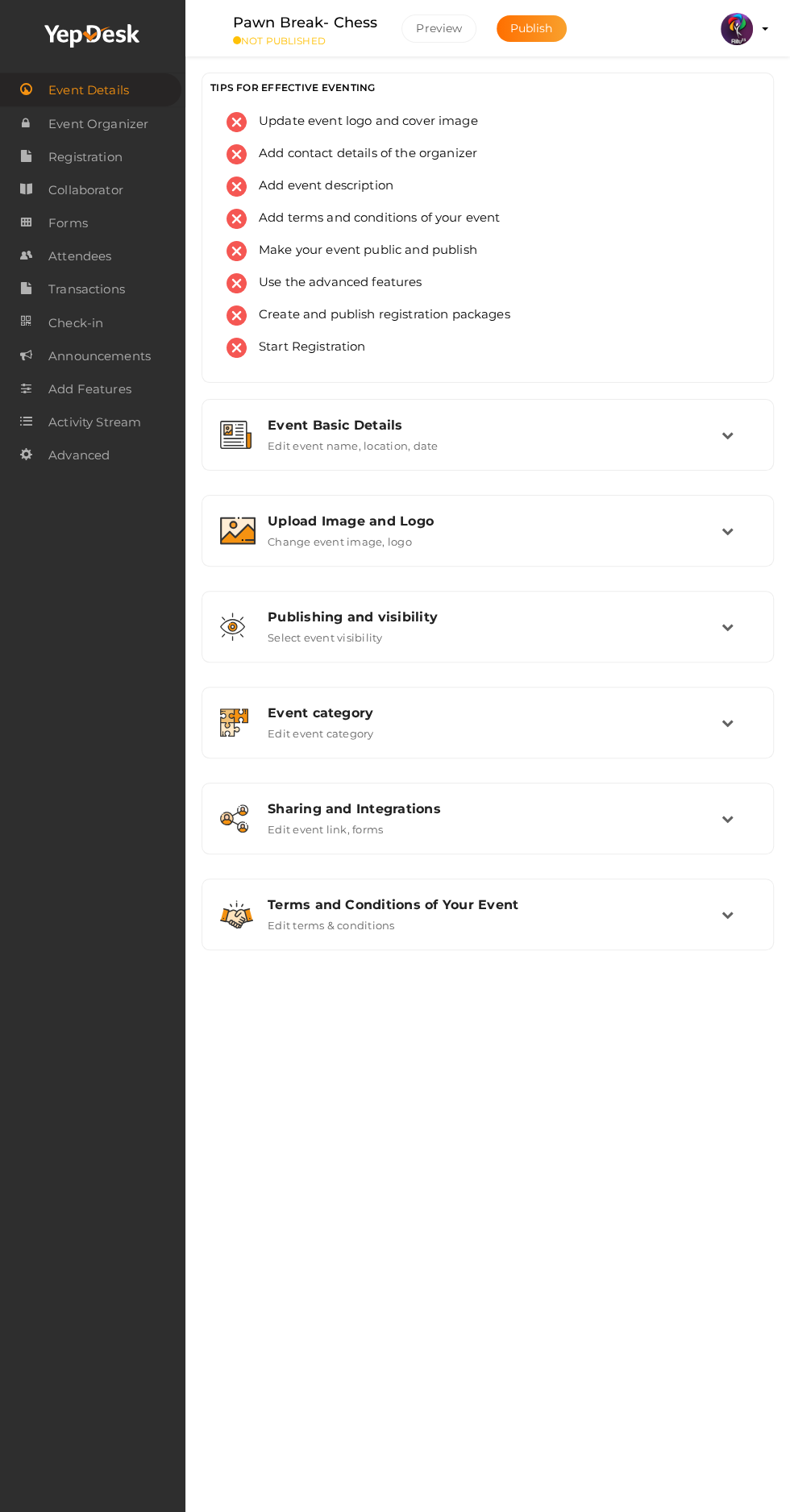
click at [304, 543] on label "Change event image, logo" at bounding box center [340, 538] width 144 height 20
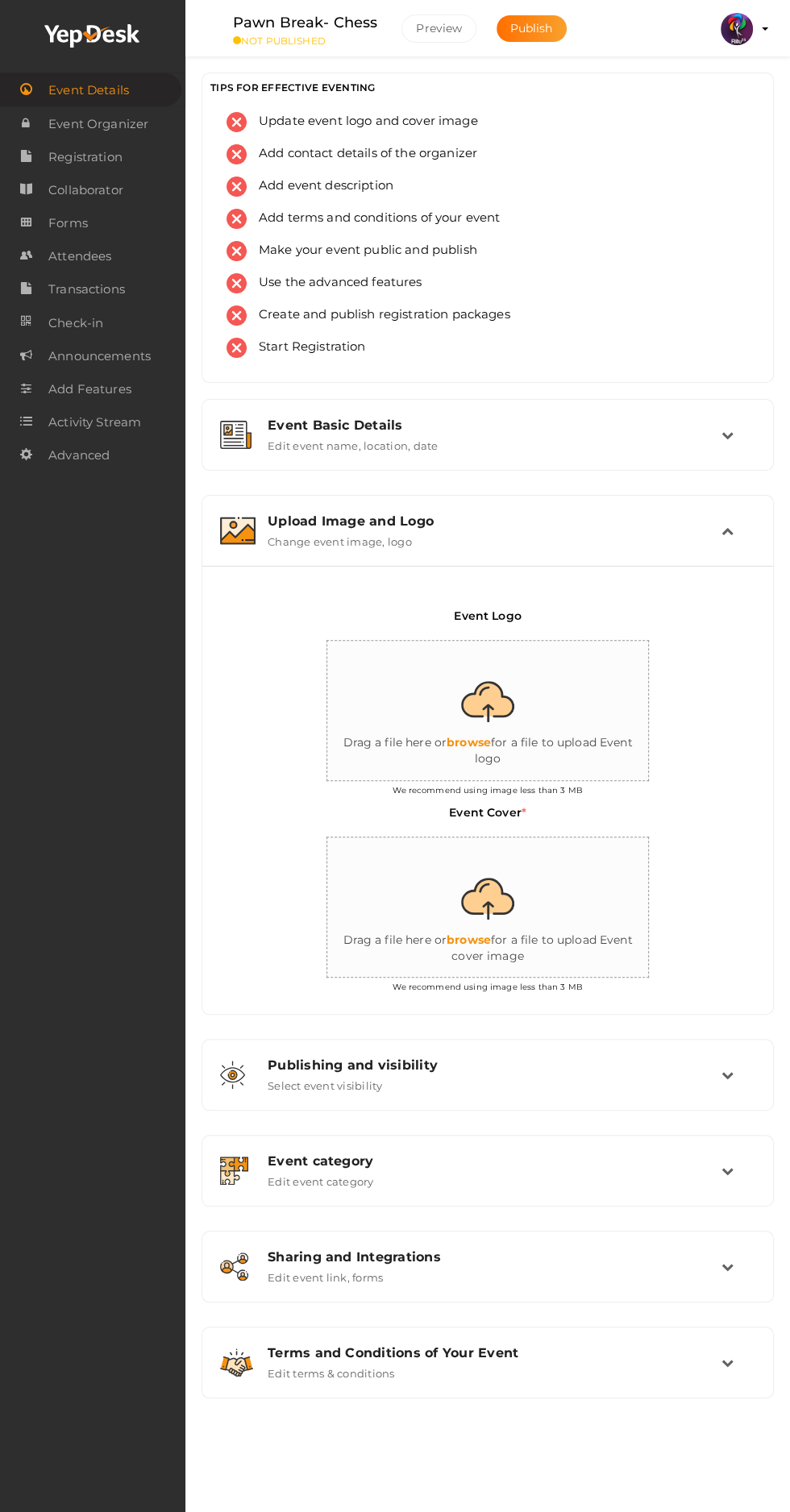
click at [492, 905] on input "file" at bounding box center [488, 908] width 323 height 141
type input "C:\fakepath\IMG_20251001_154448_056.png"
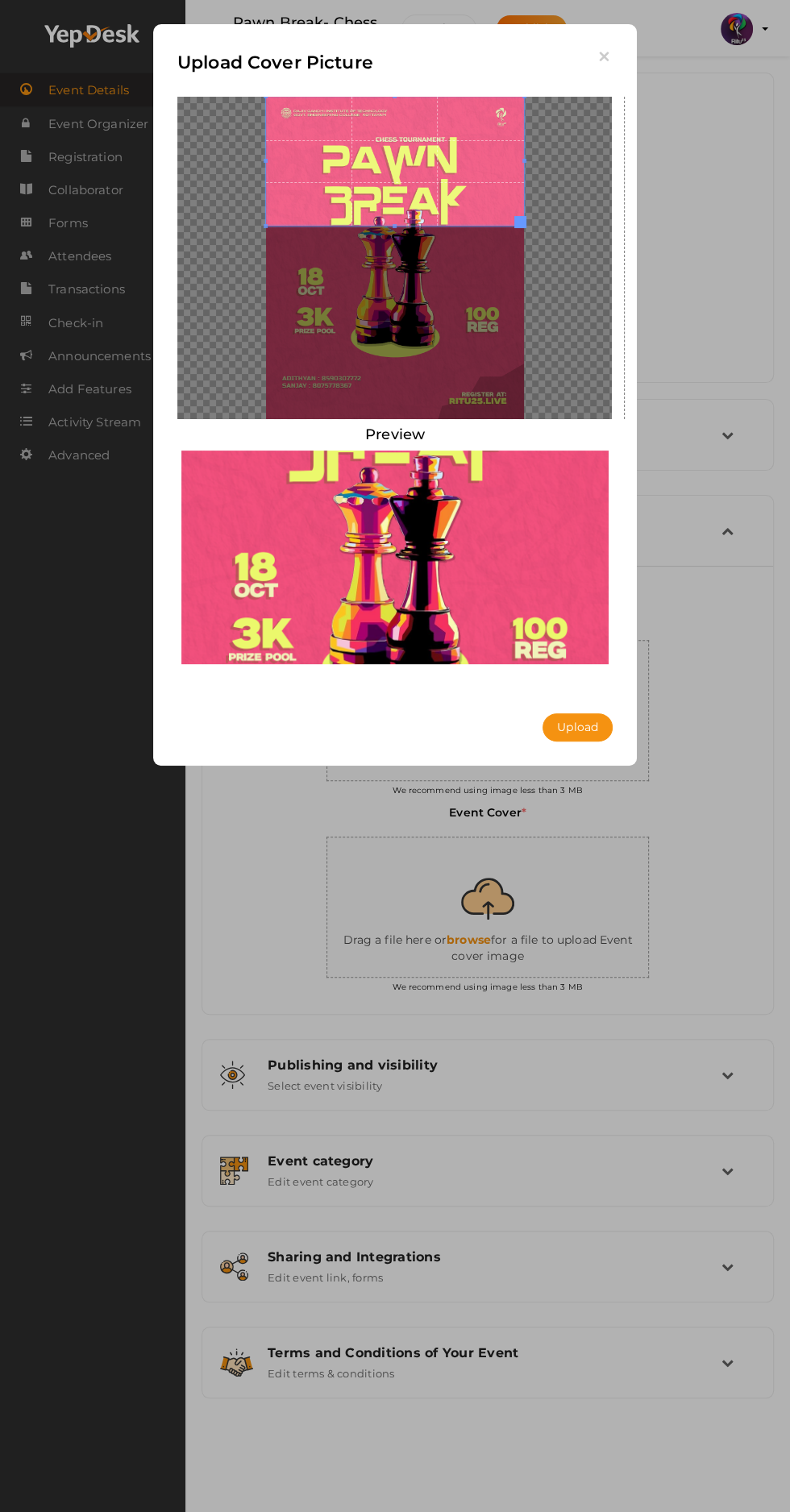
click at [584, 723] on button "Upload" at bounding box center [577, 726] width 70 height 28
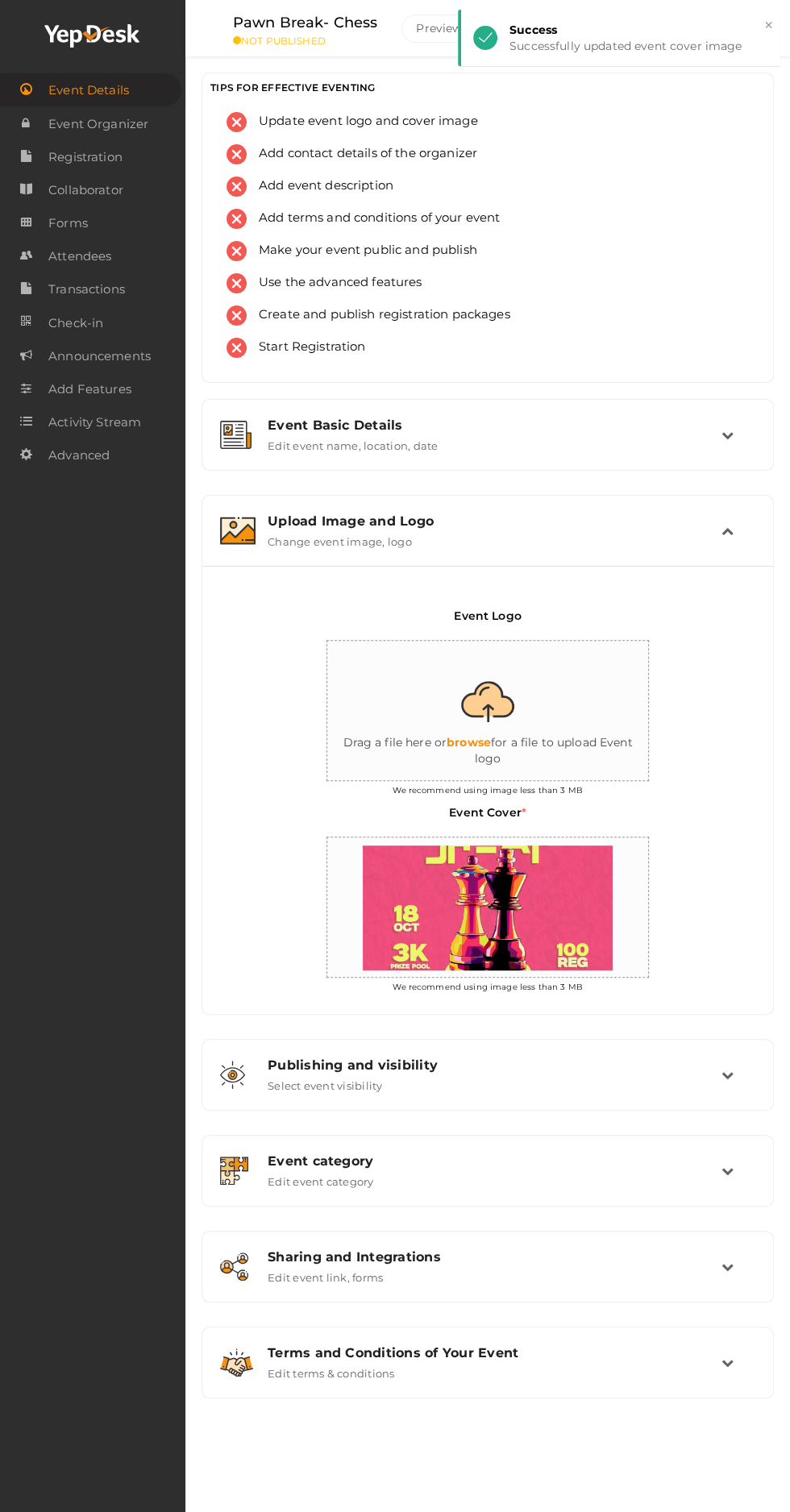
click at [502, 744] on input "file" at bounding box center [488, 711] width 323 height 141
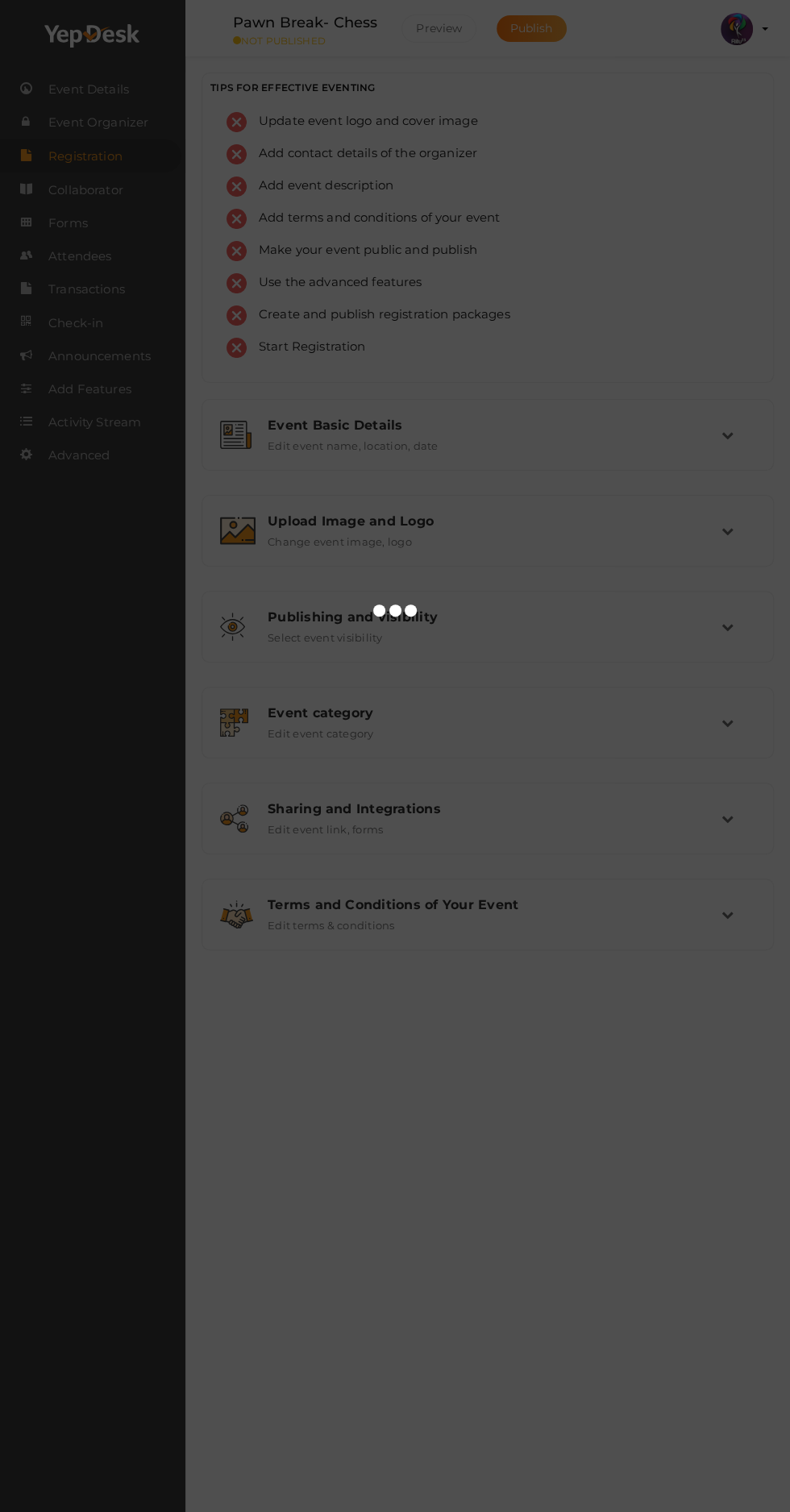
click at [350, 642] on div at bounding box center [395, 756] width 790 height 1512
click at [351, 674] on div at bounding box center [395, 756] width 790 height 1512
click at [312, 650] on div at bounding box center [395, 756] width 790 height 1512
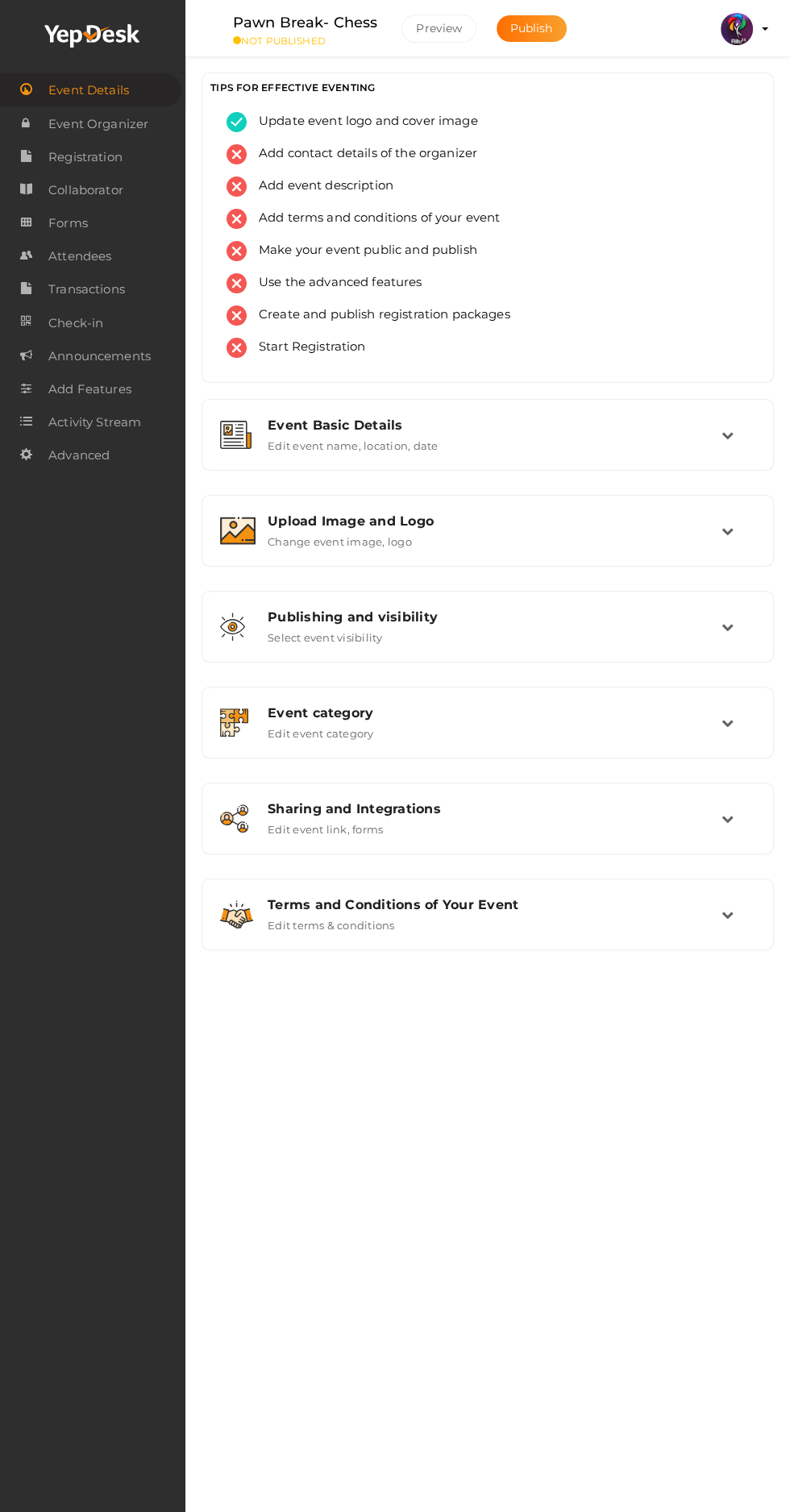
click at [120, 165] on span "Registration" at bounding box center [85, 157] width 74 height 32
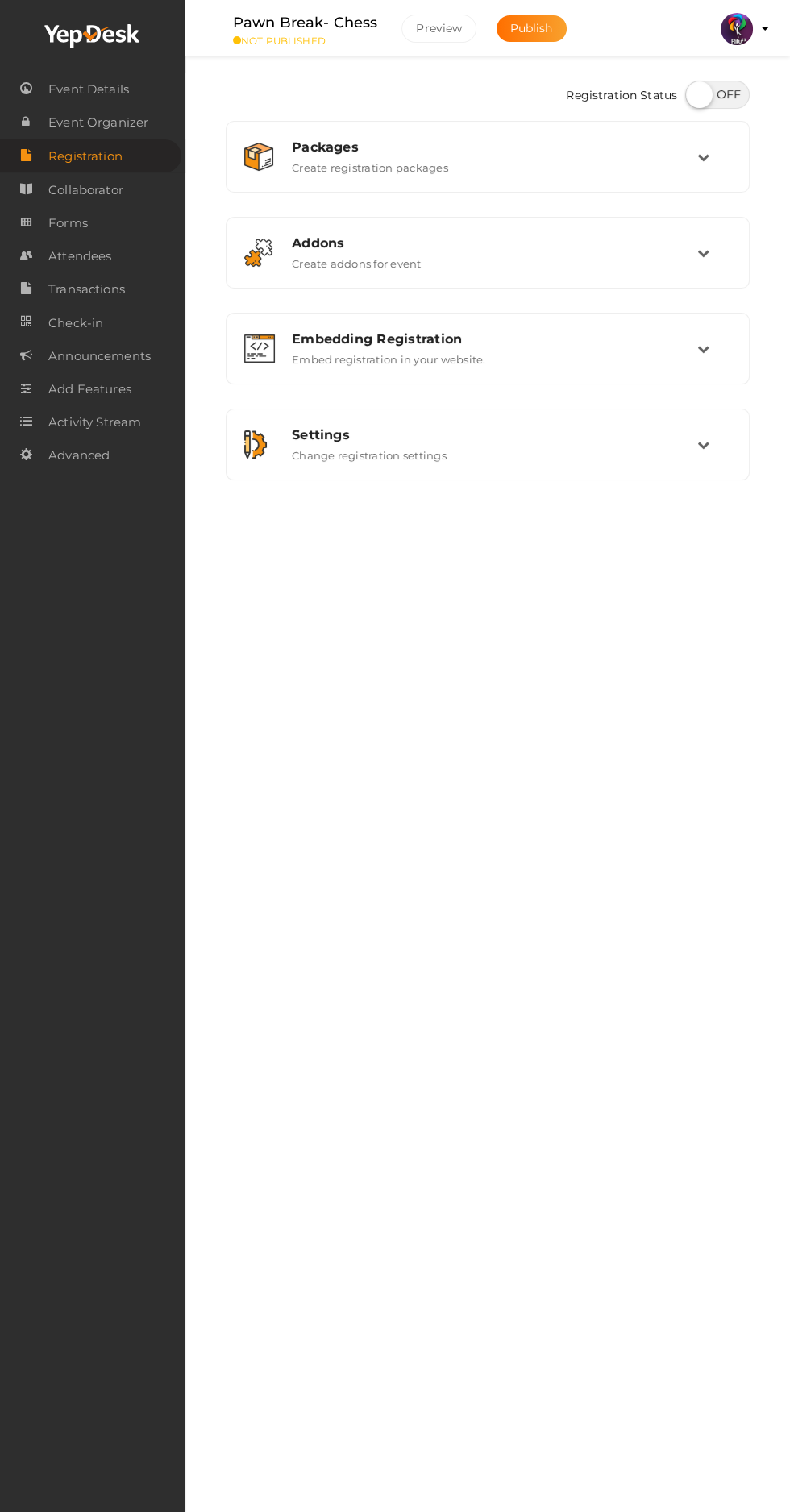
click at [678, 176] on div "Packages Create registration packages" at bounding box center [487, 156] width 506 height 54
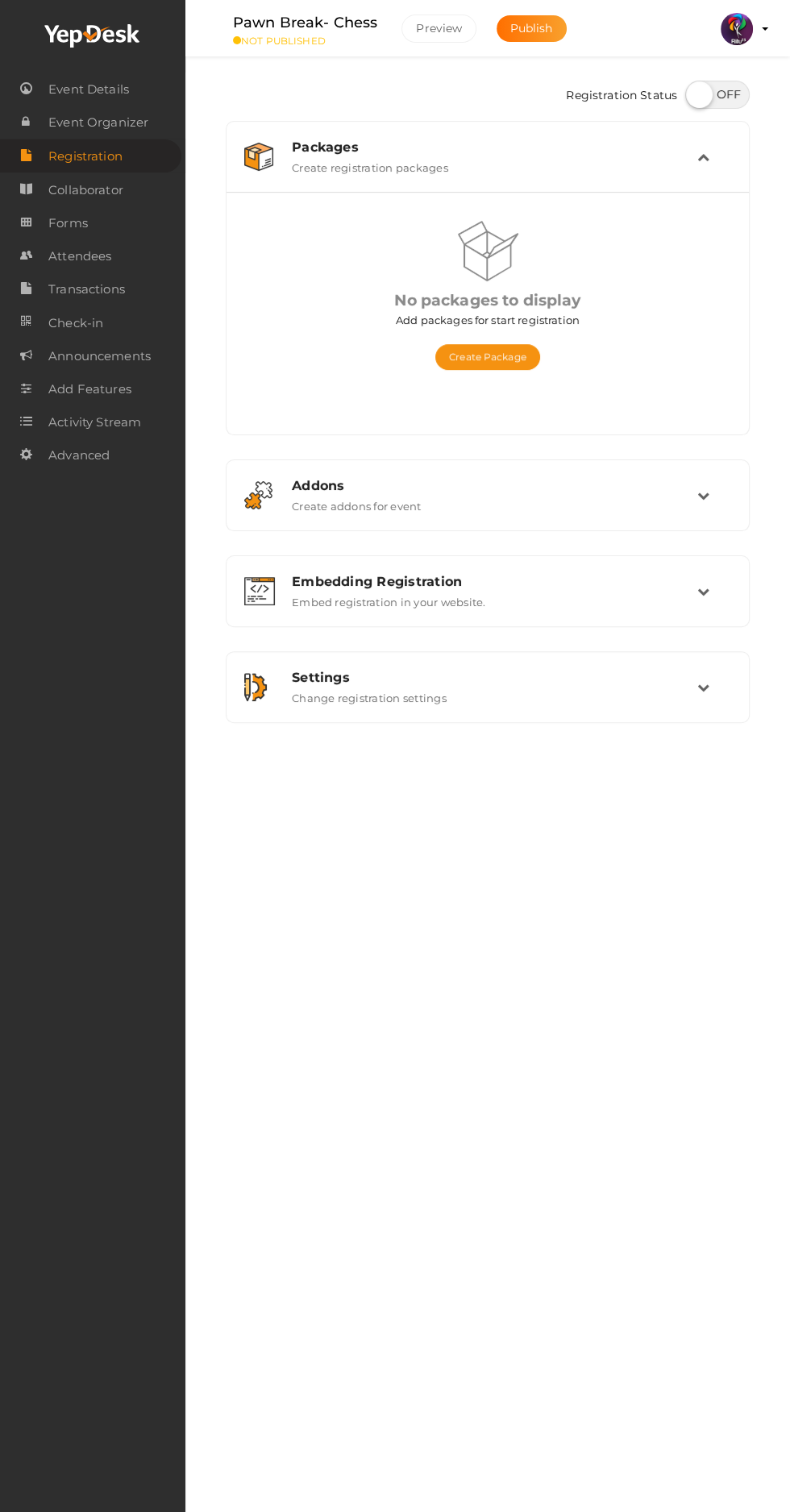
click at [506, 360] on button "Create Package" at bounding box center [487, 357] width 105 height 26
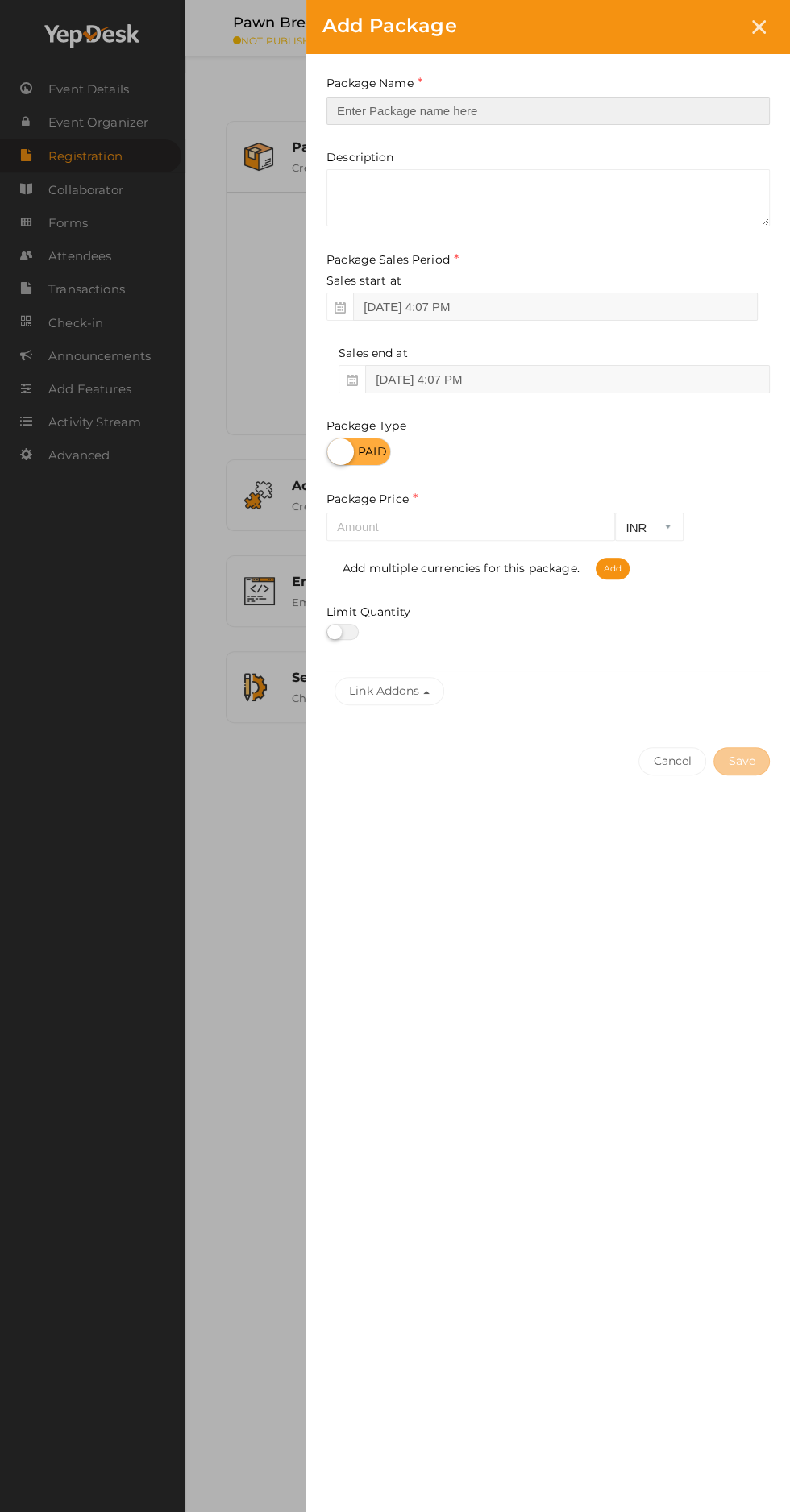
click at [590, 105] on input "text" at bounding box center [547, 111] width 443 height 28
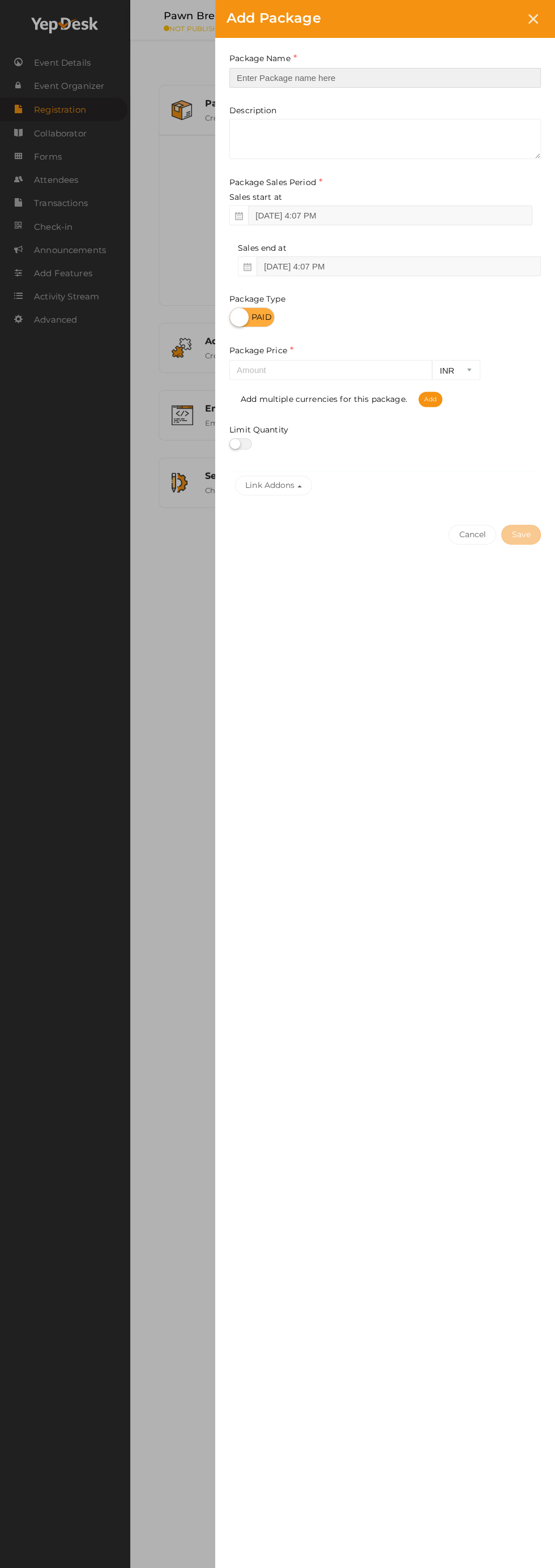
click at [404, 78] on input "text" at bounding box center [385, 78] width 311 height 20
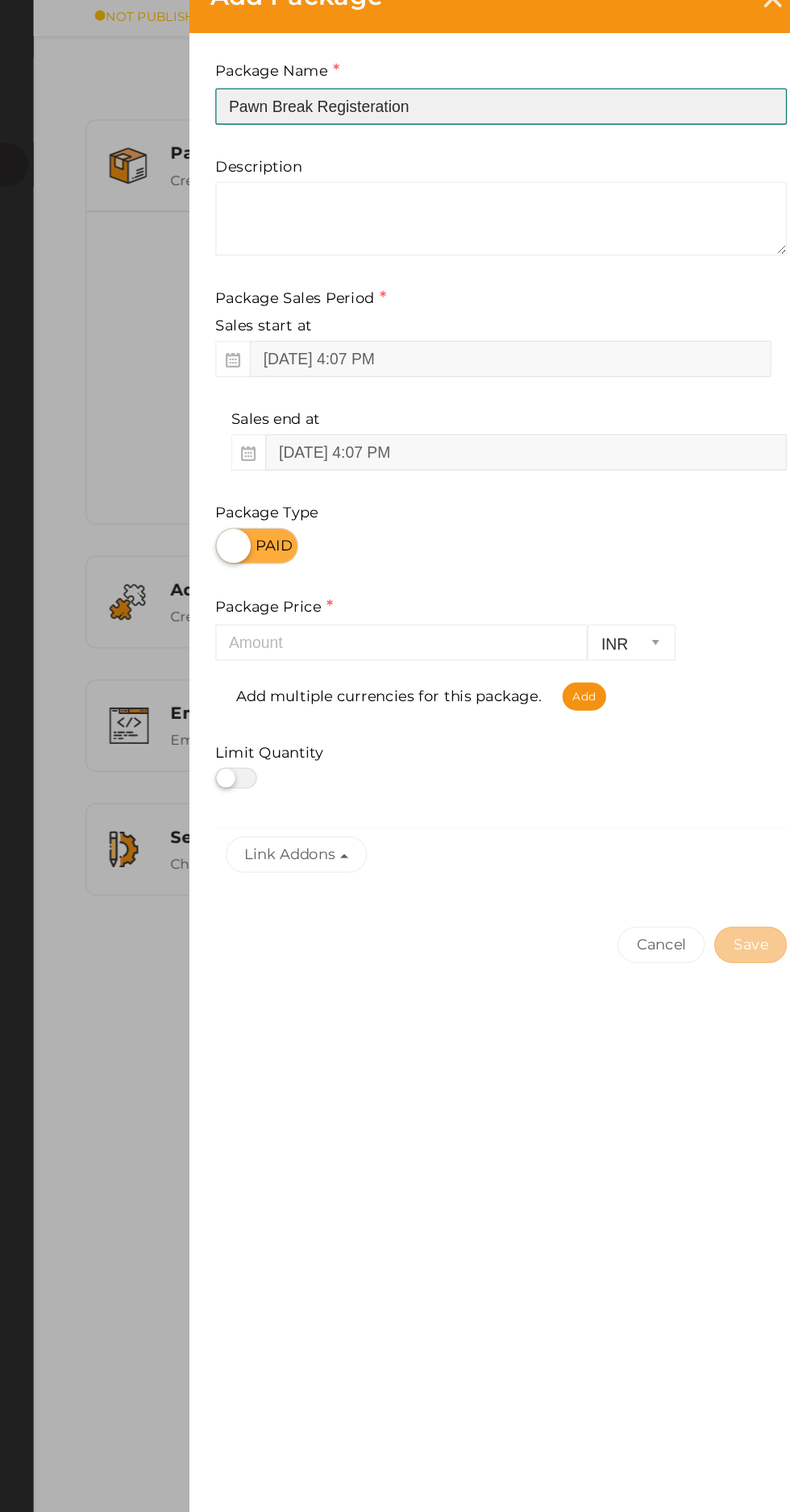
type input "Pawn Break Registeration"
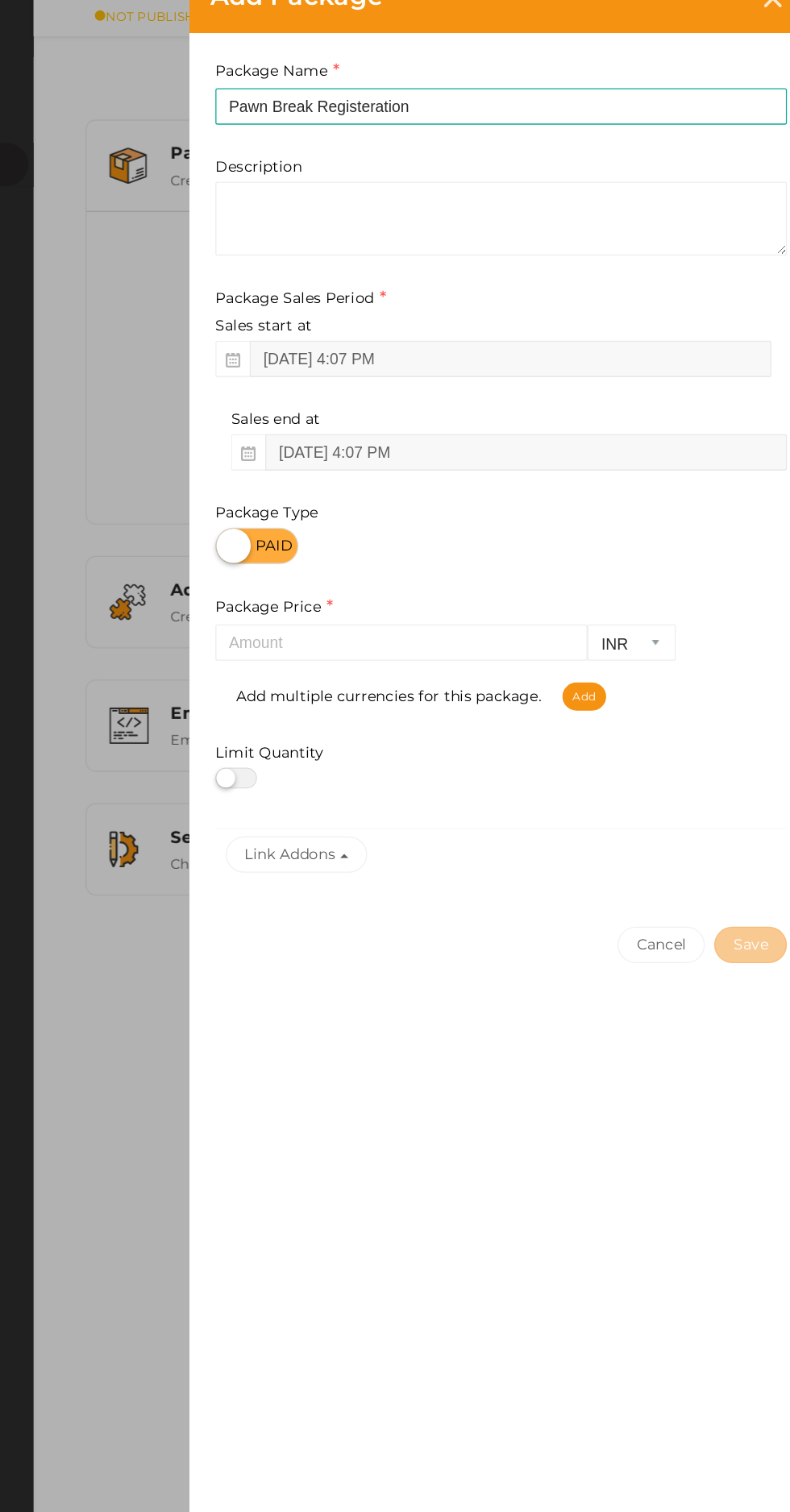
click at [347, 381] on icon at bounding box center [352, 380] width 12 height 12
click at [240, 366] on div "Add Package Package Name Pawn Break Registeration This field is Required. Packa…" at bounding box center [395, 756] width 790 height 1512
click at [520, 532] on input "number" at bounding box center [470, 526] width 288 height 28
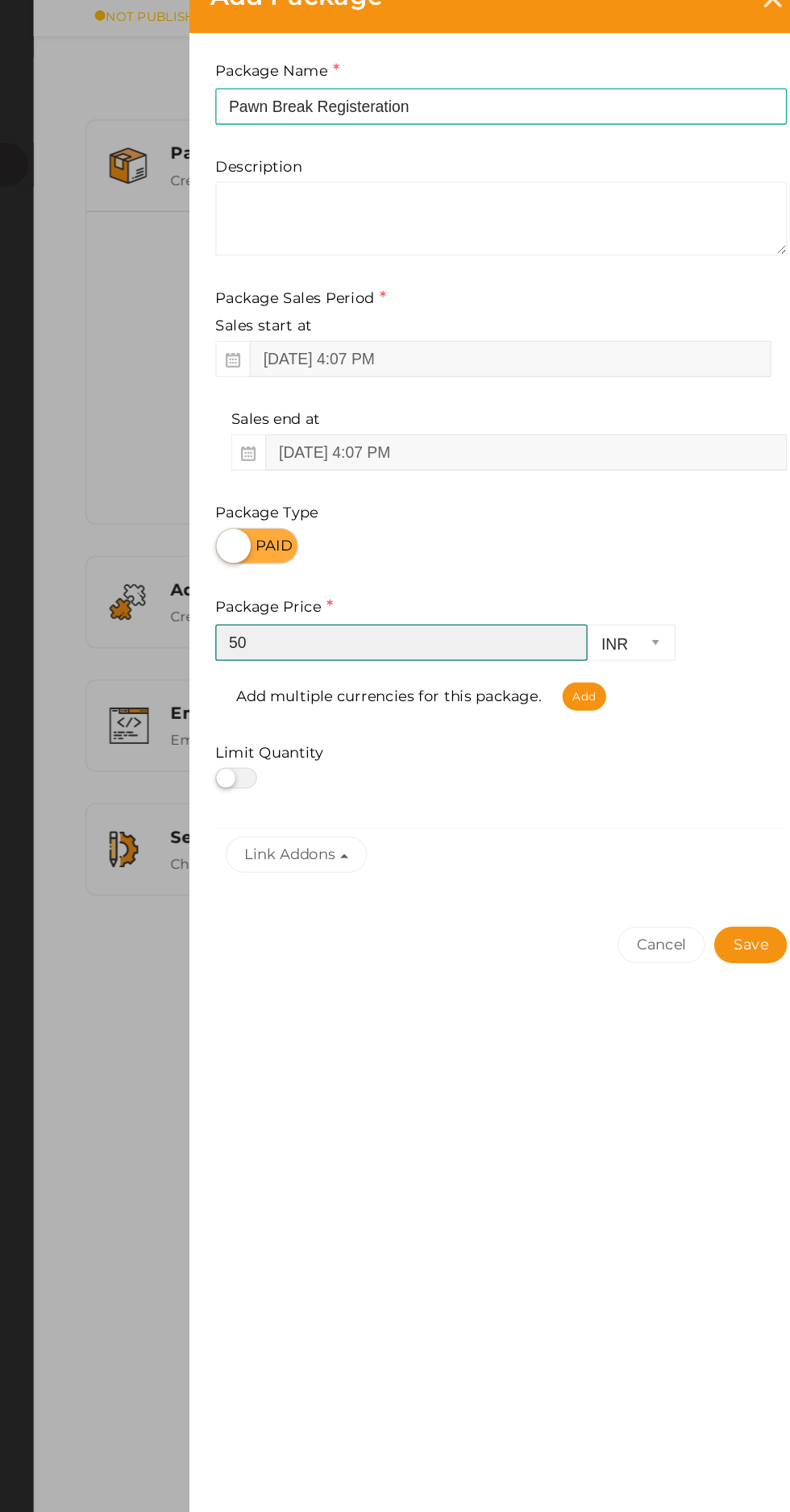
type input "5"
click at [368, 526] on input "400" at bounding box center [470, 526] width 288 height 28
click at [378, 523] on input "400" at bounding box center [470, 526] width 288 height 28
type input "4"
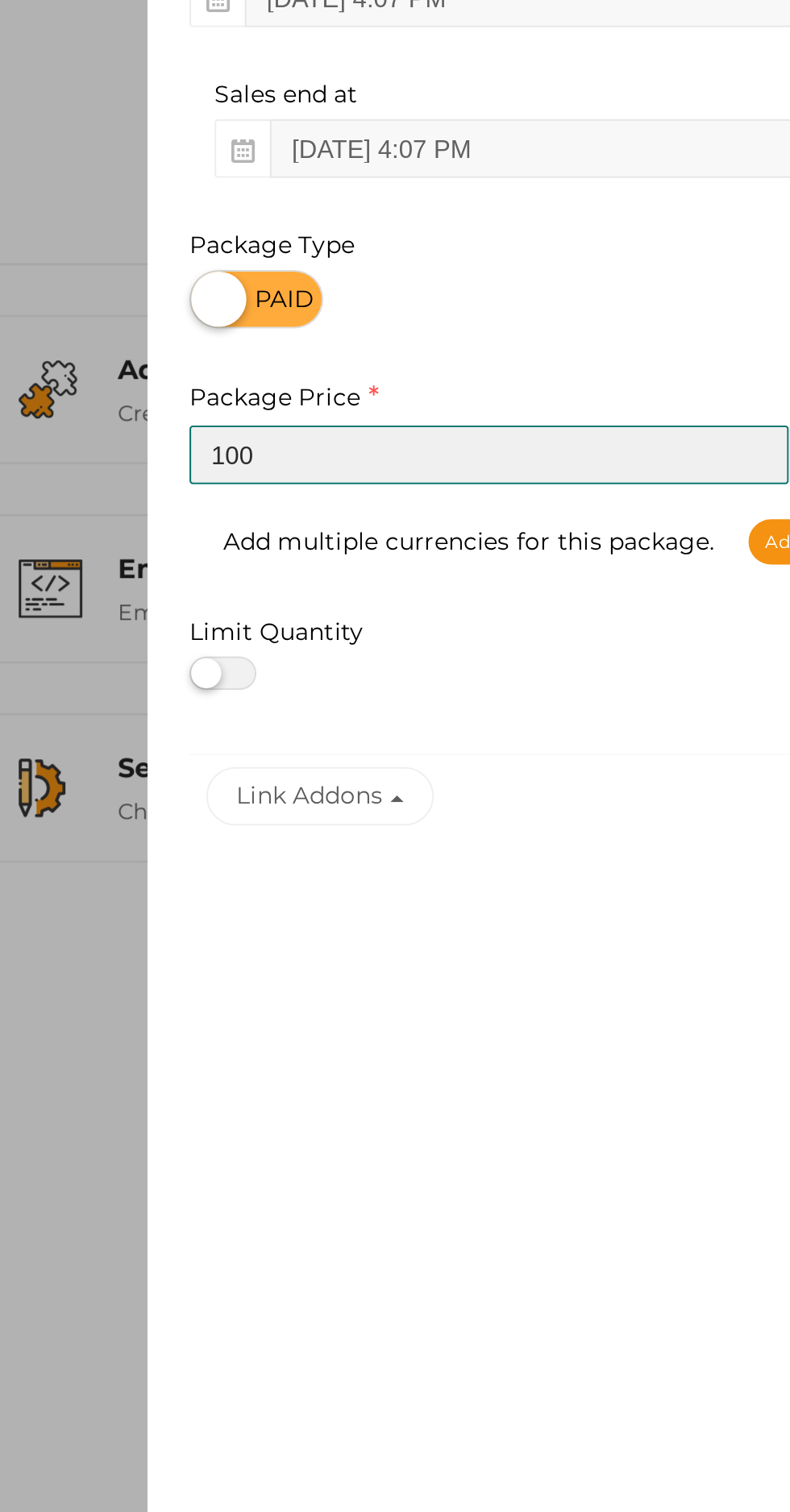
type input "100"
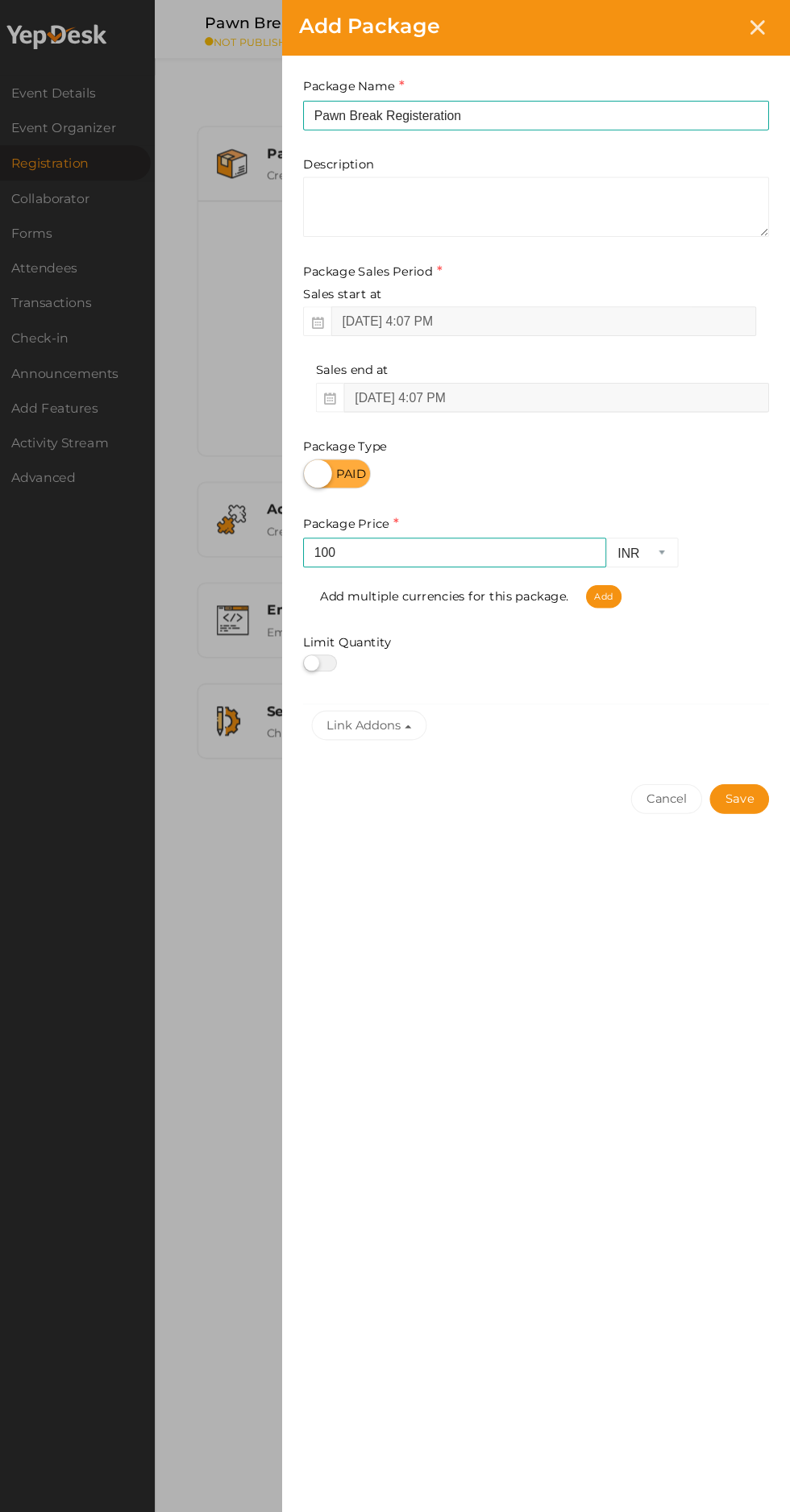
click at [750, 759] on button "Save" at bounding box center [741, 760] width 57 height 28
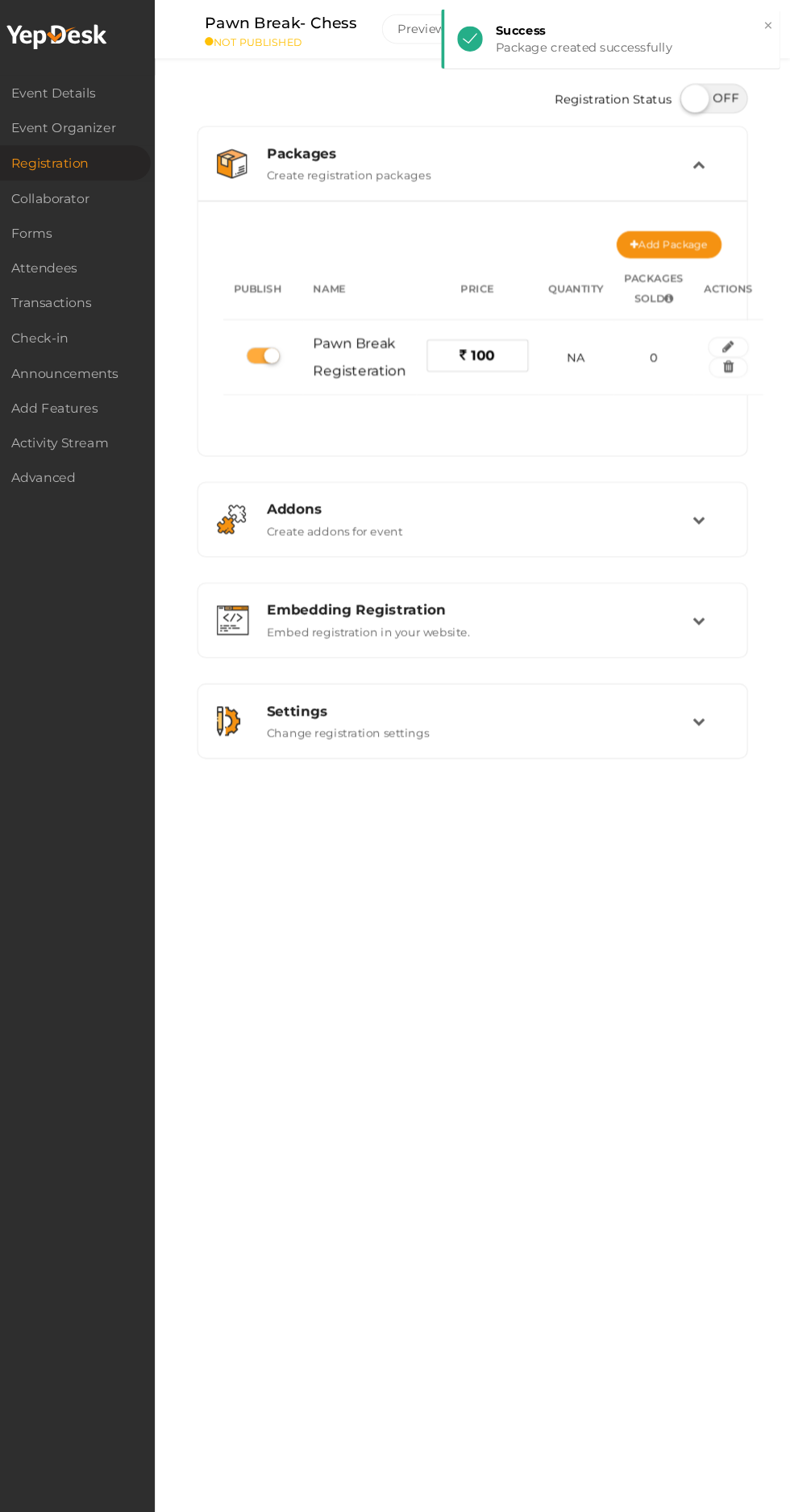
click at [75, 90] on span "Event Details" at bounding box center [89, 90] width 81 height 32
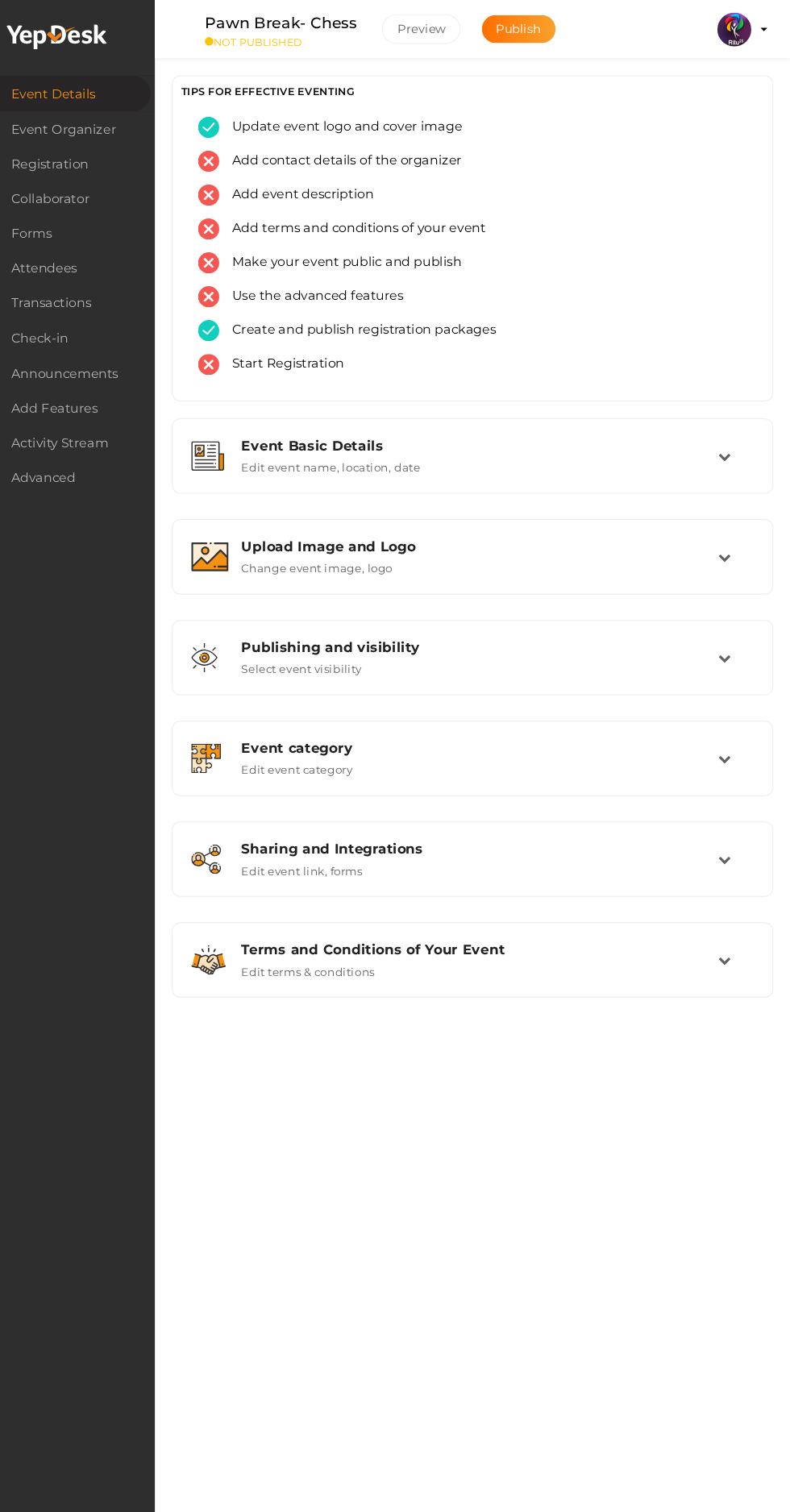
click at [299, 433] on label "Edit event name, location, date" at bounding box center [352, 442] width 170 height 20
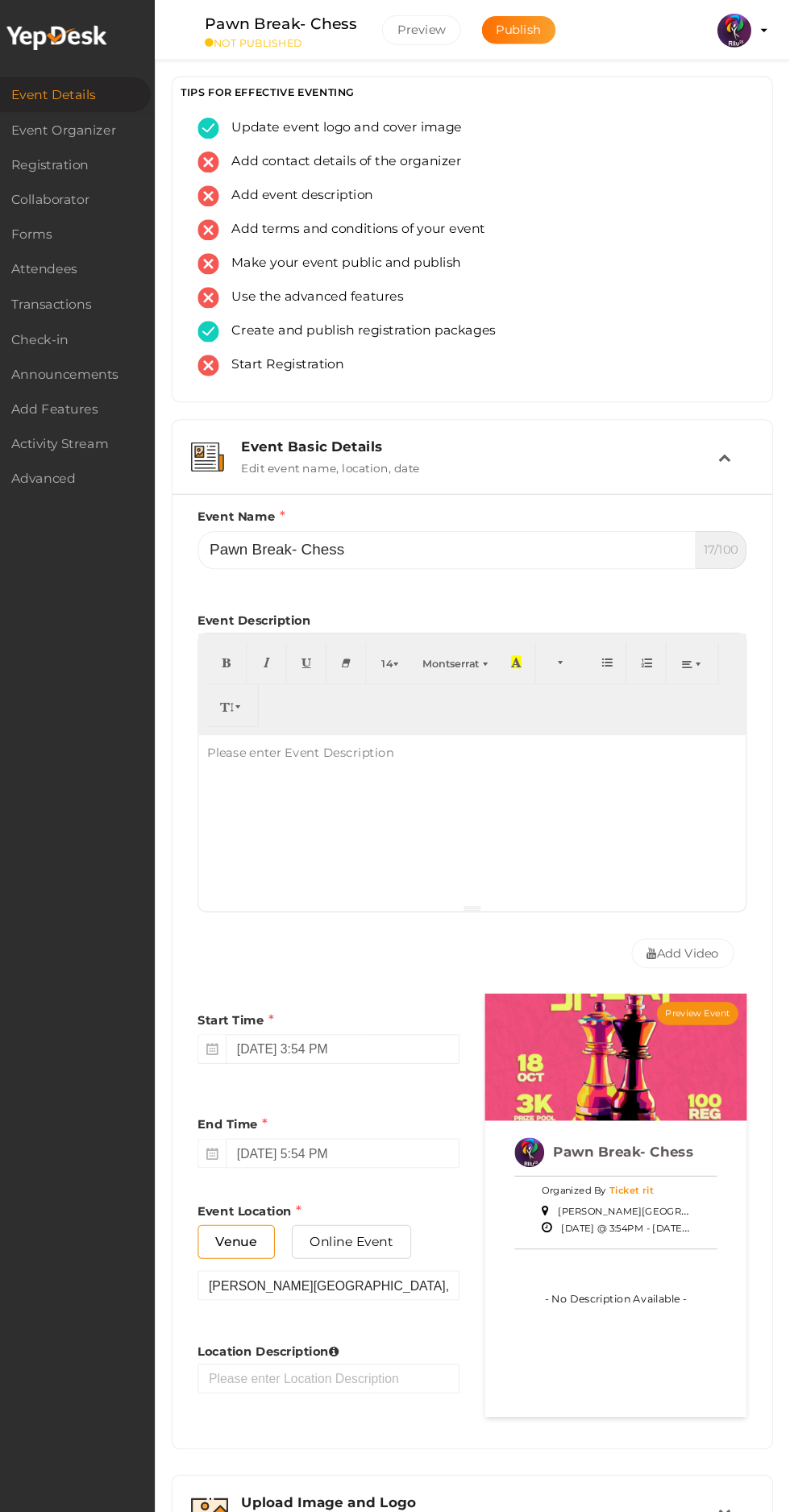
click at [151, 125] on link "Event Organizer" at bounding box center [93, 123] width 185 height 33
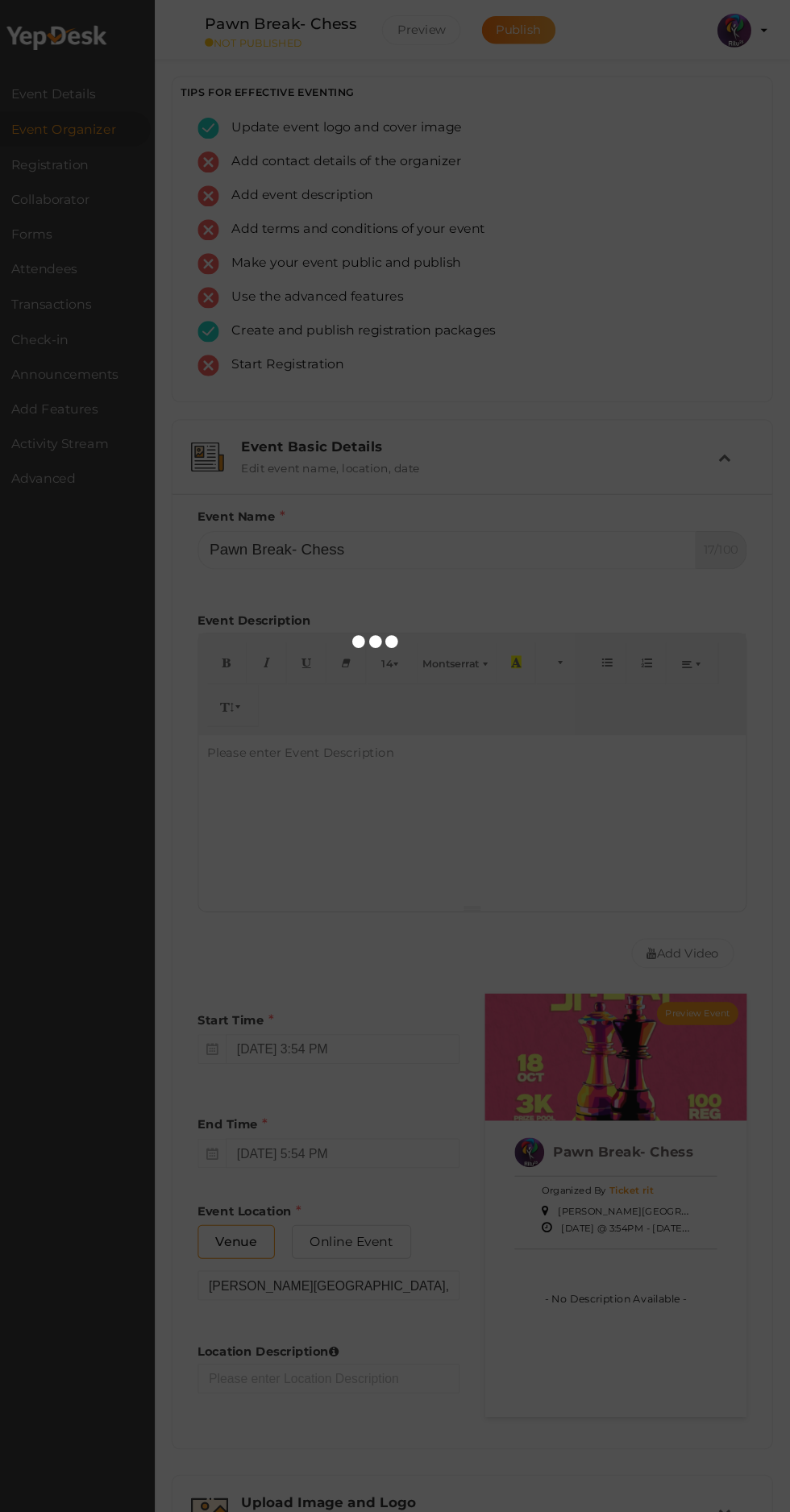
click at [138, 171] on div at bounding box center [395, 756] width 790 height 1512
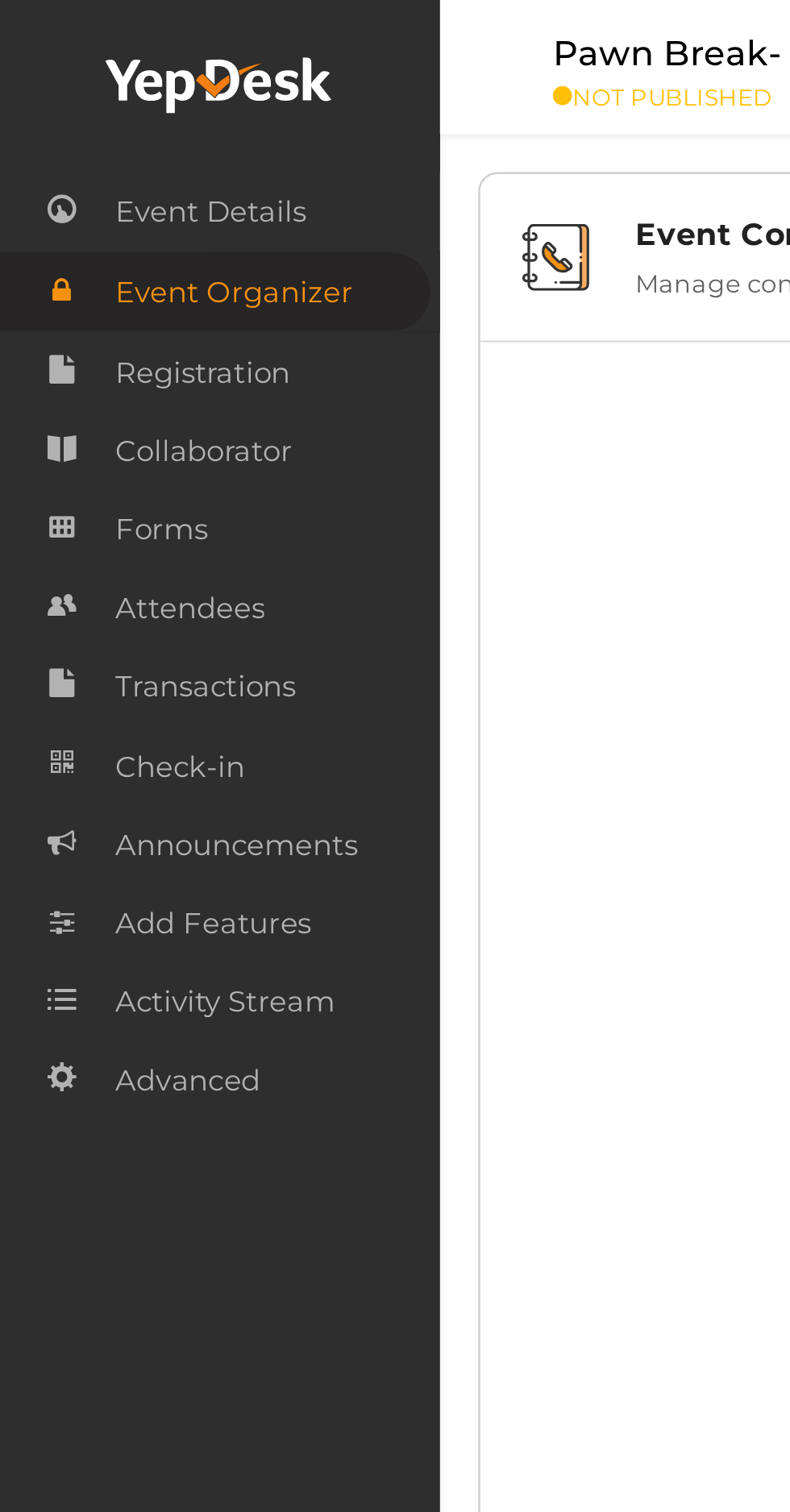
click at [108, 158] on span "Registration" at bounding box center [85, 157] width 74 height 32
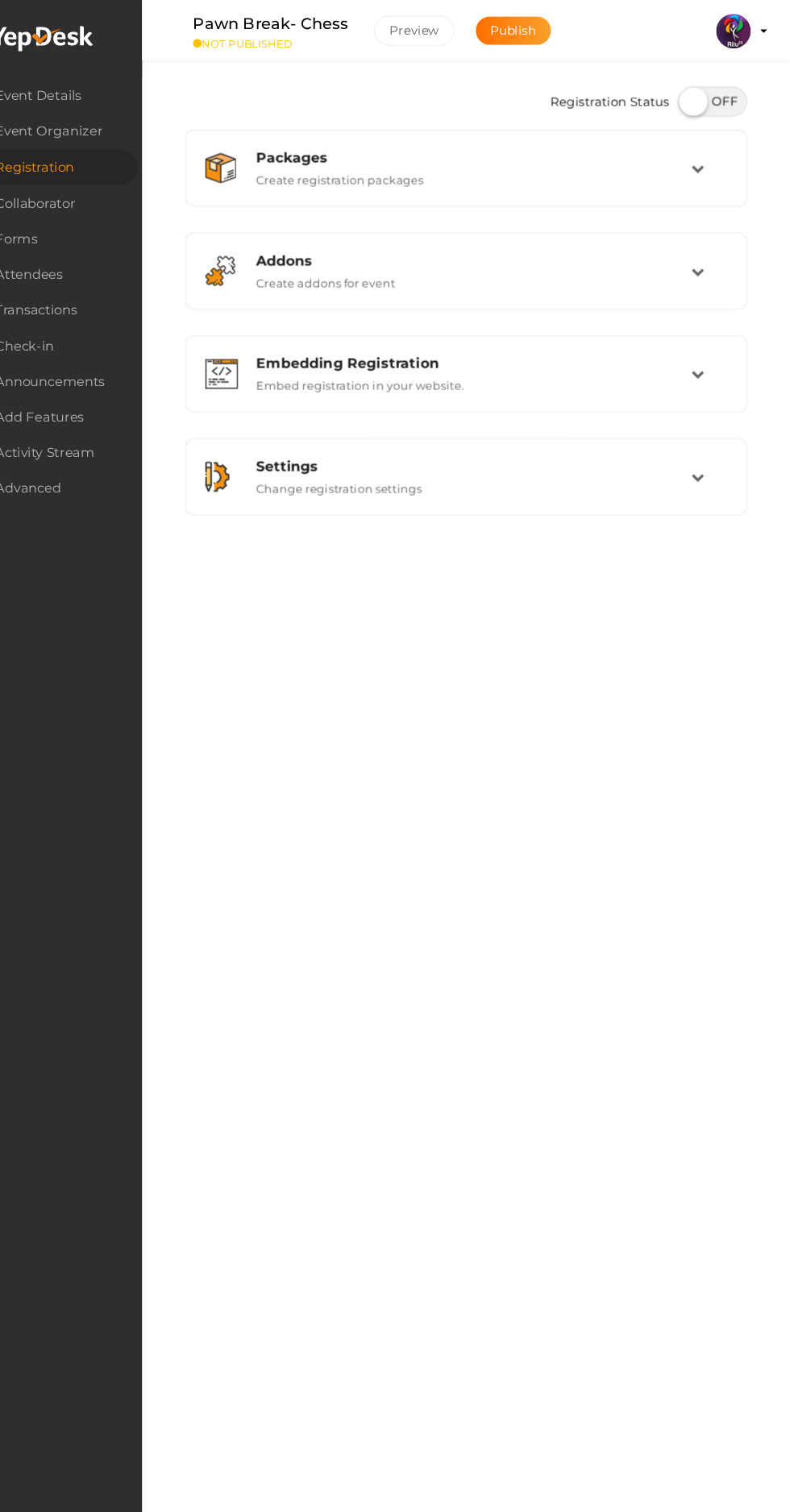
click at [667, 171] on div "Packages Create registration packages" at bounding box center [488, 156] width 417 height 35
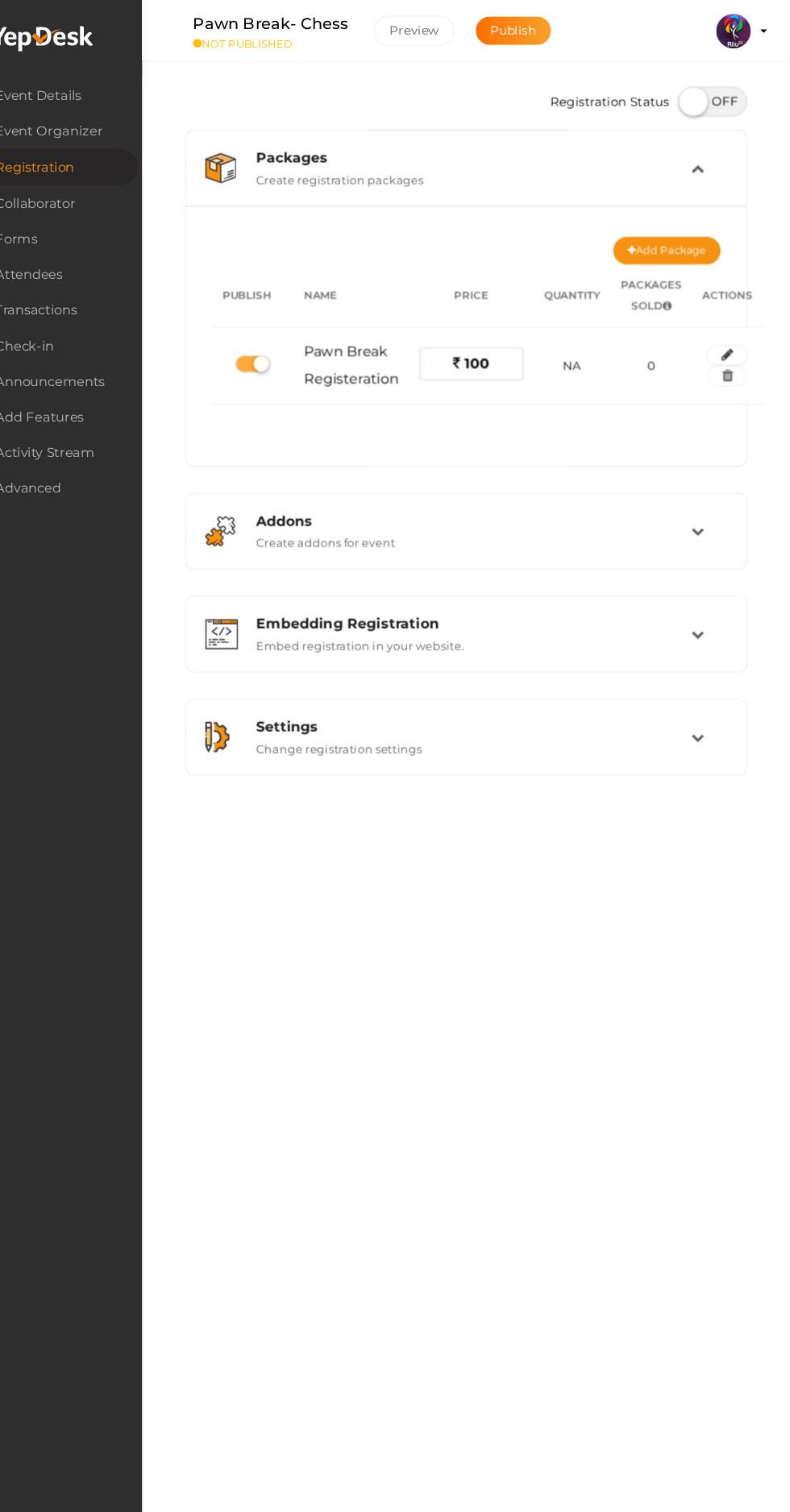
click at [728, 331] on icon "button" at bounding box center [731, 331] width 12 height 10
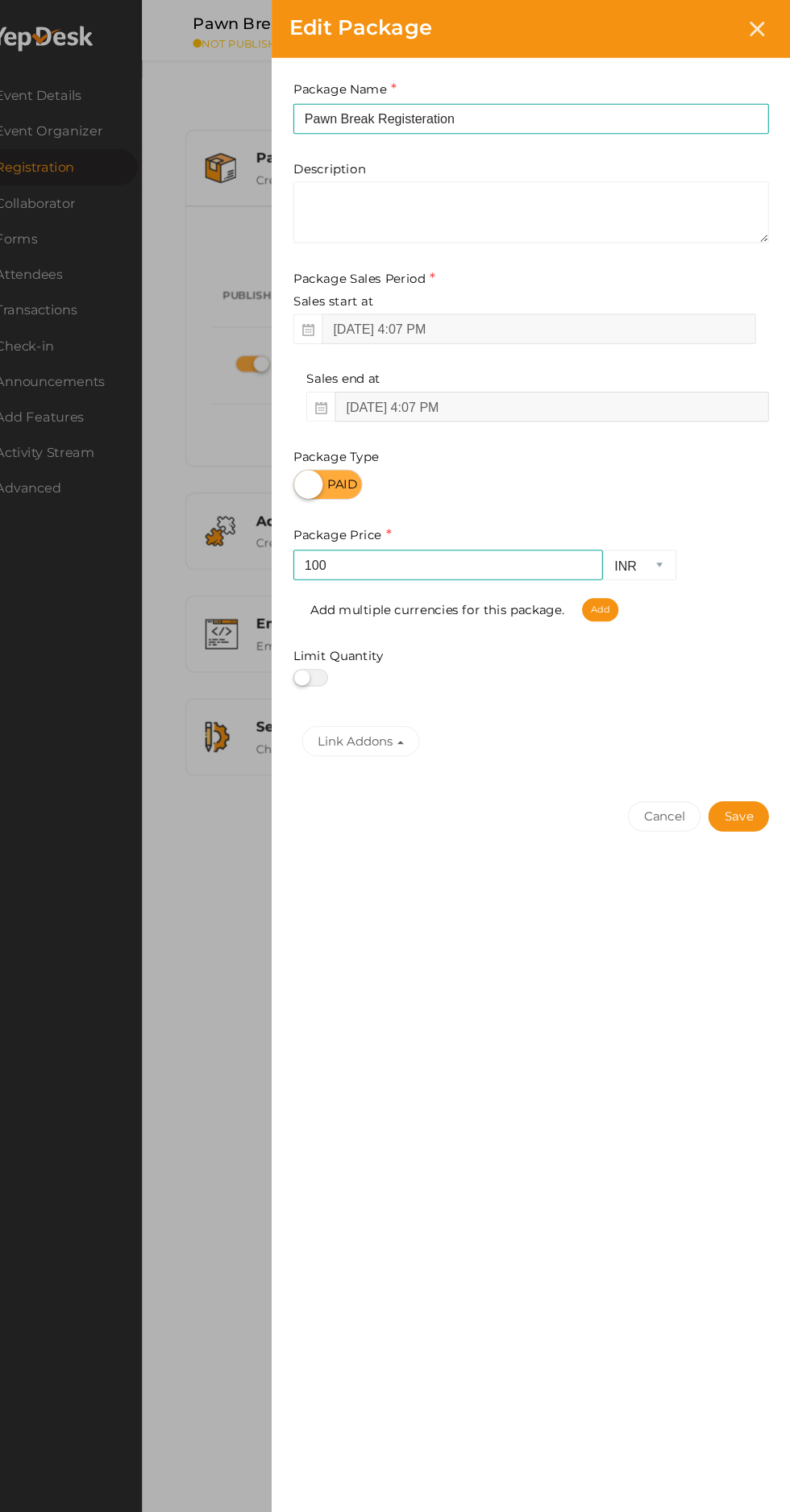
click at [610, 382] on input "Oct 02, 2025 4:07 PM" at bounding box center [567, 378] width 404 height 28
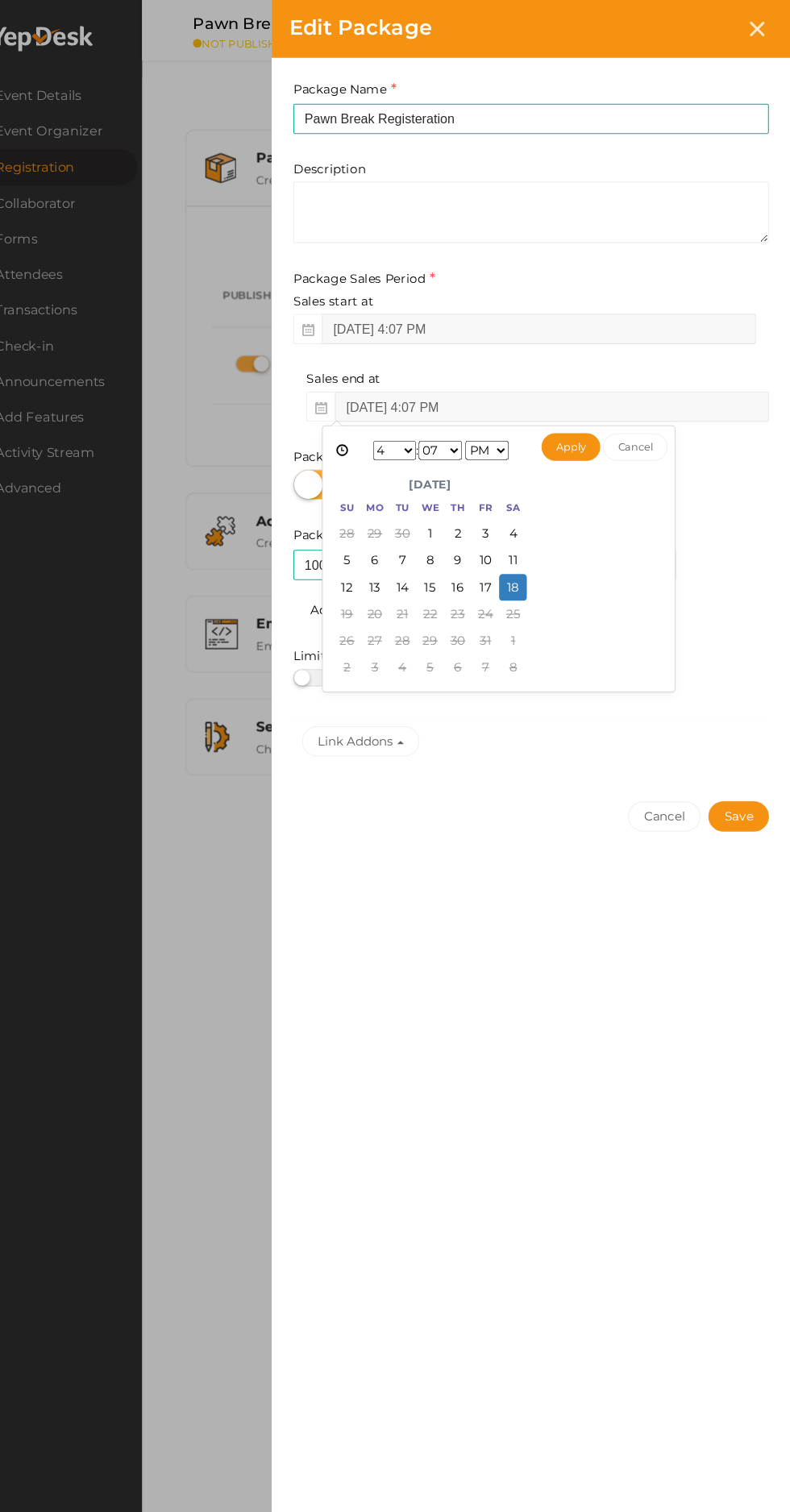
click at [586, 416] on button "Apply" at bounding box center [585, 416] width 56 height 26
type input "Oct 18, 2025 4:07 PM"
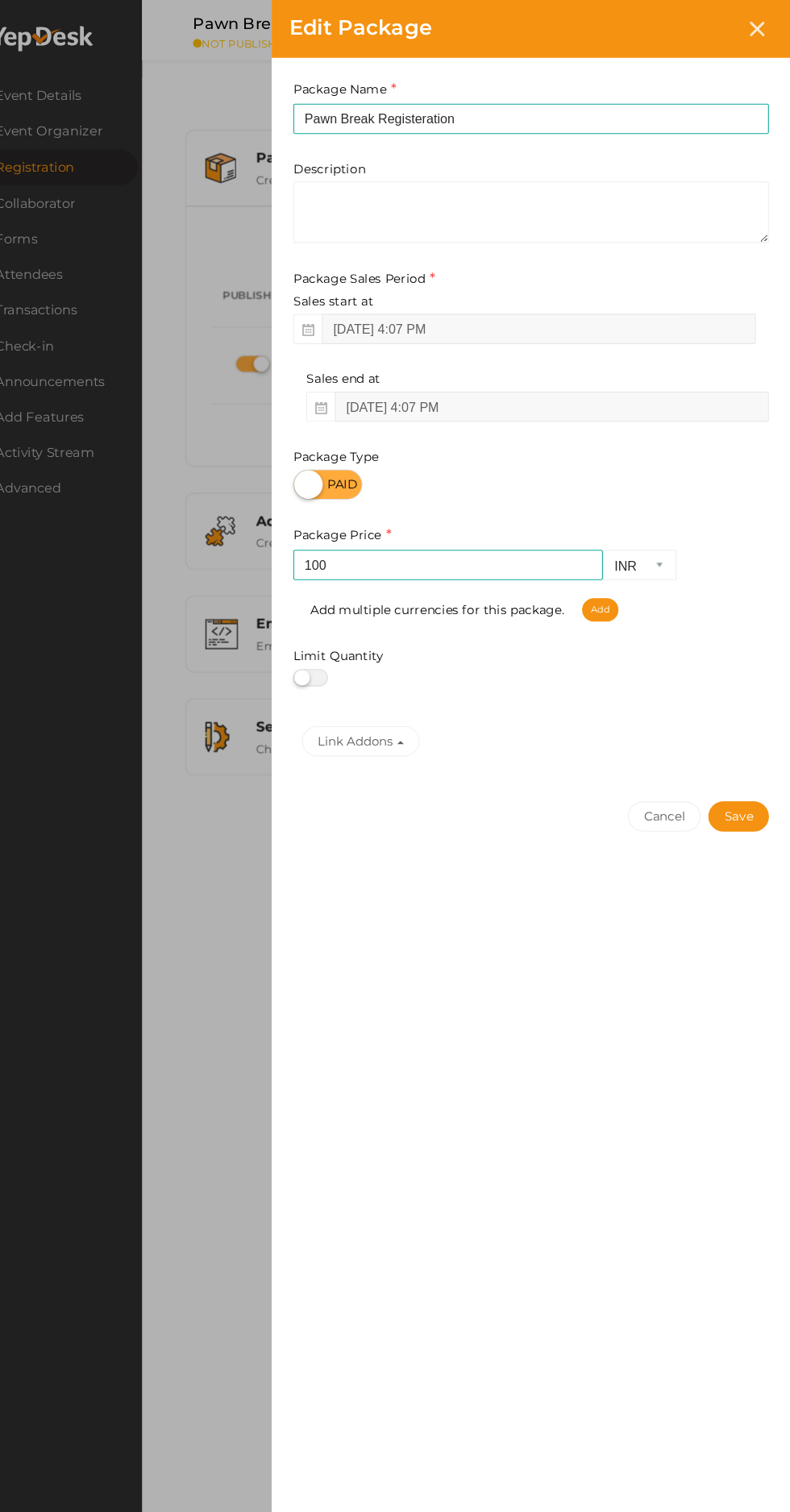
click at [755, 756] on button "Save" at bounding box center [741, 760] width 57 height 28
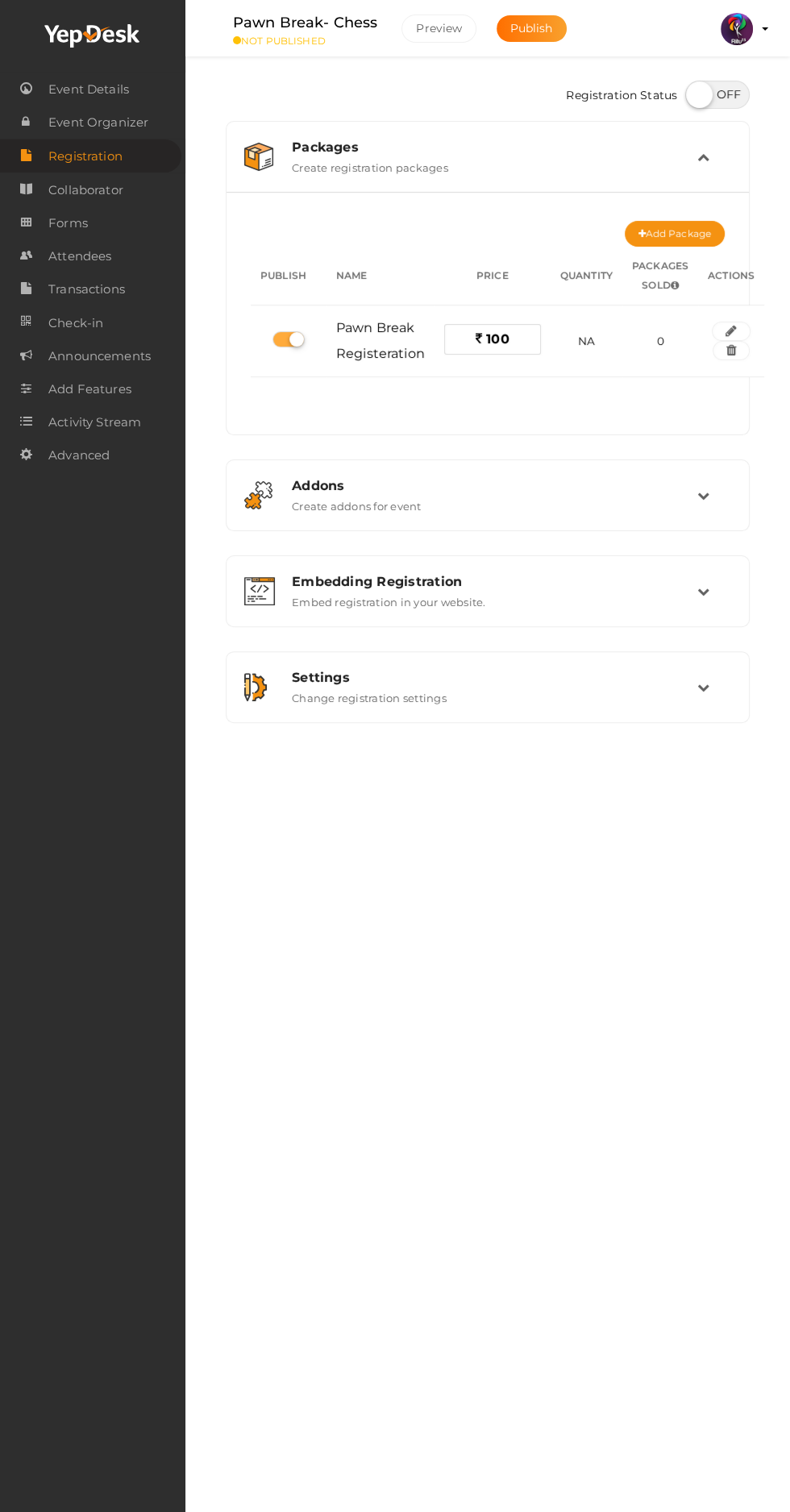
click at [728, 102] on label at bounding box center [717, 94] width 65 height 28
click at [696, 94] on input "checkbox" at bounding box center [690, 89] width 11 height 11
checkbox input "true"
click at [128, 235] on link "Forms" at bounding box center [93, 223] width 185 height 33
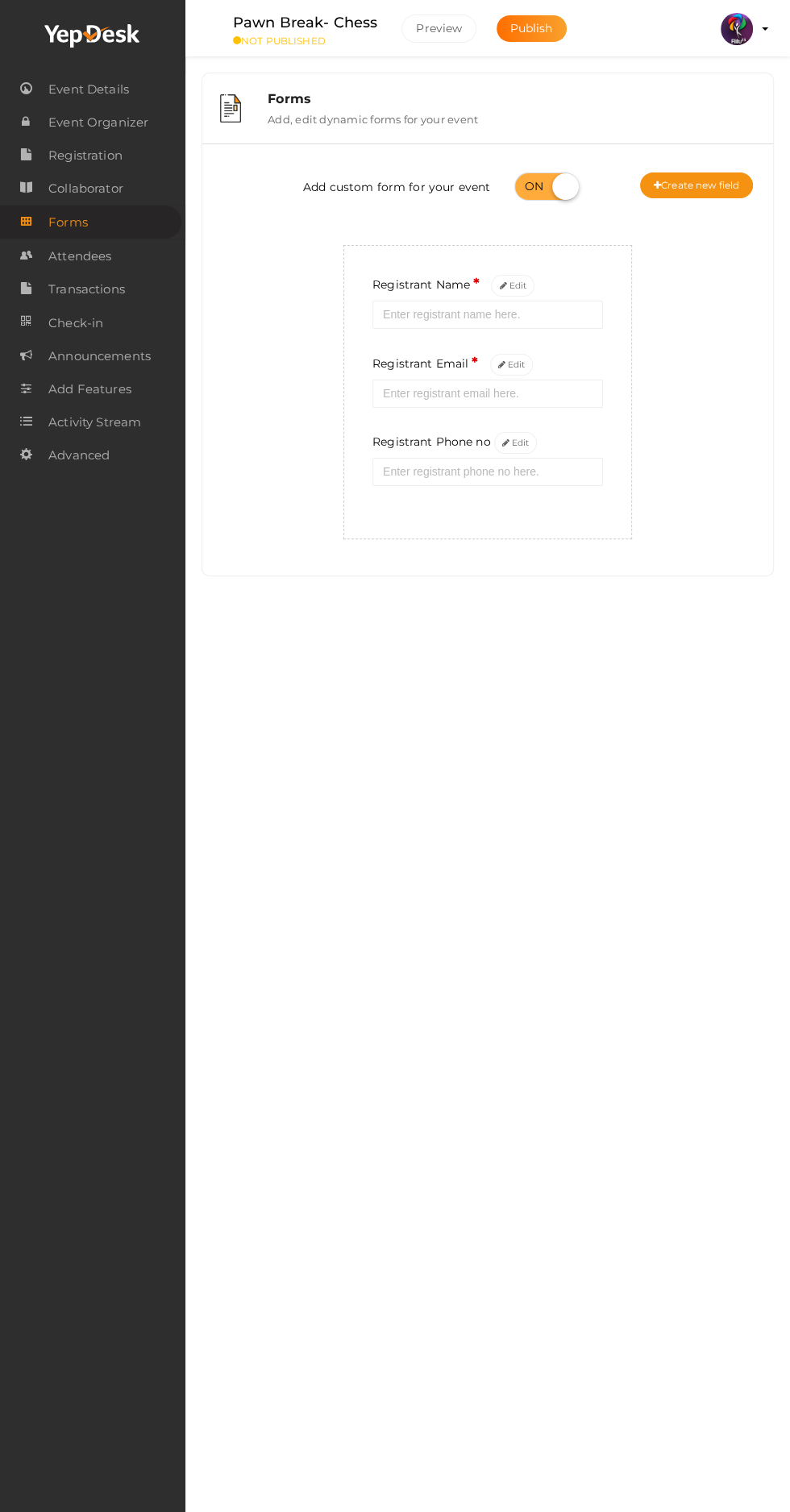
click at [494, 432] on button "Edit" at bounding box center [516, 443] width 43 height 22
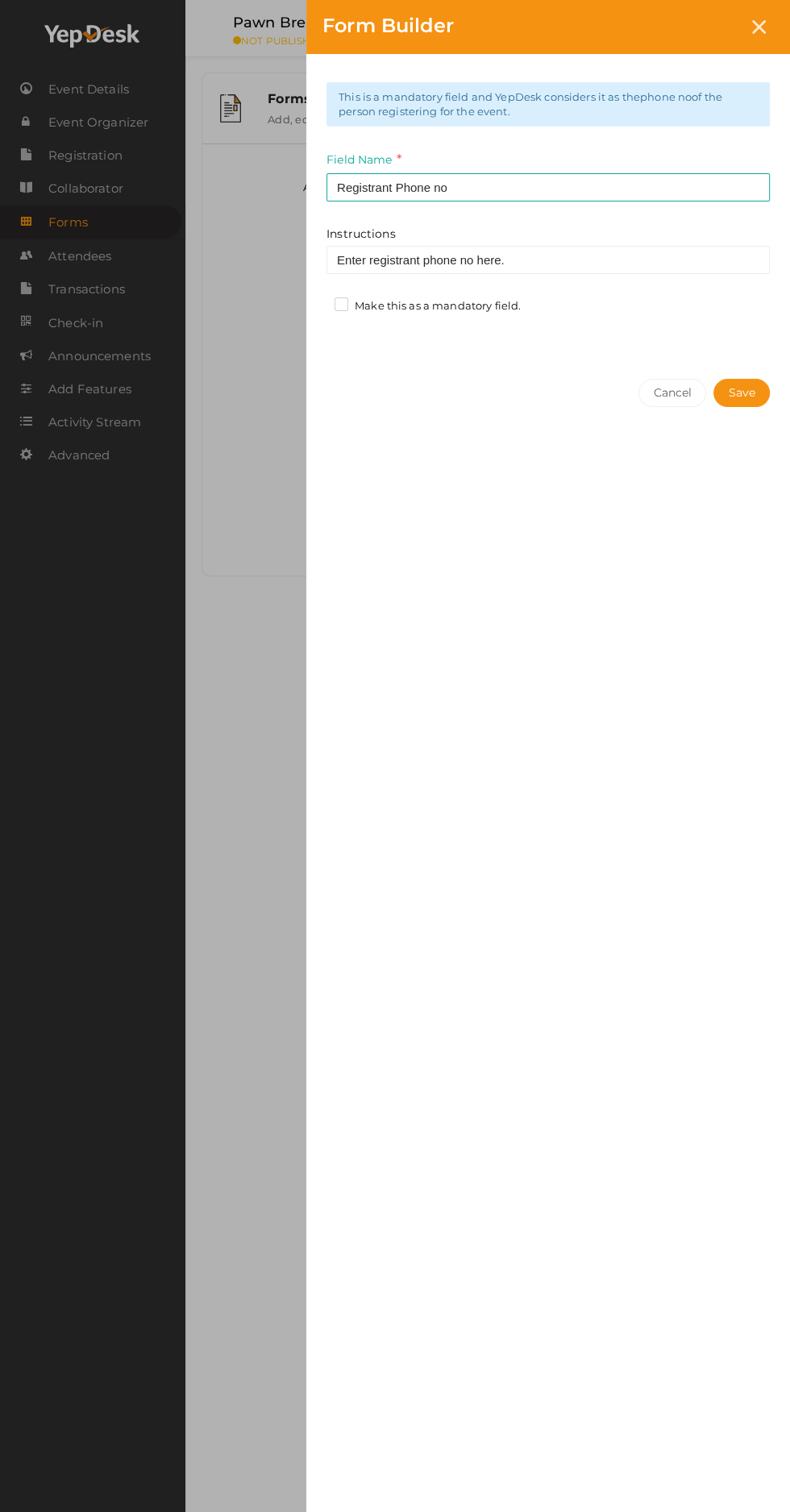
click at [356, 306] on label "Make this as a mandatory field." at bounding box center [427, 307] width 186 height 16
click at [318, 301] on input "Make this as a mandatory field." at bounding box center [318, 301] width 0 height 0
click at [741, 389] on button "Save" at bounding box center [741, 392] width 57 height 28
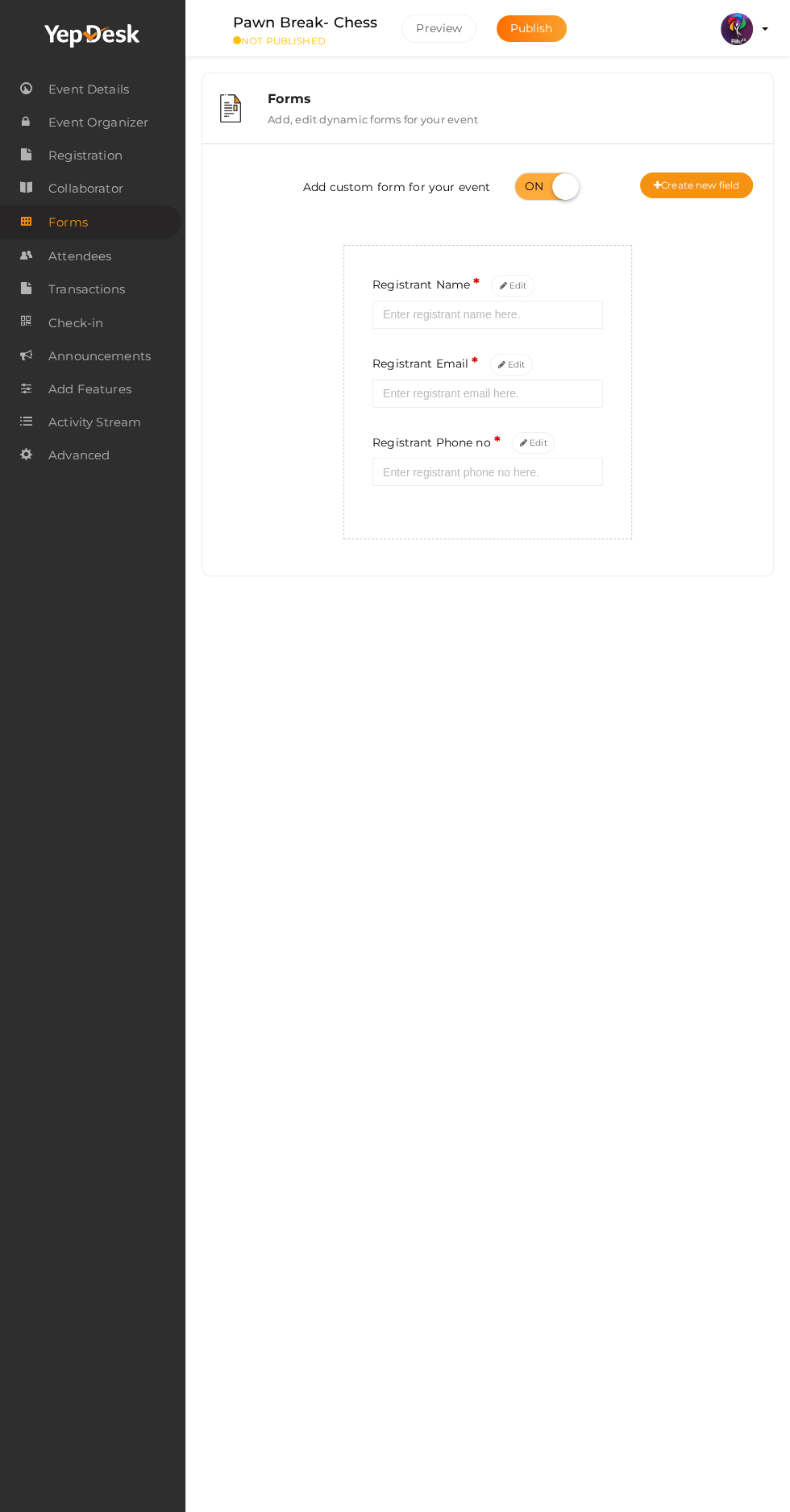
click at [128, 272] on link "Attendees" at bounding box center [93, 255] width 185 height 33
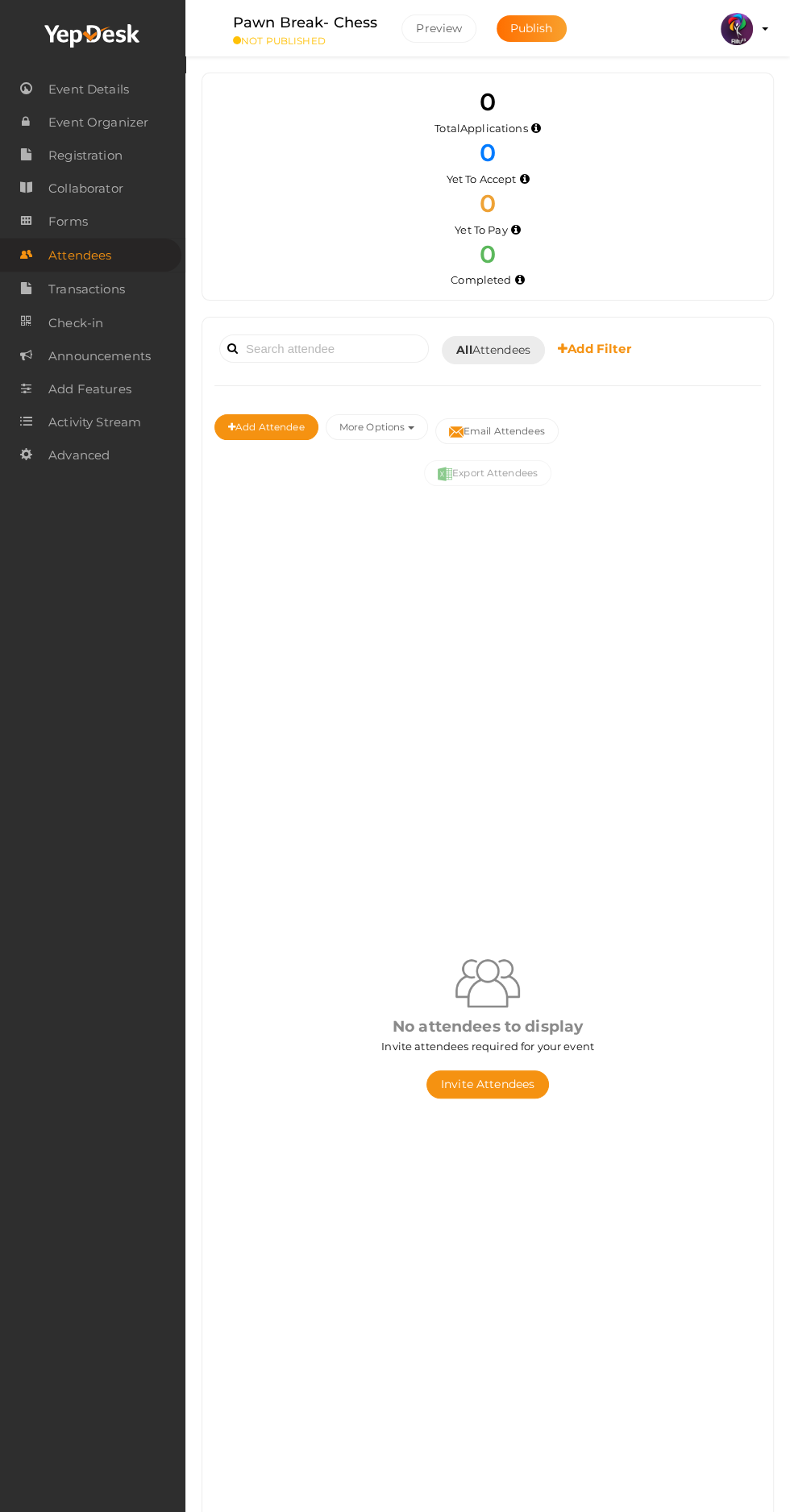
click at [136, 94] on link "Event Details" at bounding box center [93, 89] width 185 height 33
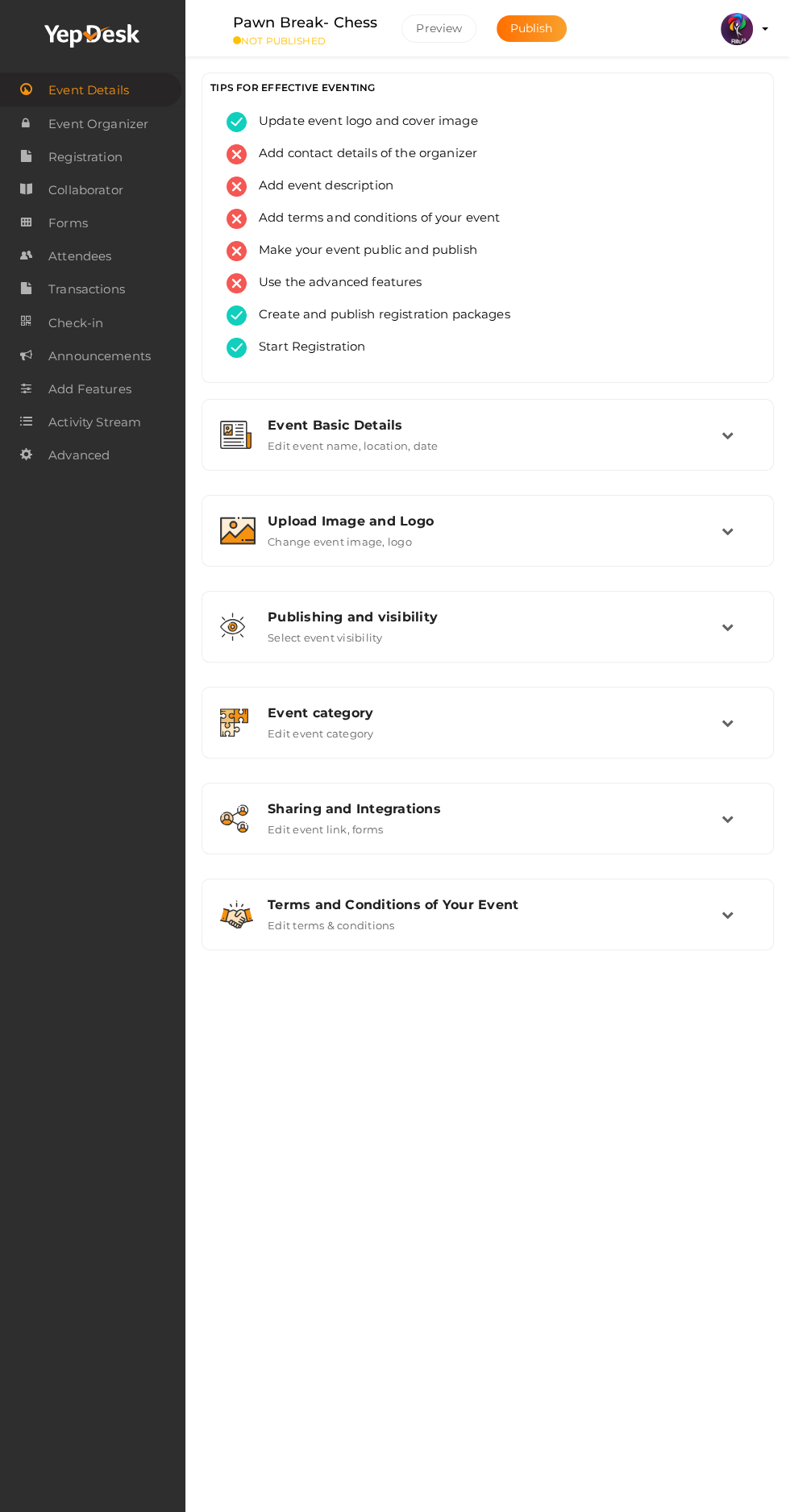
click at [528, 35] on button "Publish" at bounding box center [531, 29] width 70 height 27
click at [136, 139] on span "Event Organizer" at bounding box center [98, 124] width 100 height 32
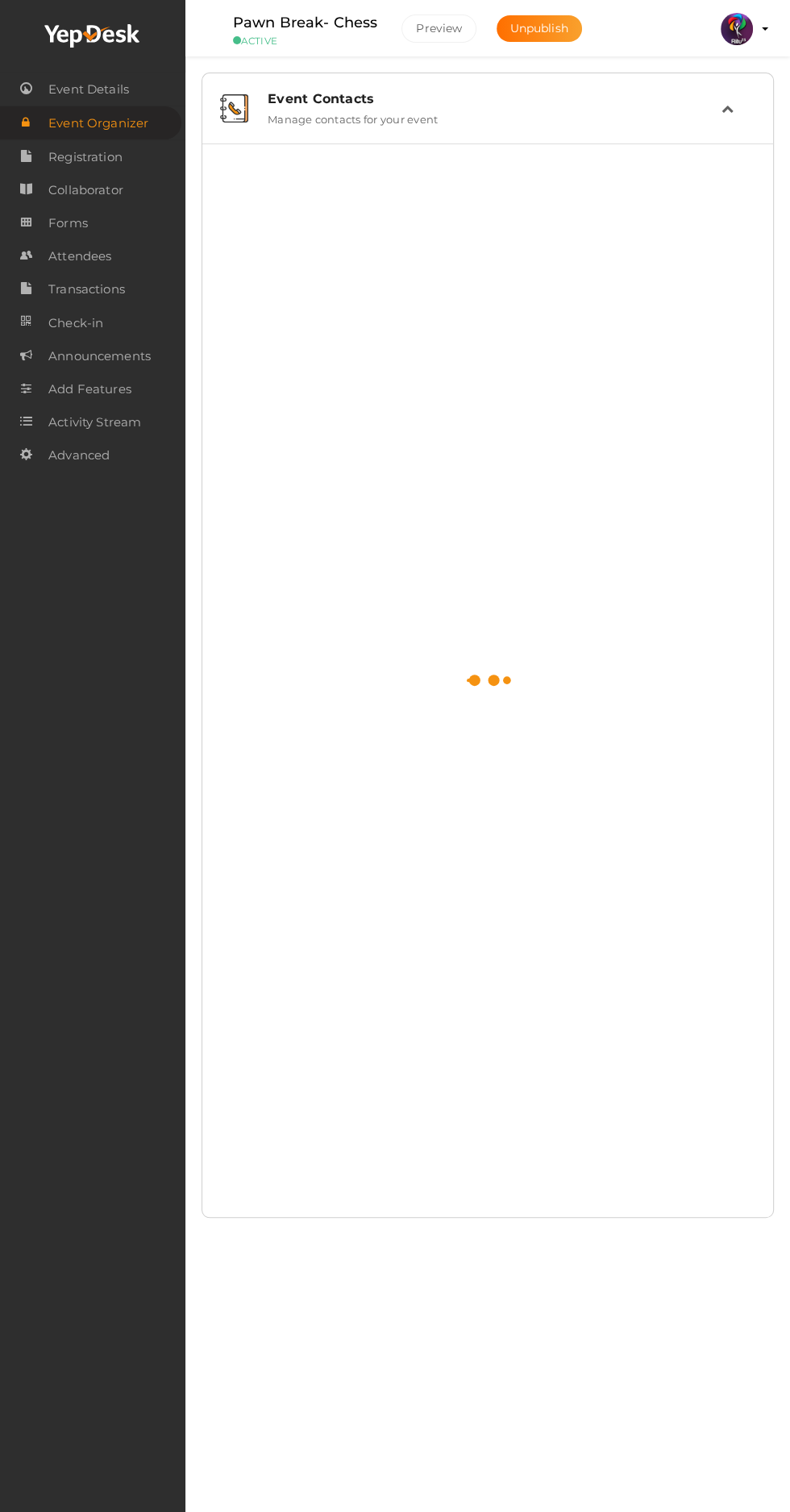
click at [117, 122] on span "Event Organizer" at bounding box center [98, 123] width 100 height 32
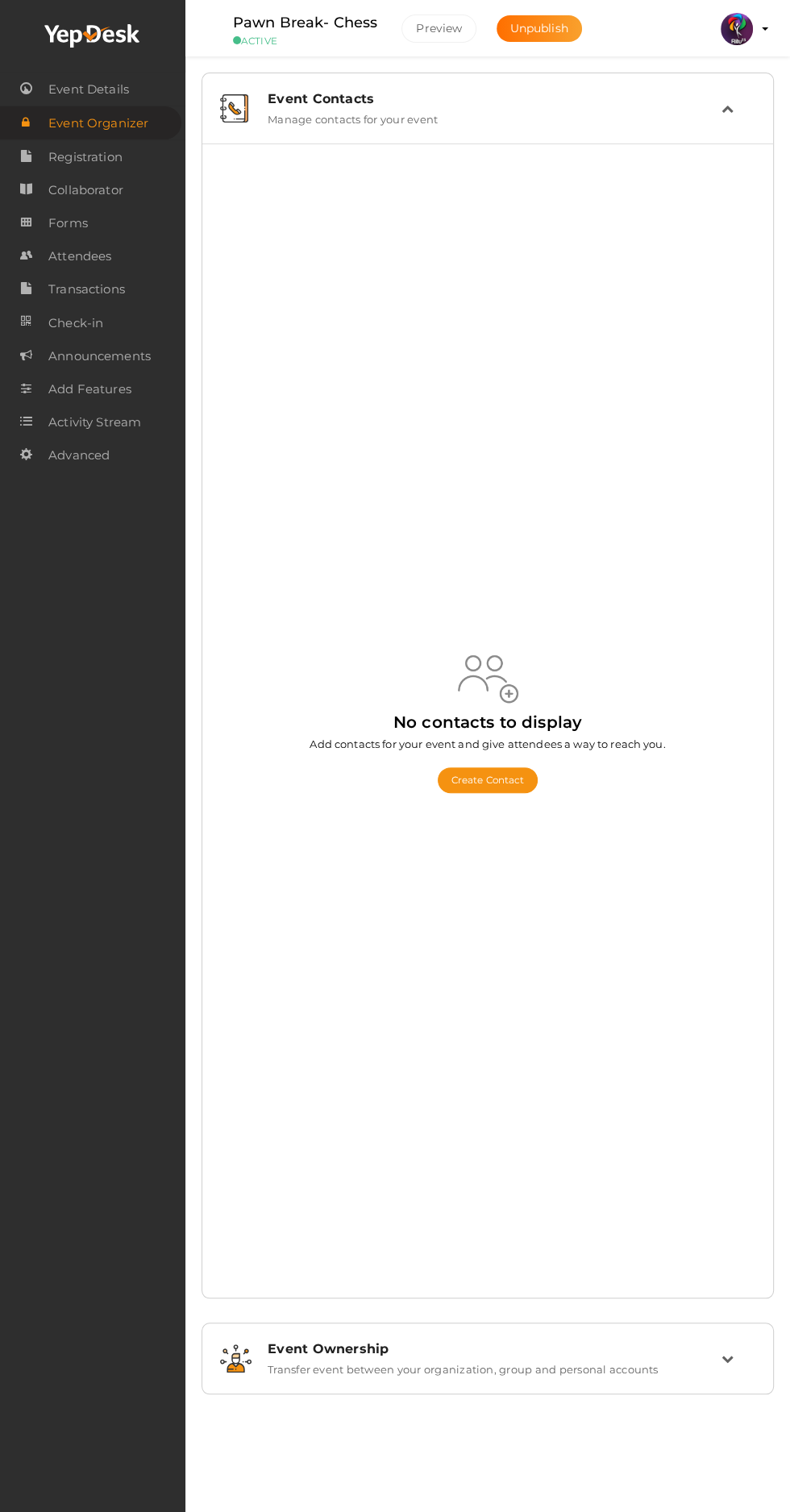
click at [105, 90] on span "Event Details" at bounding box center [89, 90] width 81 height 32
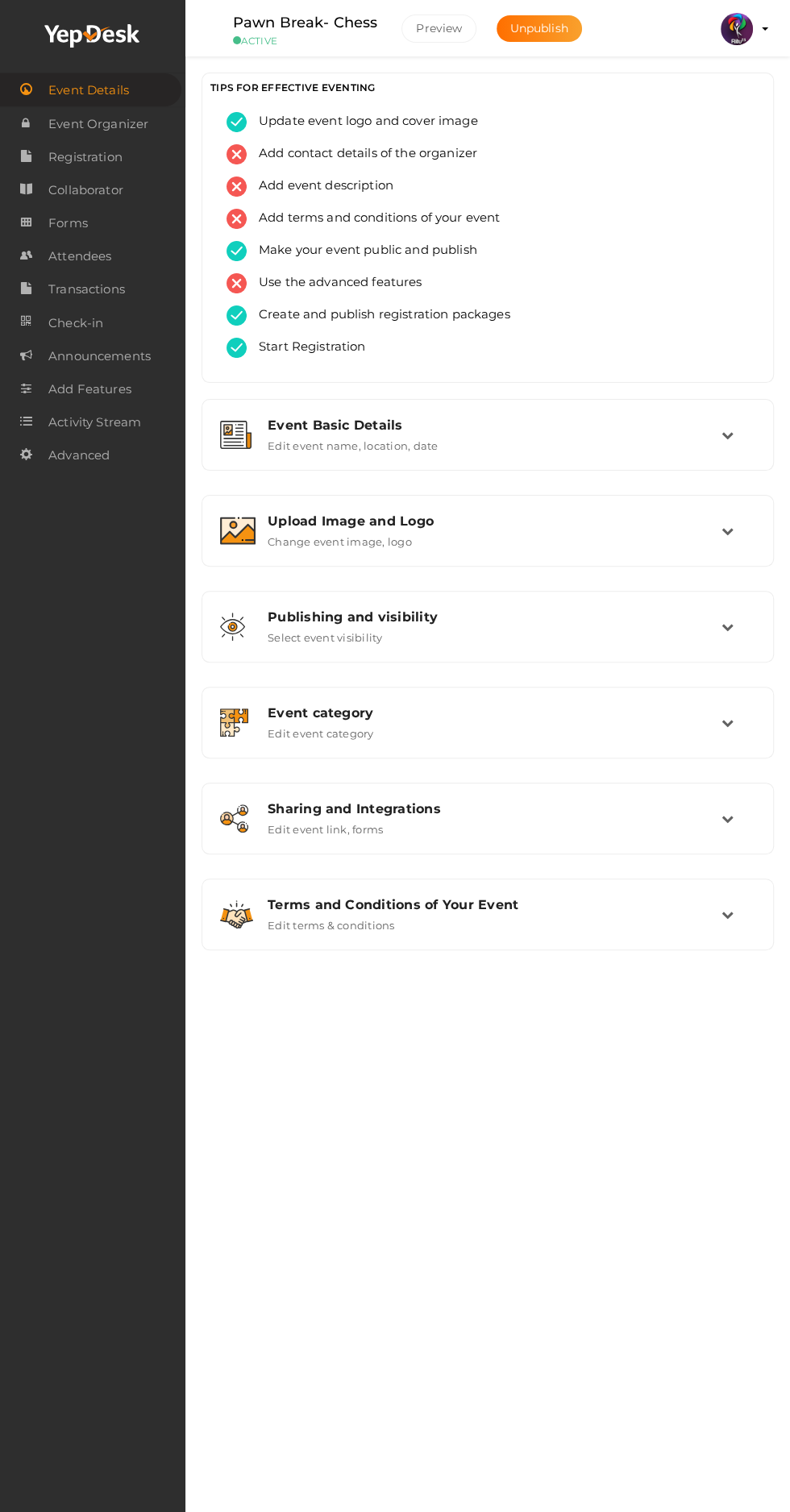
click at [74, 124] on span "Event Organizer" at bounding box center [98, 124] width 100 height 32
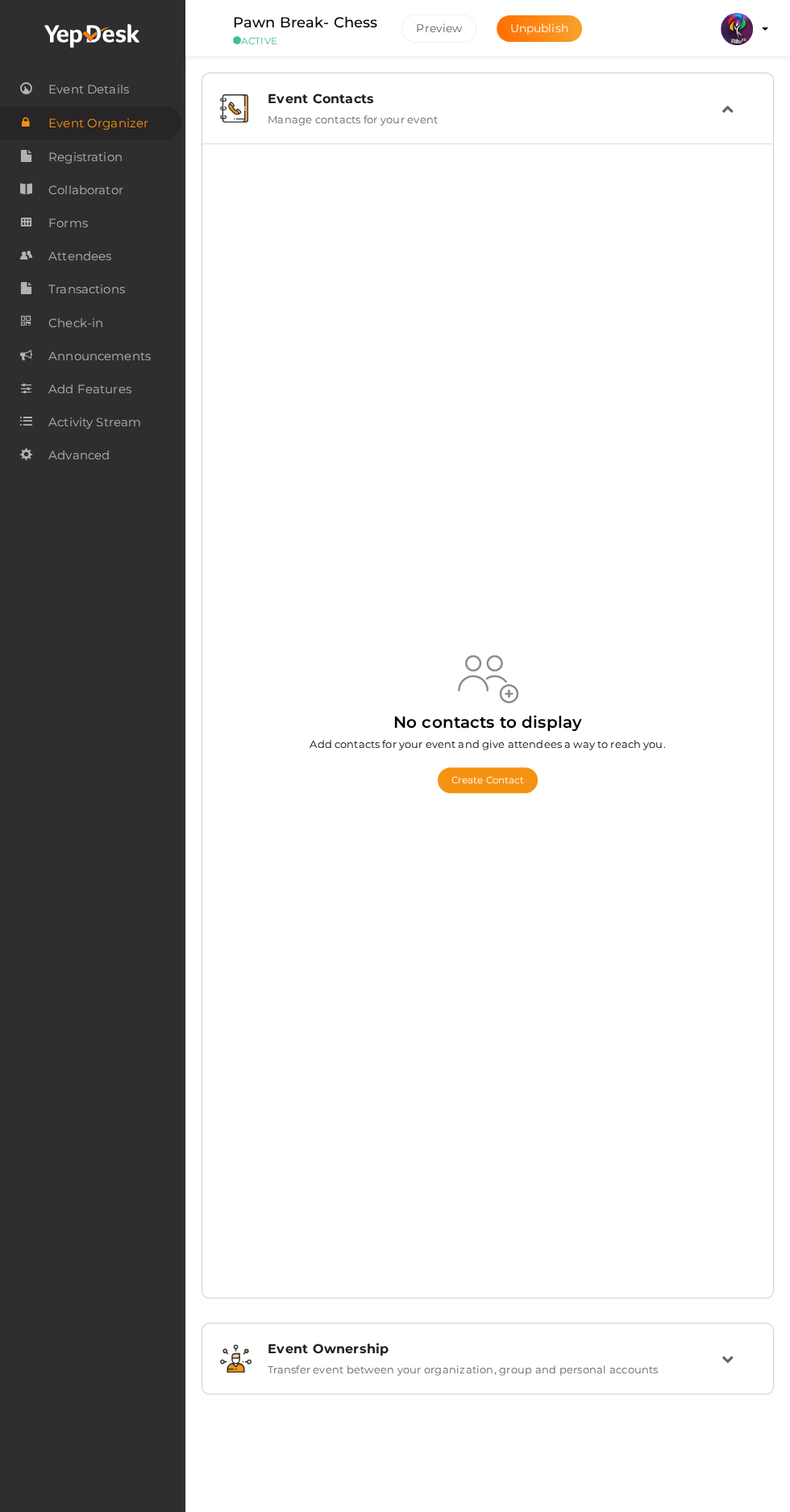
click at [515, 793] on button "Create Contact" at bounding box center [488, 780] width 101 height 26
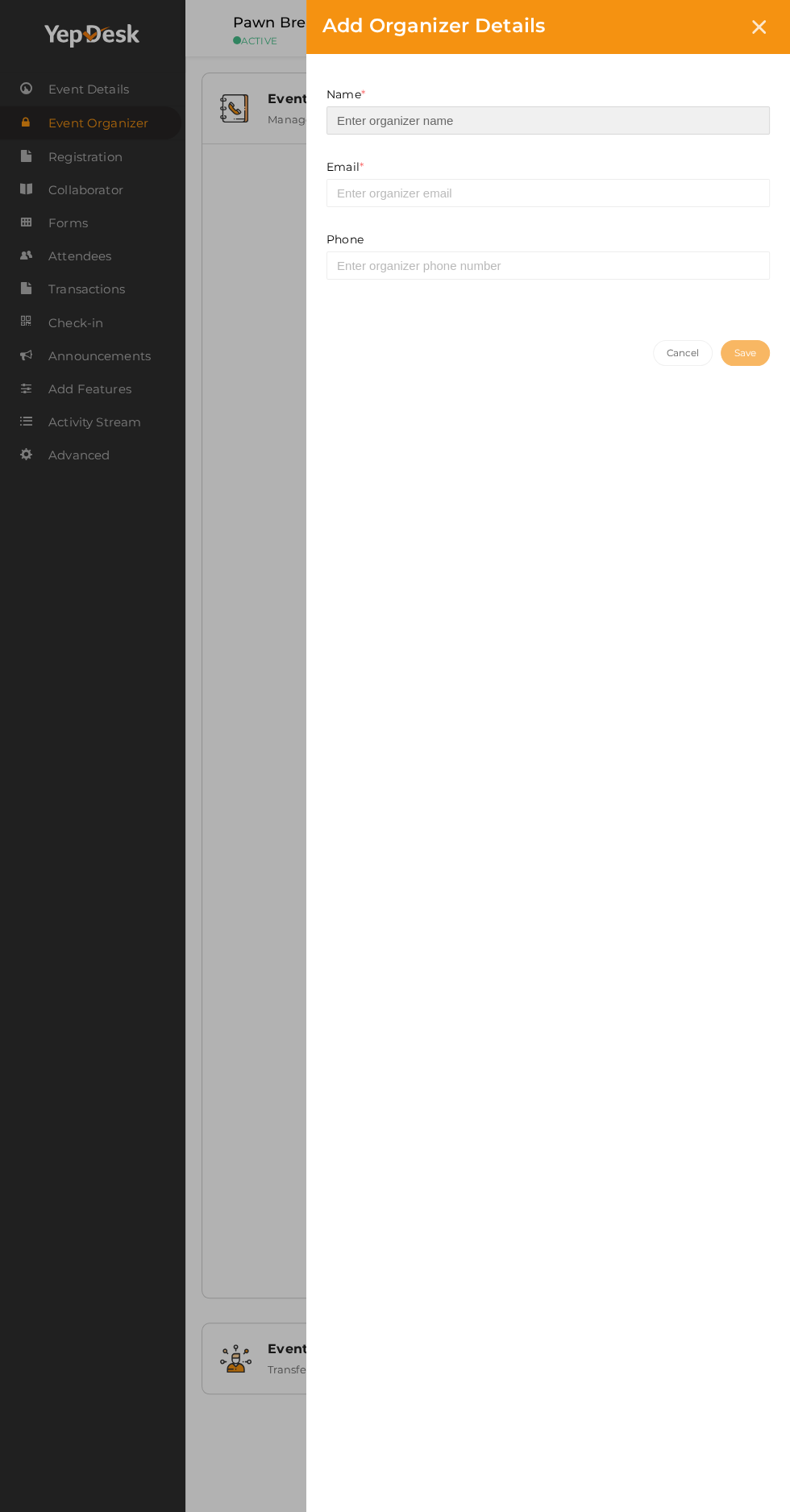
click at [396, 120] on input at bounding box center [547, 120] width 443 height 28
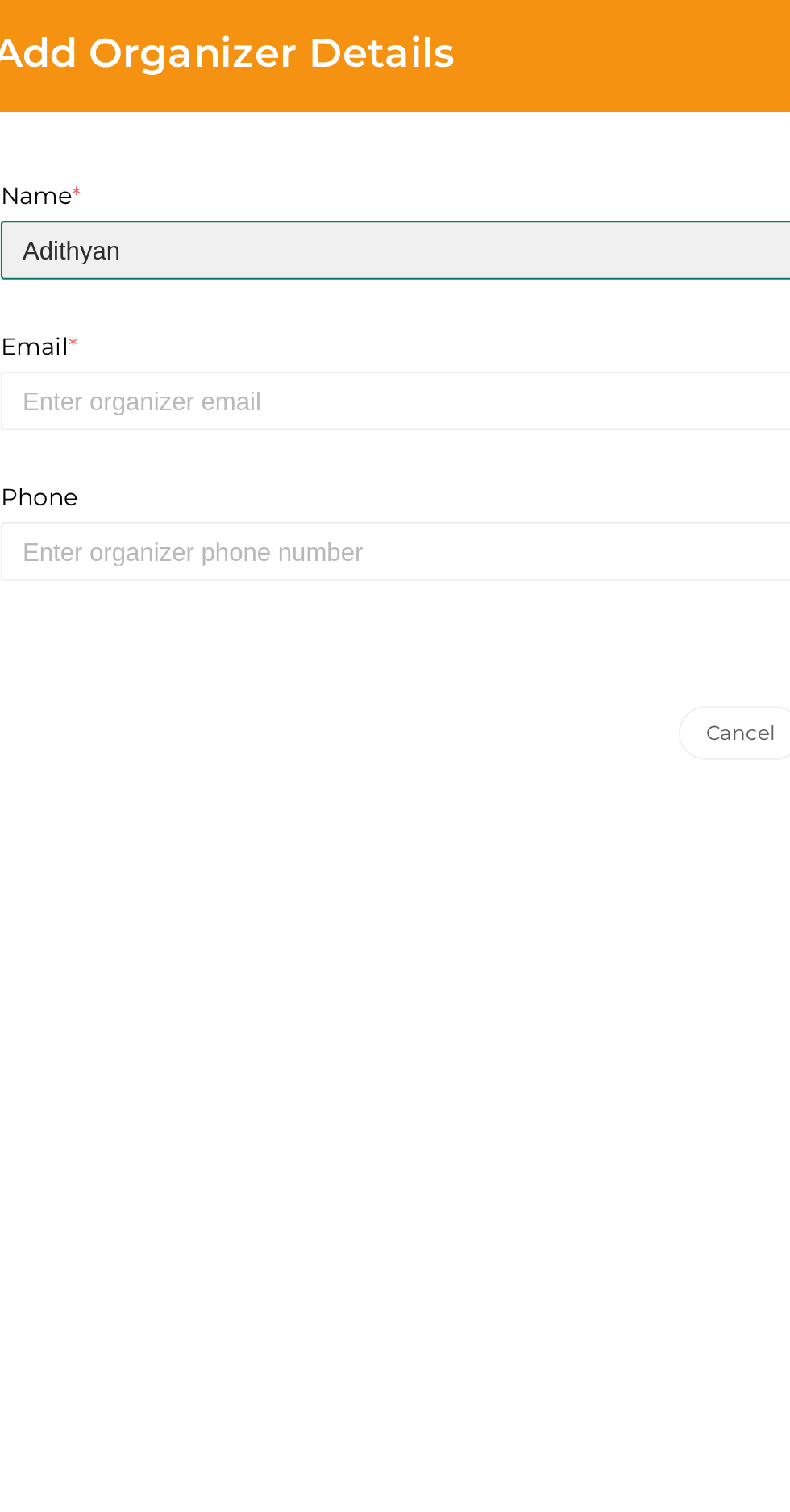
type input "Adithyan"
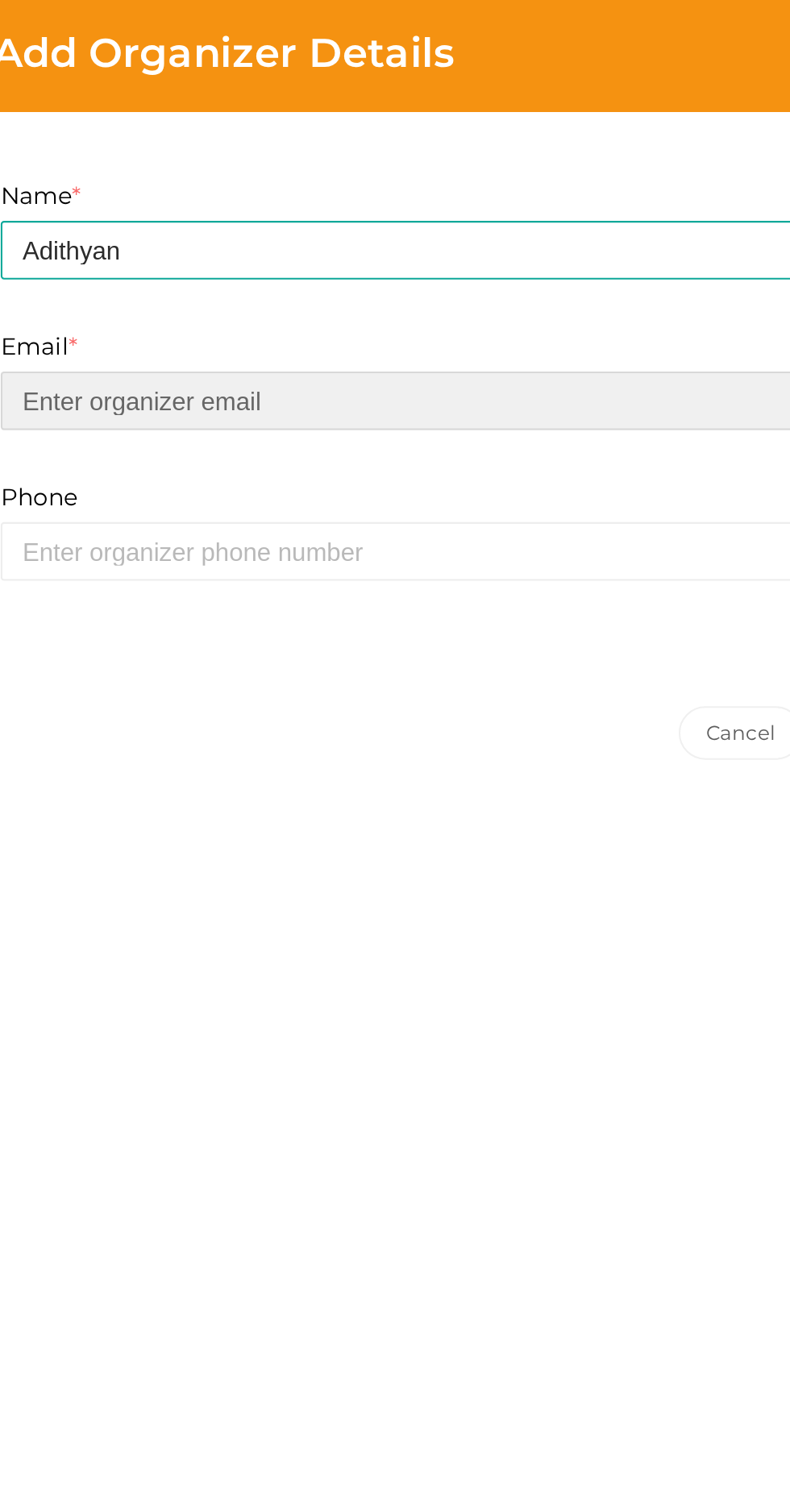
click at [380, 185] on input "email" at bounding box center [547, 192] width 443 height 28
click at [392, 194] on input "email" at bounding box center [547, 192] width 443 height 28
click at [383, 191] on input "email" at bounding box center [547, 192] width 443 height 28
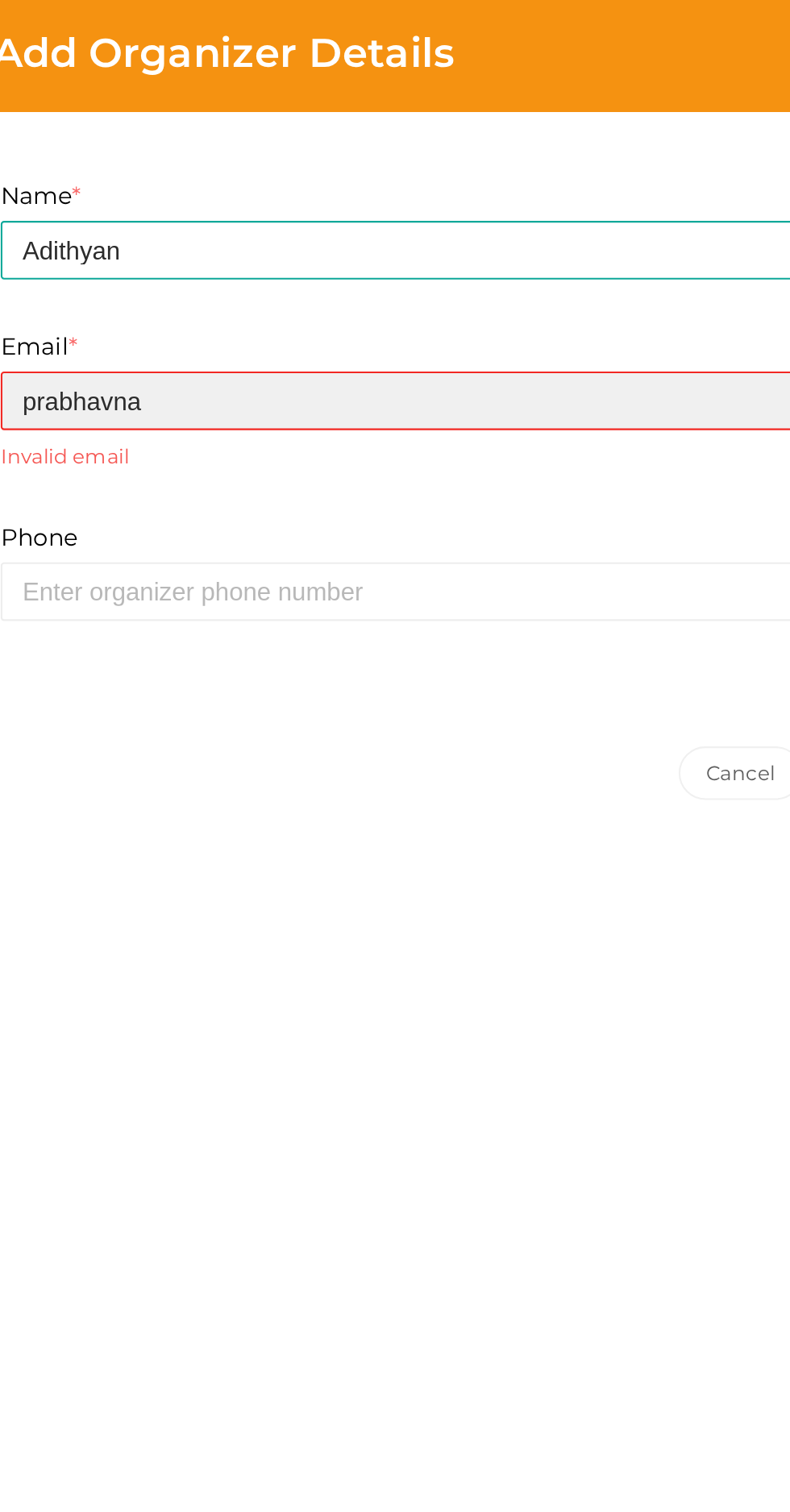
type input "Prabhavnarayanan74@gmail.com"
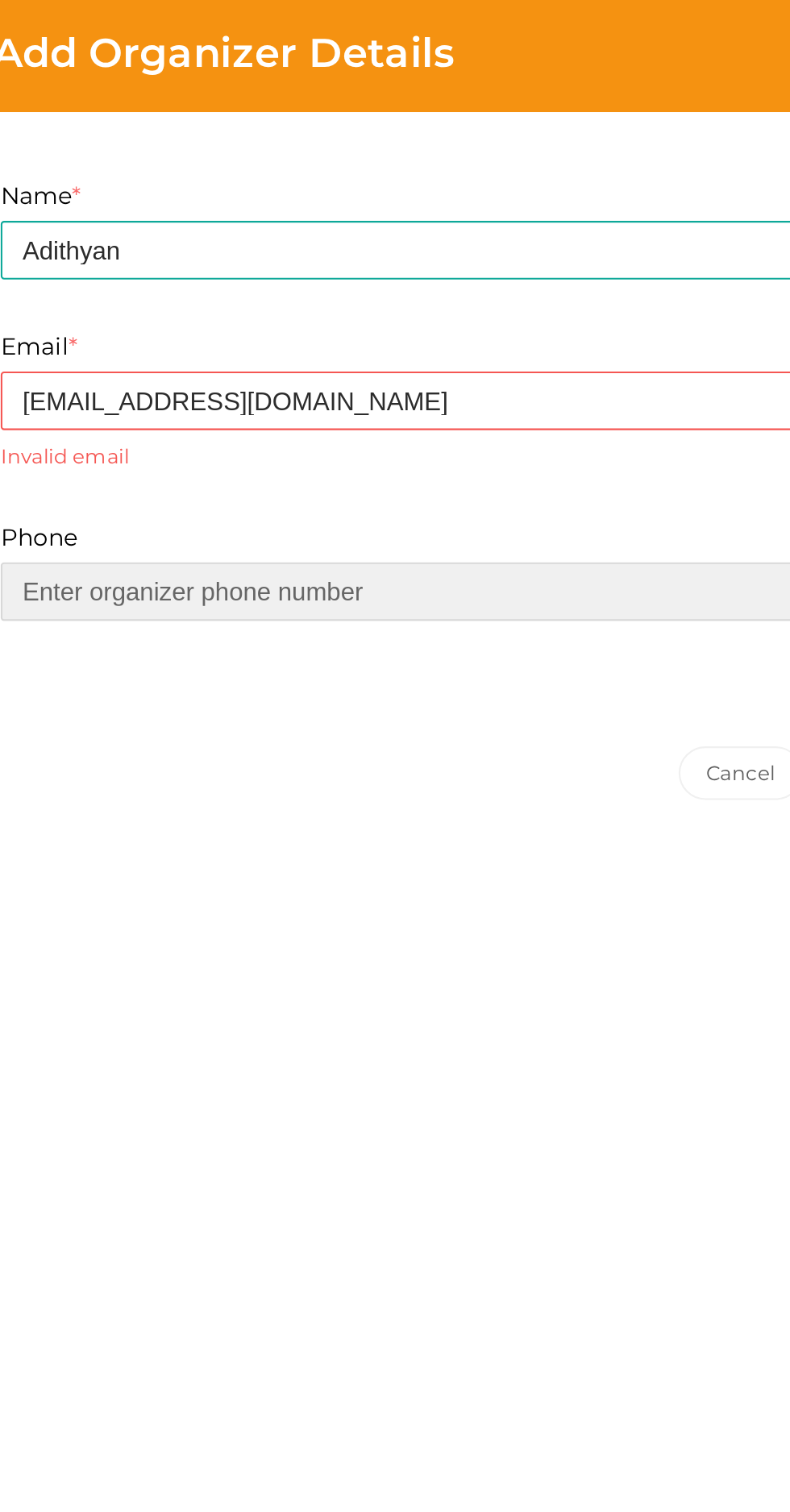
type input "09747150277"
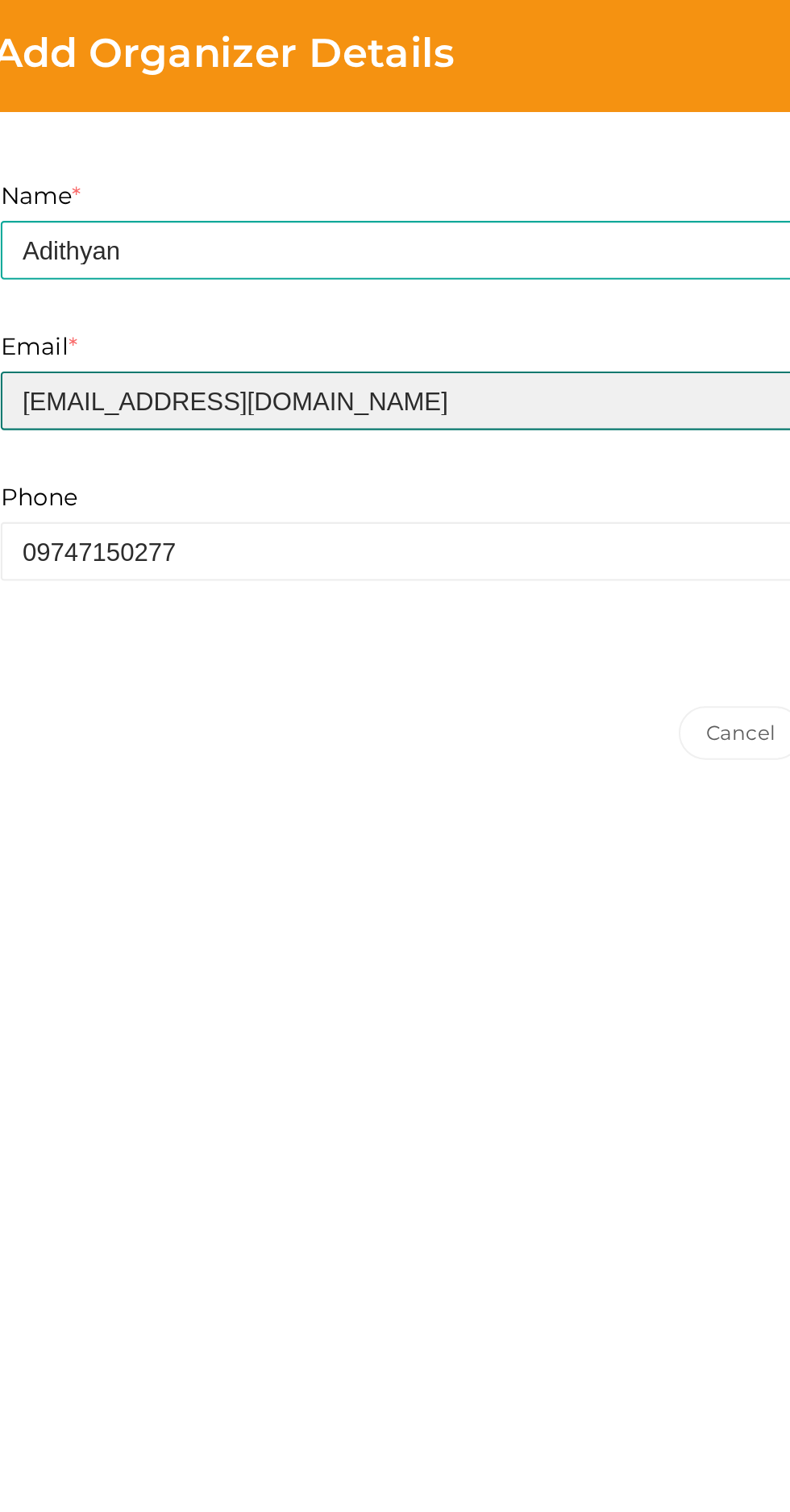
click at [448, 191] on input "Prabhavnarayanan74@gmail.com" at bounding box center [547, 192] width 443 height 28
type input "Prabhavnarayanan7474@gmail.com"
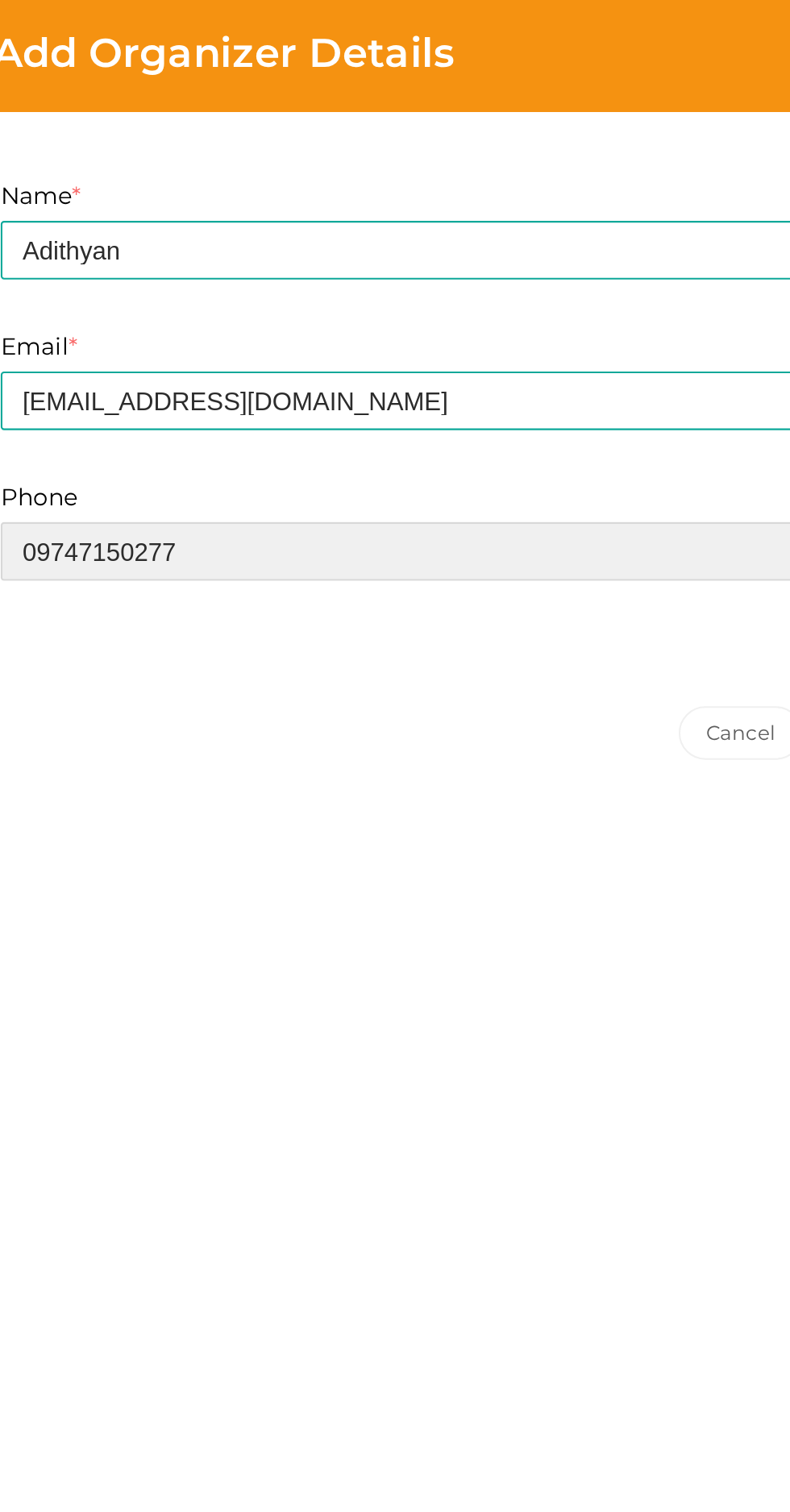
click at [368, 262] on input "09747150277" at bounding box center [547, 265] width 443 height 28
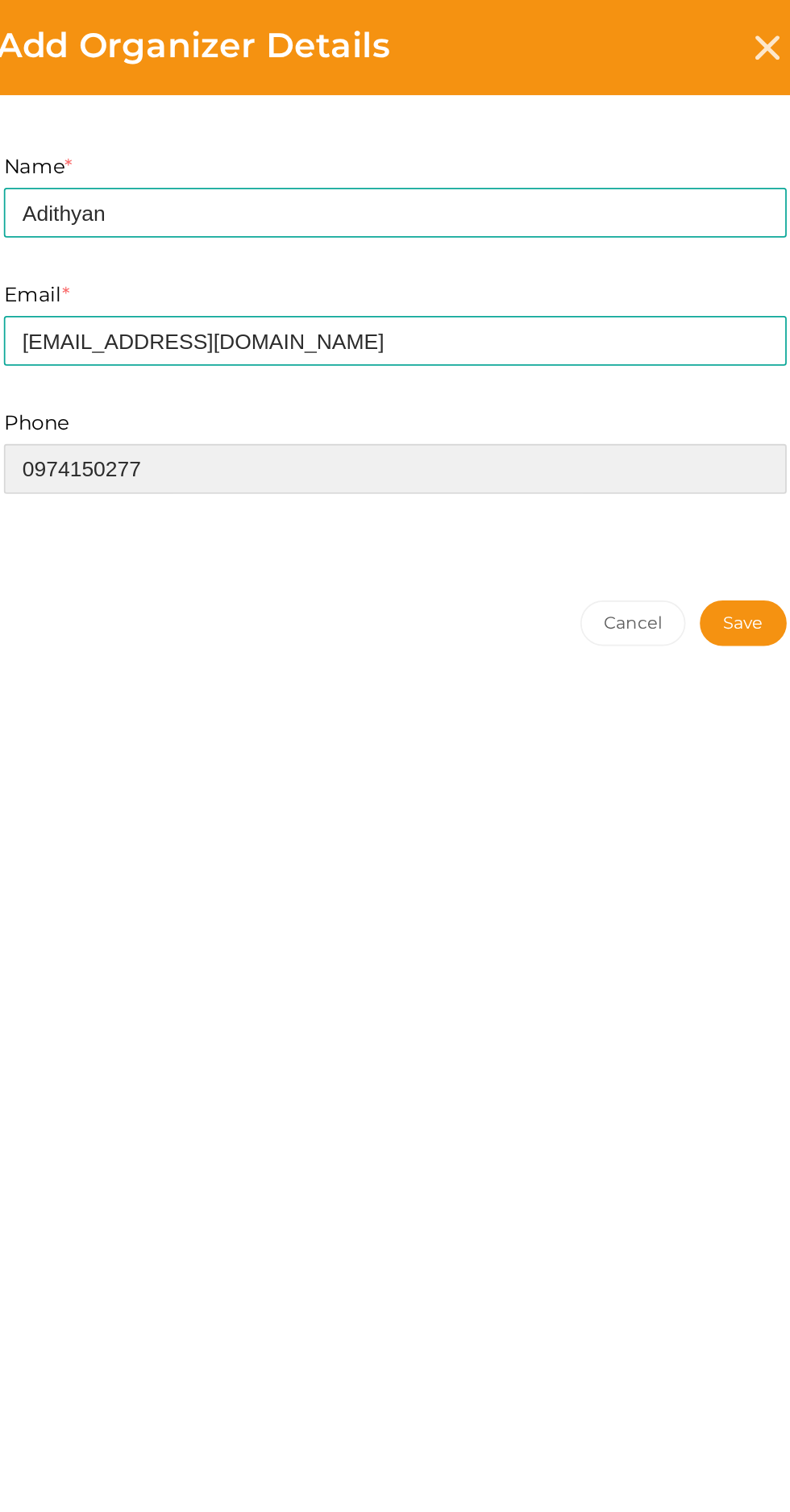
click at [429, 265] on input "0974150277" at bounding box center [547, 265] width 443 height 28
type input "0"
click at [397, 265] on input at bounding box center [547, 265] width 443 height 28
click at [408, 258] on input "859030" at bounding box center [547, 265] width 443 height 28
type input "8590307772"
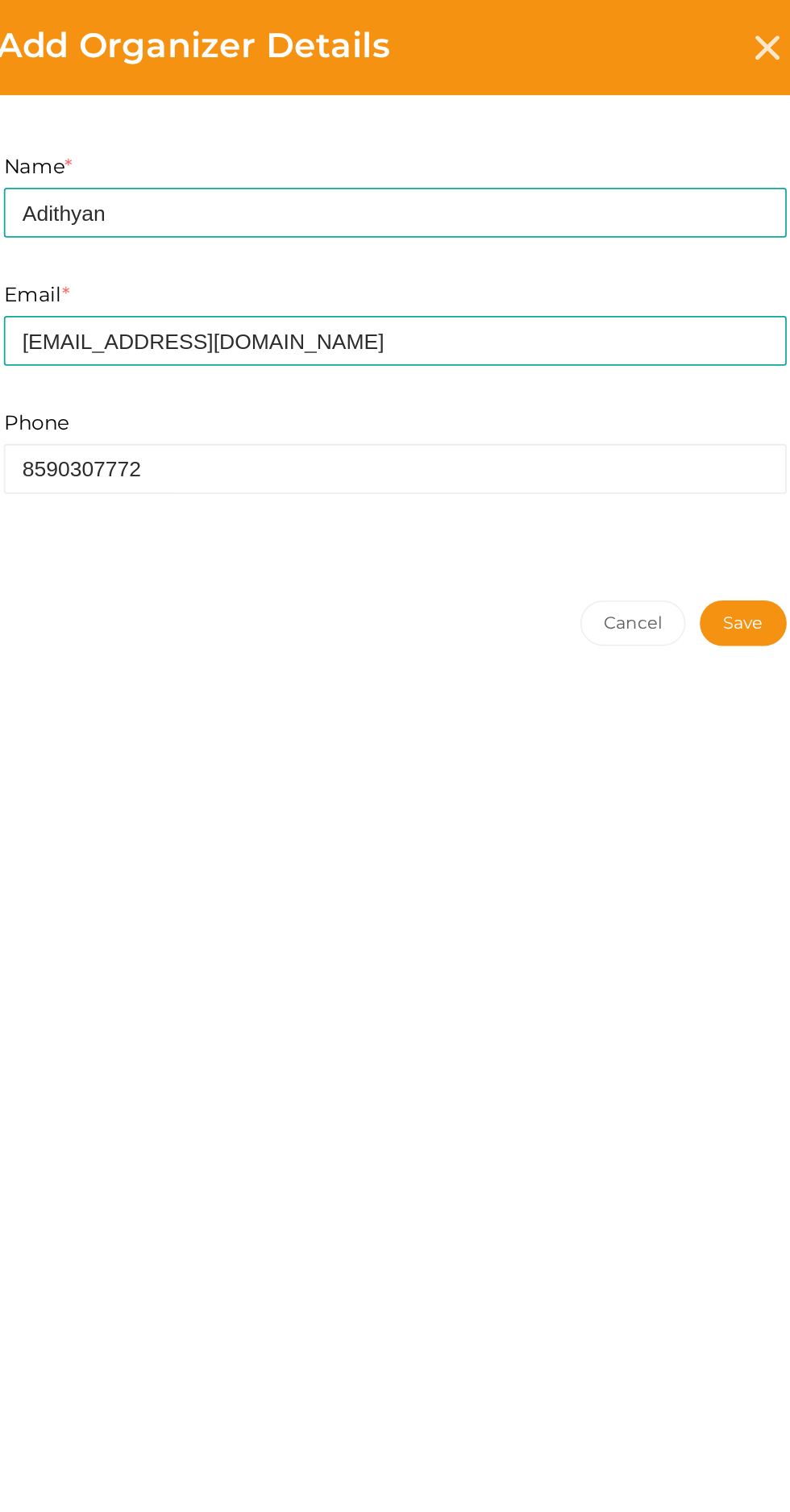
click at [744, 354] on button "Save" at bounding box center [745, 352] width 49 height 26
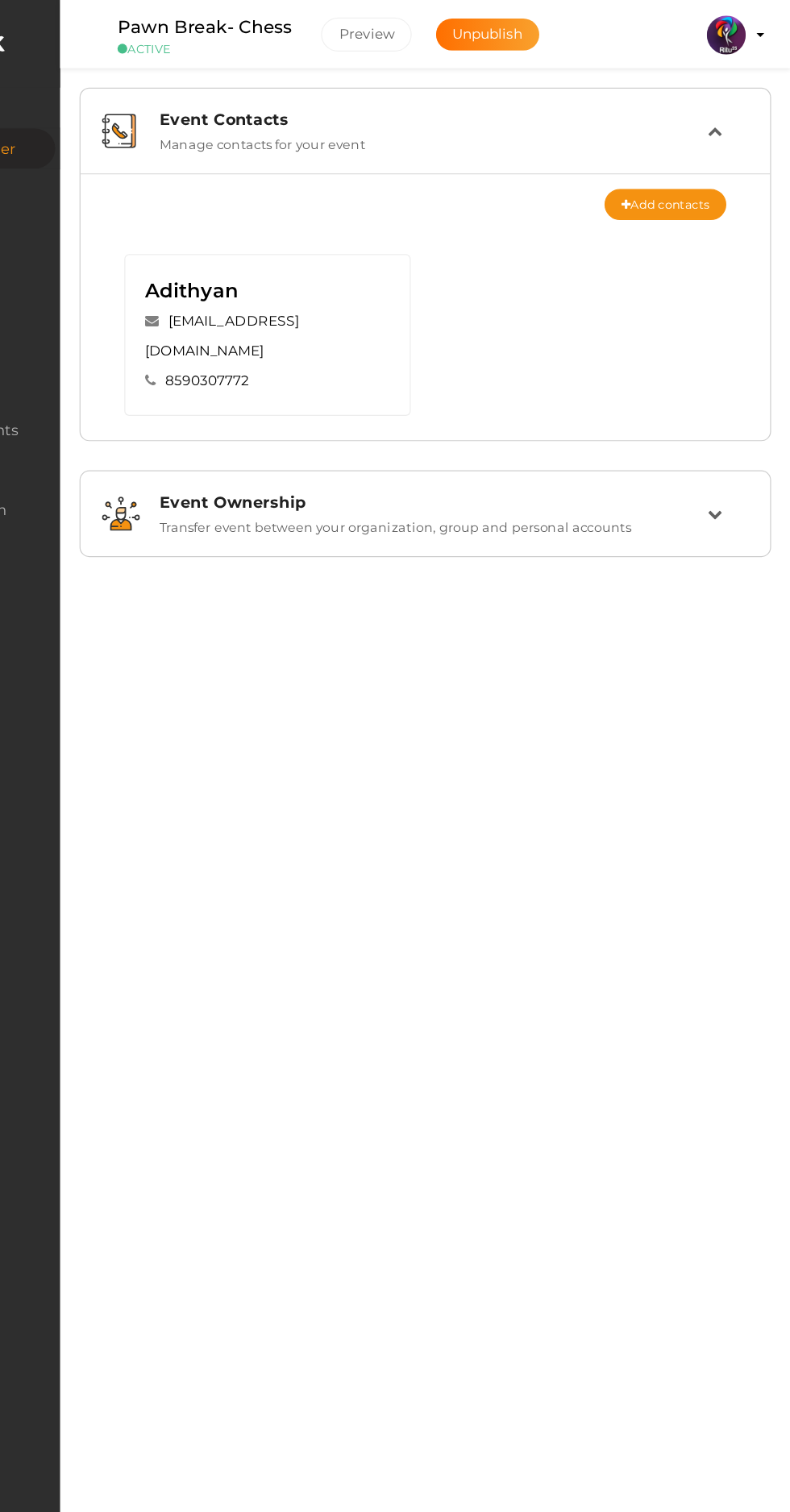
click at [727, 108] on icon at bounding box center [726, 108] width 12 height 12
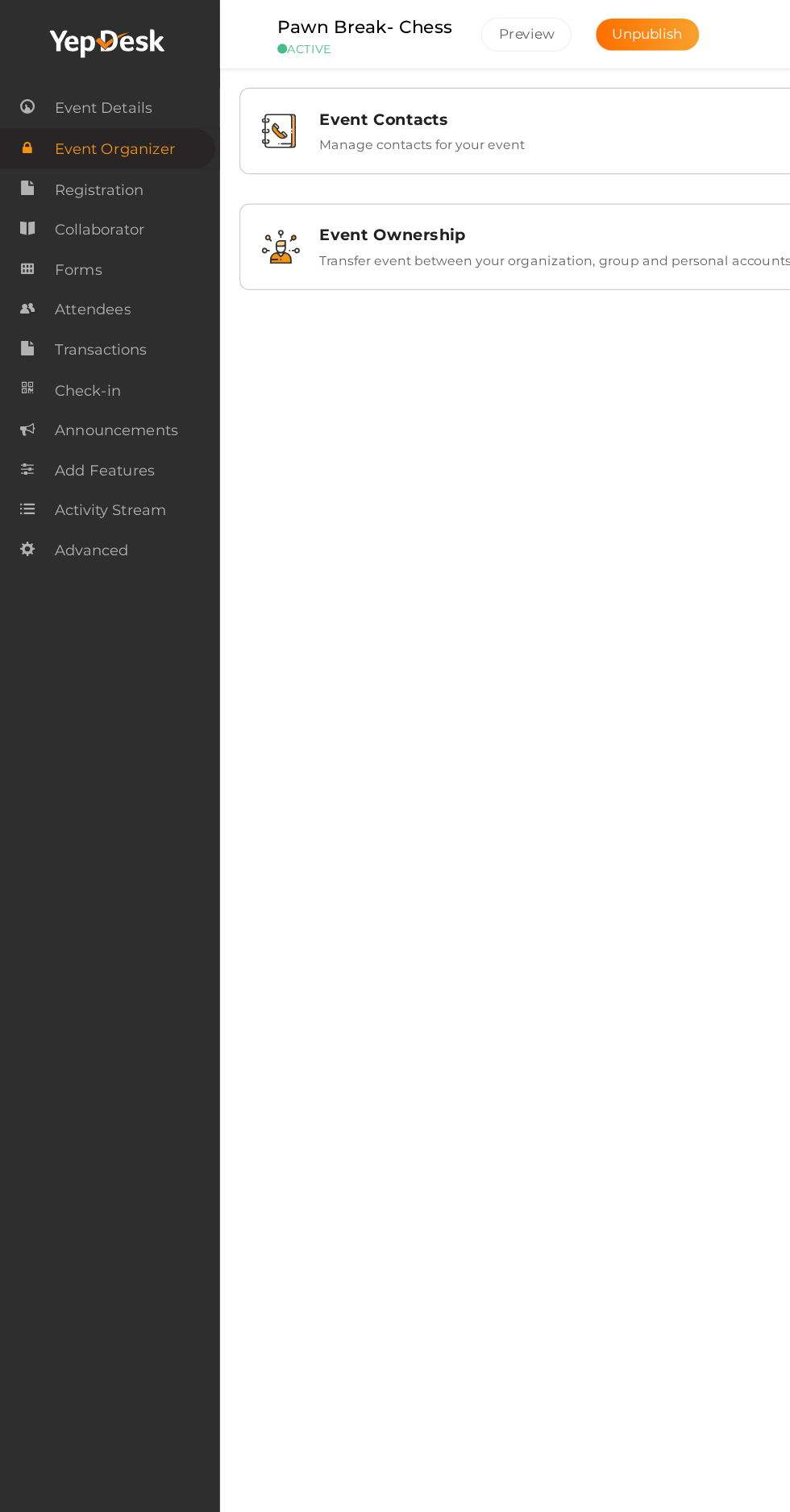
click at [122, 98] on span "Event Details" at bounding box center [89, 90] width 81 height 32
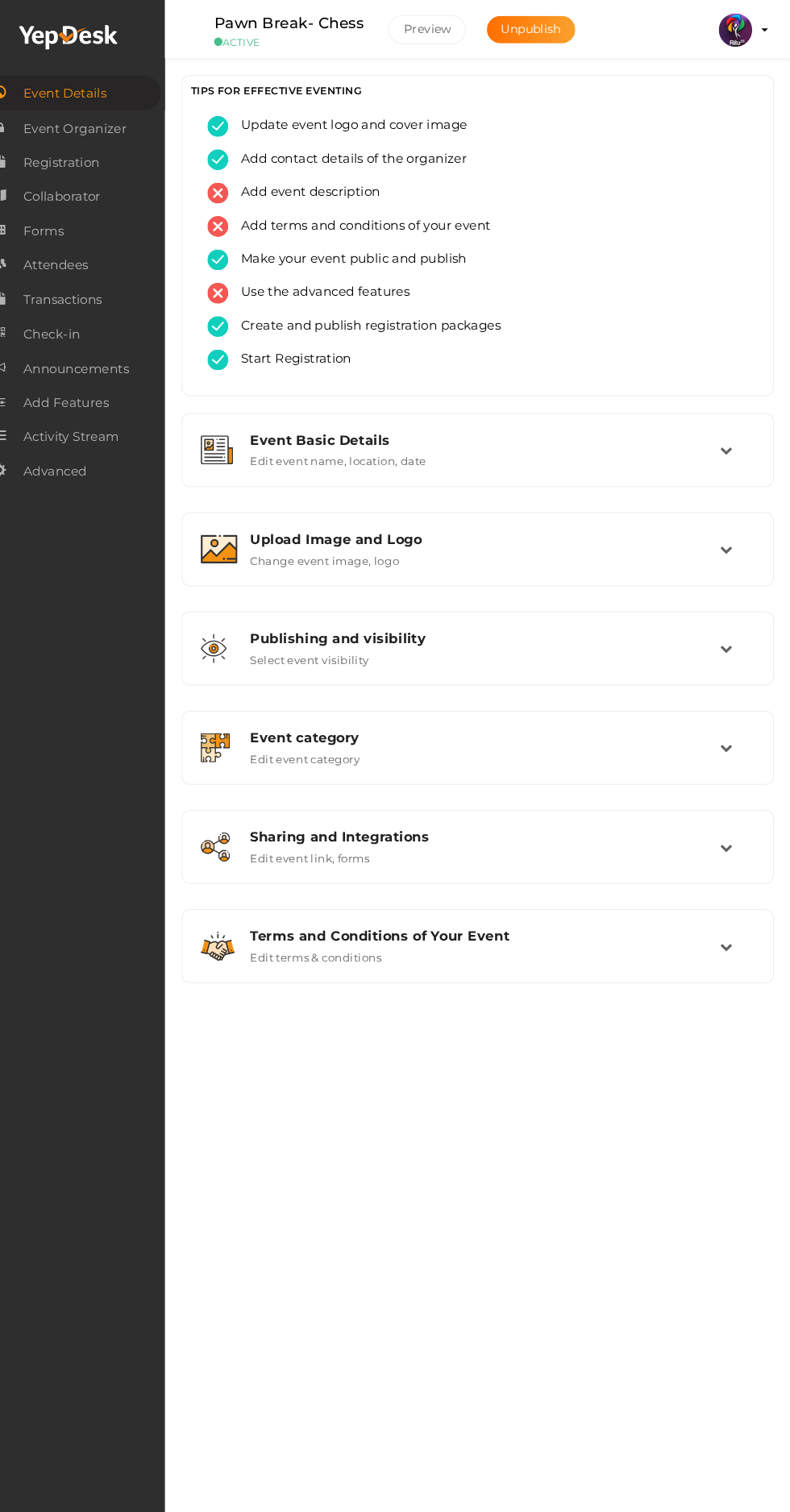
click at [617, 832] on div "Sharing and Integrations Edit event link, forms" at bounding box center [488, 818] width 466 height 35
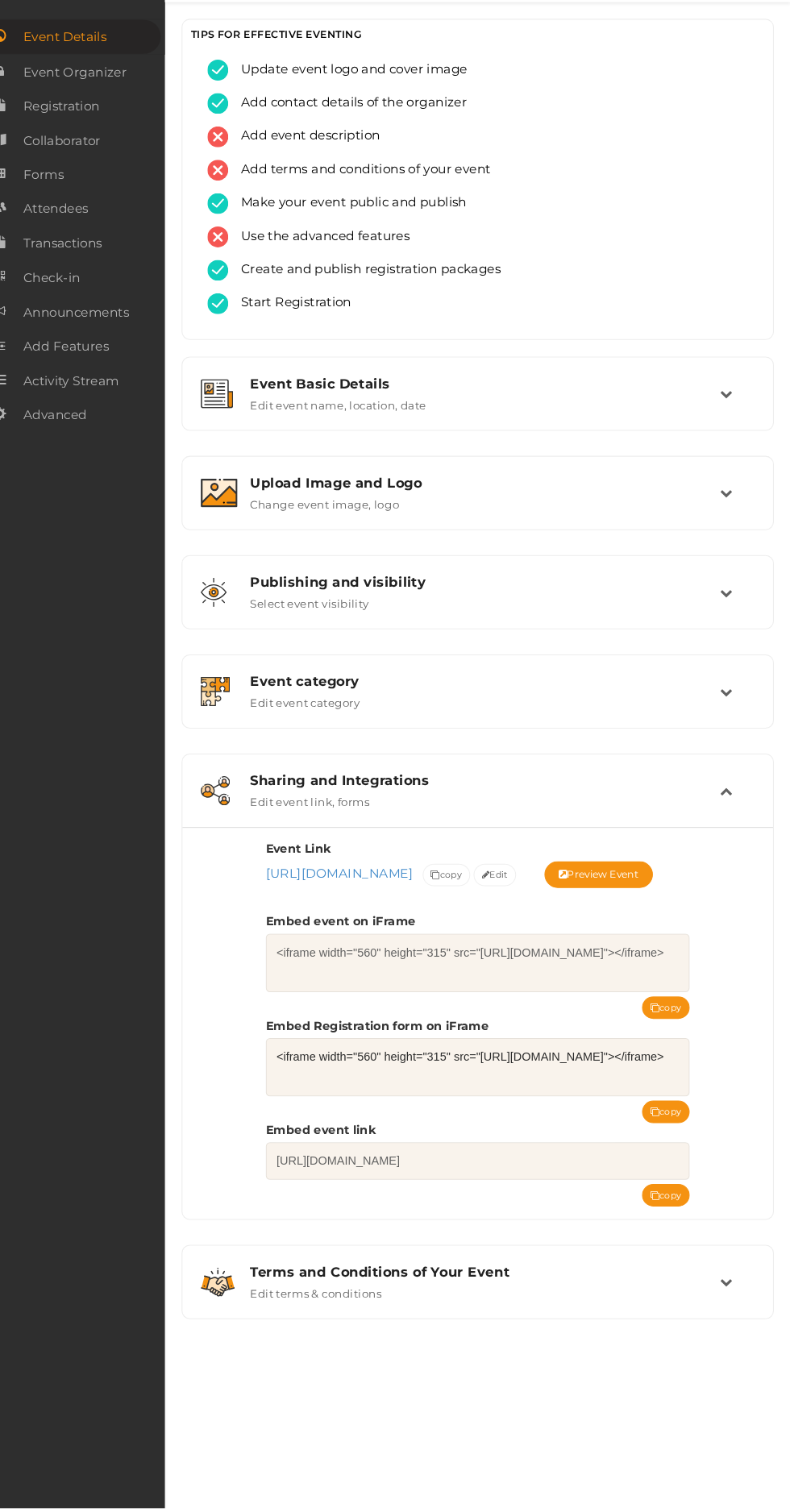
click at [673, 1140] on button "copy" at bounding box center [670, 1129] width 47 height 22
